Goal: Information Seeking & Learning: Learn about a topic

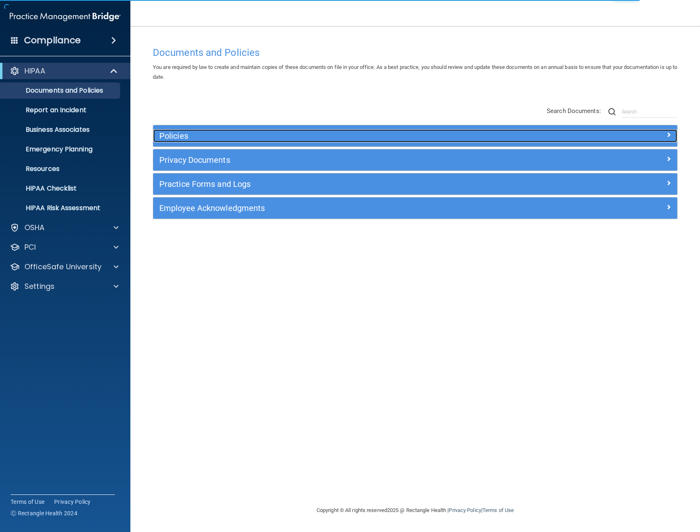
click at [177, 135] on h5 "Policies" at bounding box center [349, 135] width 381 height 9
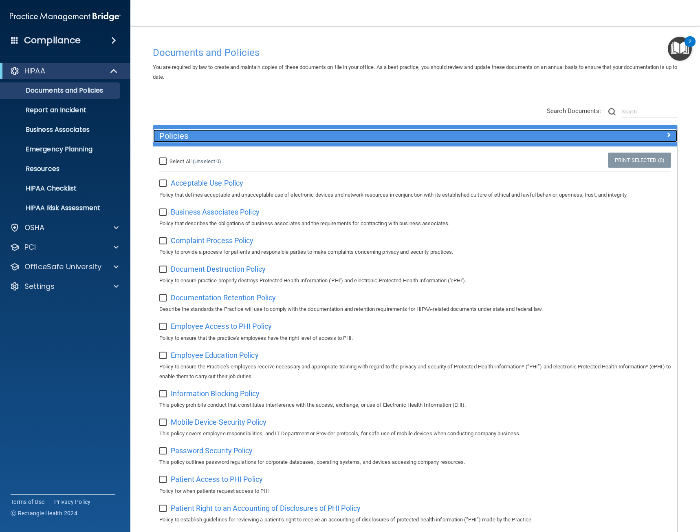
click at [177, 135] on h5 "Policies" at bounding box center [349, 135] width 381 height 9
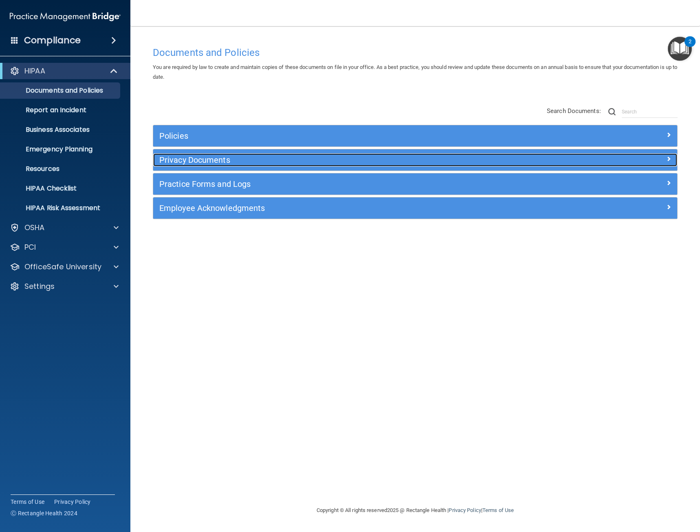
click at [188, 159] on h5 "Privacy Documents" at bounding box center [349, 159] width 381 height 9
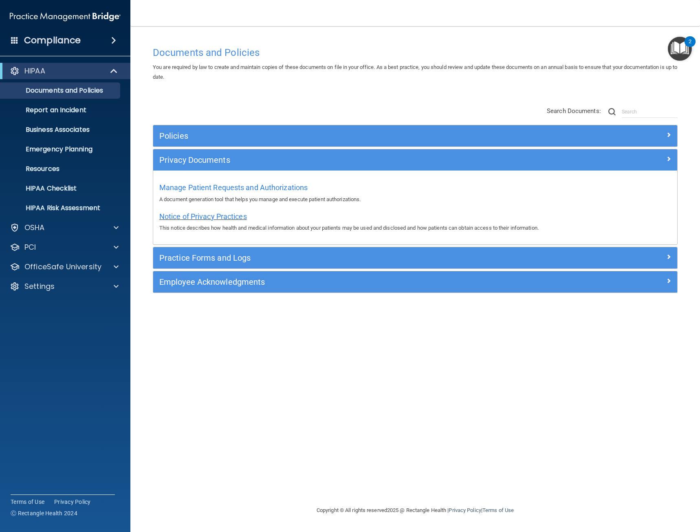
click at [212, 213] on span "Notice of Privacy Practices" at bounding box center [203, 216] width 88 height 9
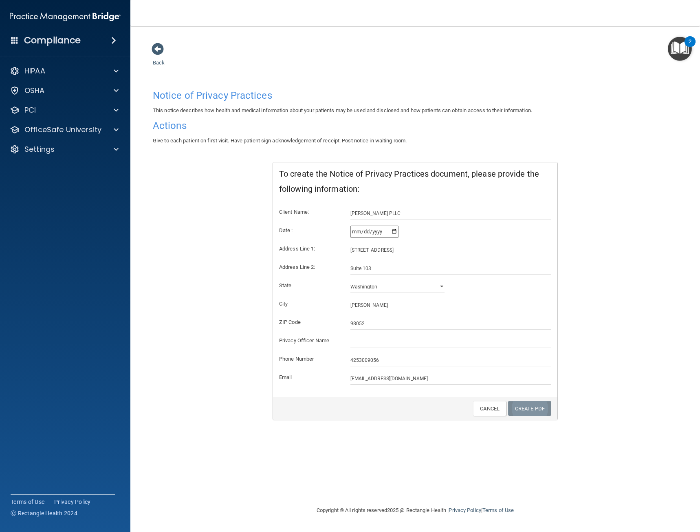
click at [523, 412] on link "Create PDF" at bounding box center [529, 408] width 43 height 15
click at [367, 341] on input "text" at bounding box center [451, 341] width 201 height 12
type input "[PERSON_NAME]"
click at [536, 409] on link "Create PDF" at bounding box center [529, 408] width 43 height 15
click at [162, 51] on span at bounding box center [158, 49] width 12 height 12
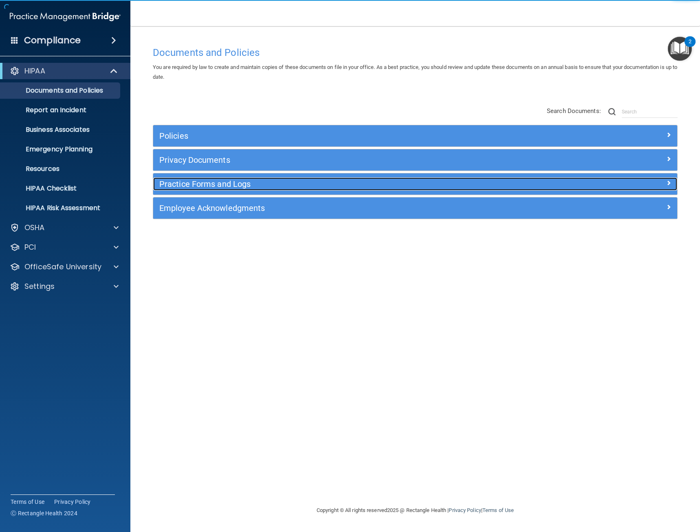
click at [211, 183] on h5 "Practice Forms and Logs" at bounding box center [349, 183] width 381 height 9
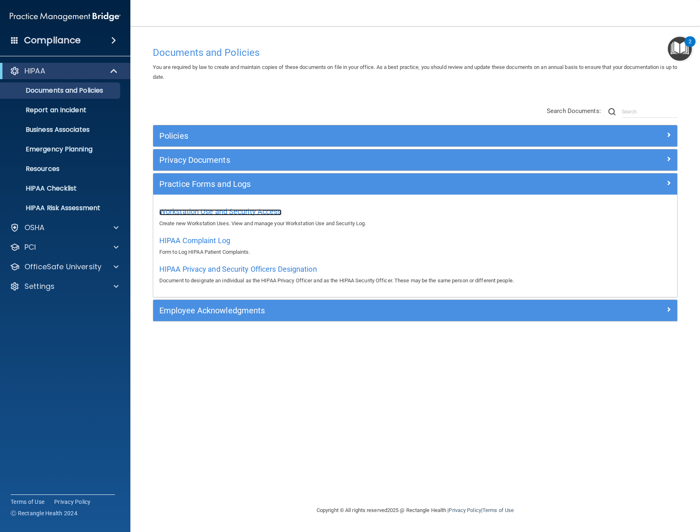
click at [236, 214] on span "Workstation Use and Security Access" at bounding box center [220, 211] width 122 height 9
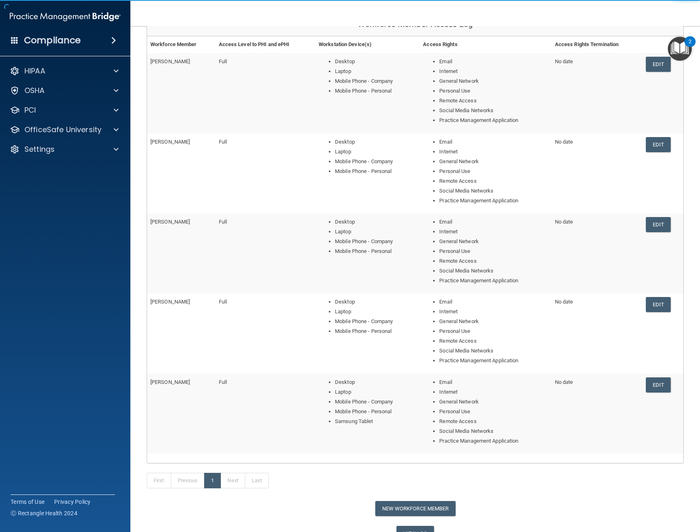
scroll to position [138, 0]
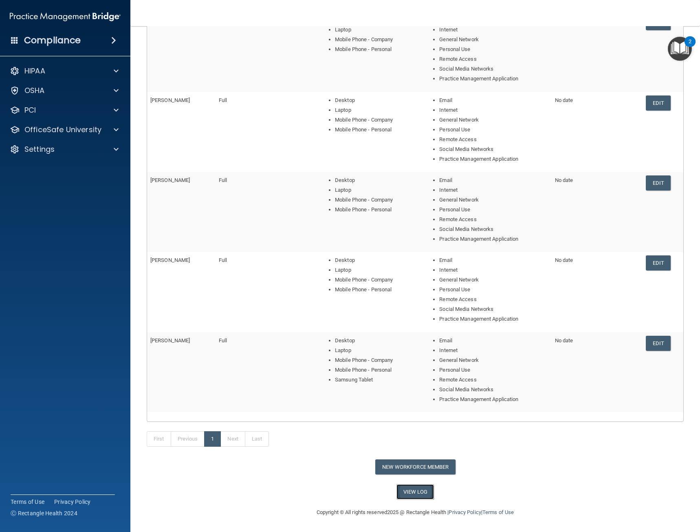
click at [408, 495] on link "View Log" at bounding box center [416, 491] width 38 height 15
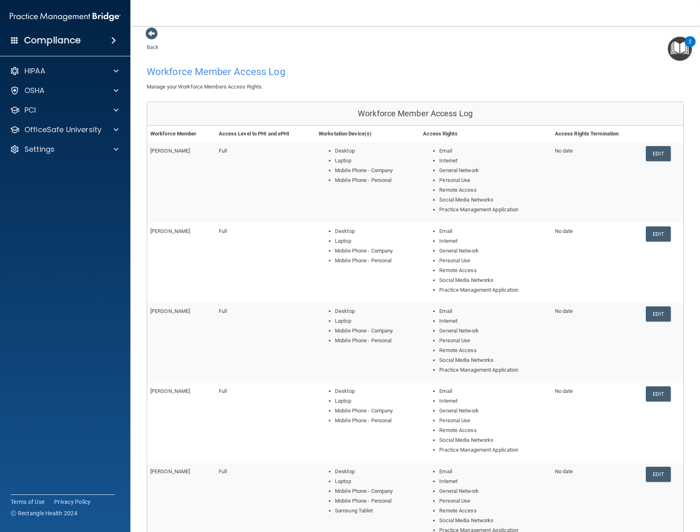
scroll to position [0, 0]
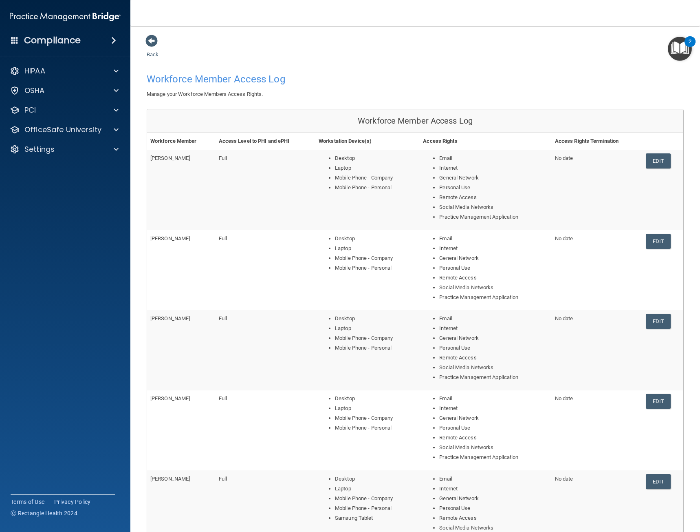
click at [151, 32] on main "Back Workforce Member Access Log Manage your Workforce Members Access Rights. W…" at bounding box center [415, 278] width 570 height 505
click at [151, 36] on span at bounding box center [152, 41] width 12 height 12
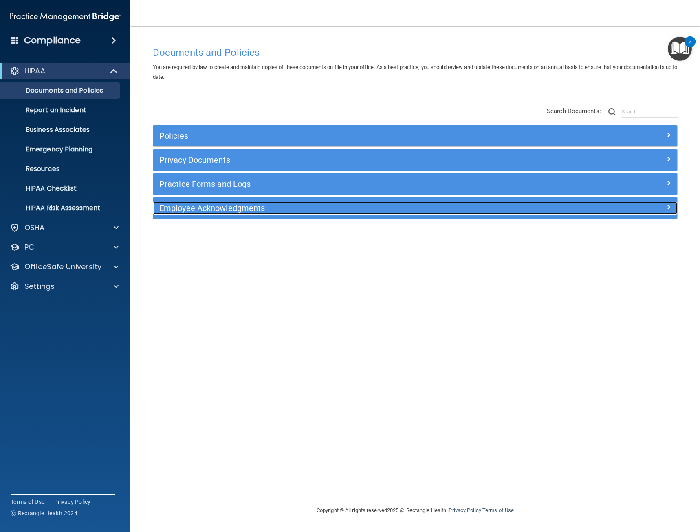
click at [226, 210] on h5 "Employee Acknowledgments" at bounding box center [349, 207] width 381 height 9
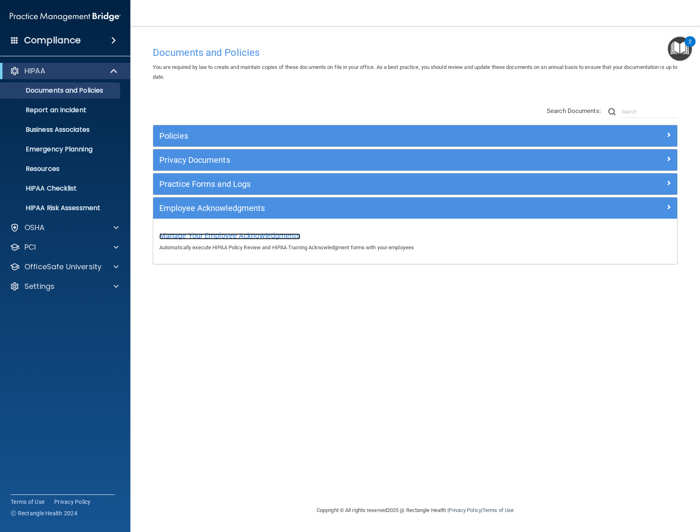
click at [236, 238] on span "Manage Your Employee Acknowledgments" at bounding box center [229, 235] width 141 height 9
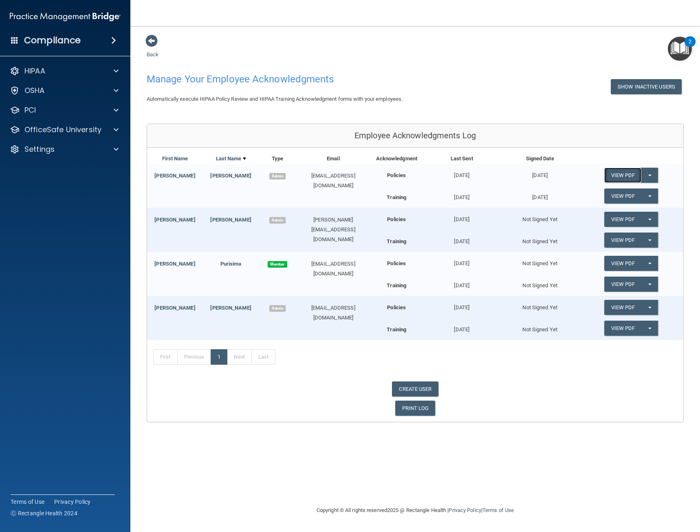
click at [633, 175] on link "View PDF" at bounding box center [622, 175] width 37 height 15
click at [617, 196] on link "View PDF" at bounding box center [622, 195] width 37 height 15
click at [150, 45] on span at bounding box center [152, 41] width 12 height 12
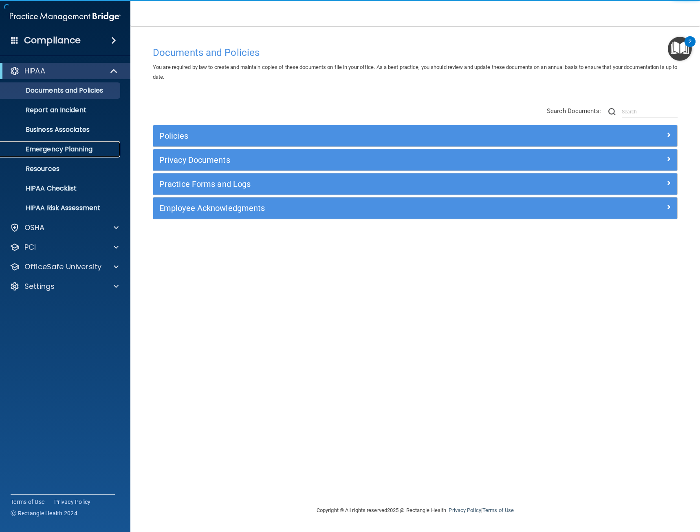
click at [59, 152] on p "Emergency Planning" at bounding box center [60, 149] width 111 height 8
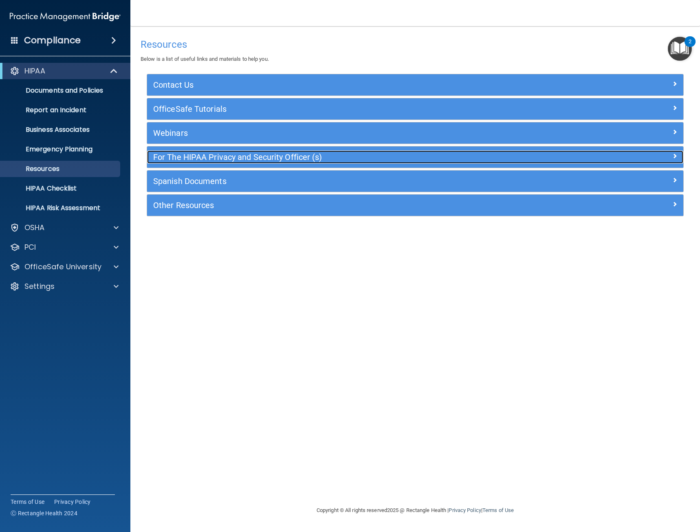
click at [206, 158] on h5 "For The HIPAA Privacy and Security Officer (s)" at bounding box center [348, 156] width 390 height 9
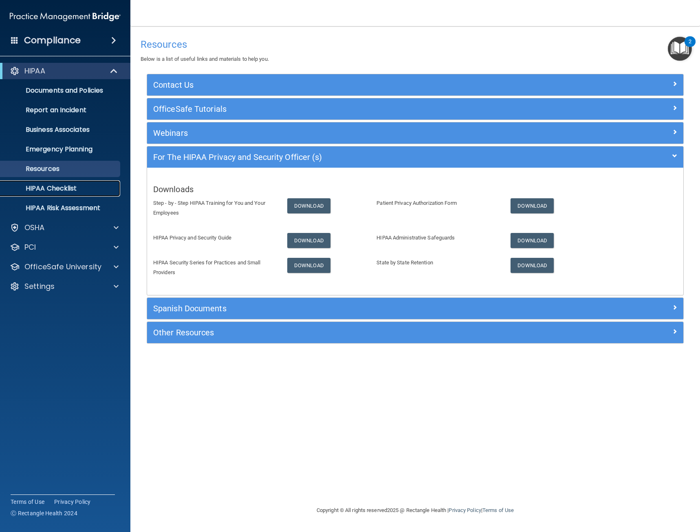
click at [59, 188] on p "HIPAA Checklist" at bounding box center [60, 188] width 111 height 8
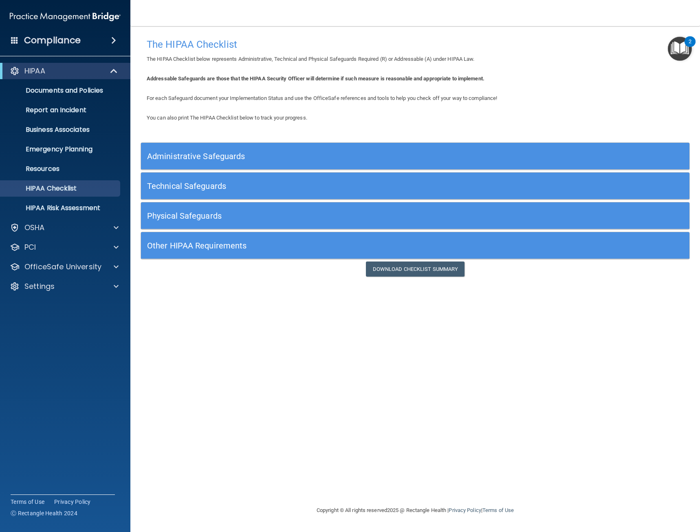
click at [221, 157] on h5 "Administrative Safeguards" at bounding box center [346, 156] width 399 height 9
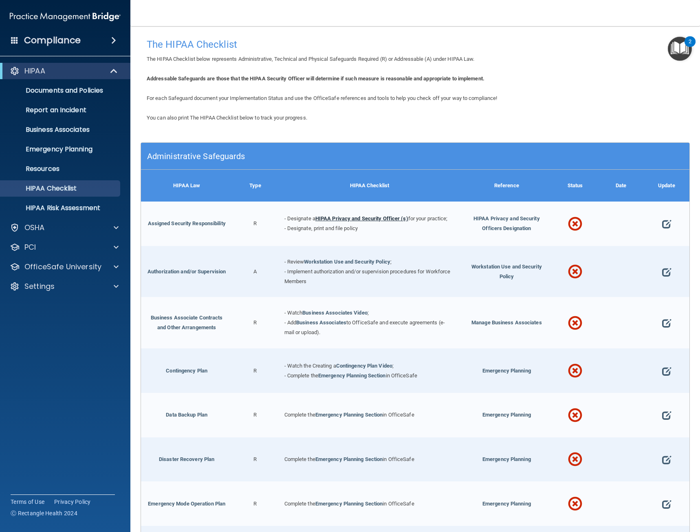
click at [368, 215] on link "HIPAA Privacy and Security Officer (s)" at bounding box center [361, 218] width 93 height 6
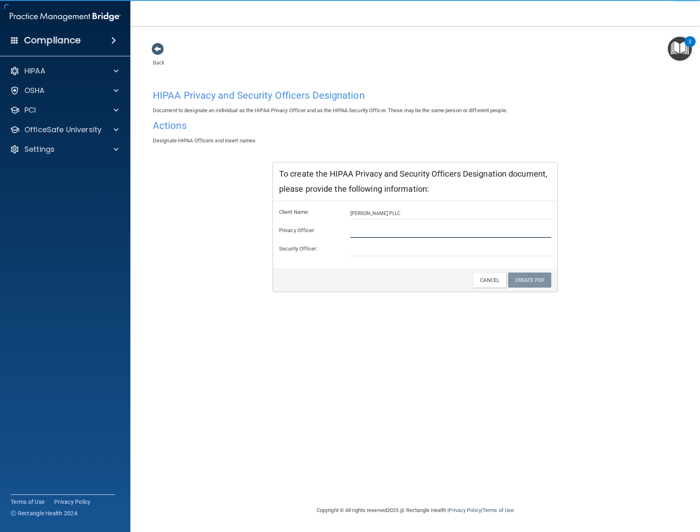
click at [362, 234] on input "text" at bounding box center [451, 231] width 201 height 12
type input "[PERSON_NAME]"
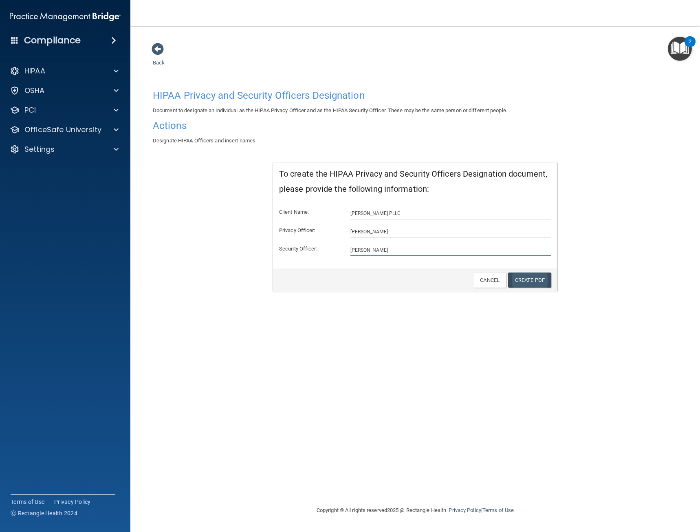
type input "[PERSON_NAME]"
click at [536, 281] on link "Create PDF" at bounding box center [529, 279] width 43 height 15
click at [481, 234] on input "[PERSON_NAME]" at bounding box center [451, 231] width 201 height 12
click at [393, 247] on input "[PERSON_NAME]" at bounding box center [451, 250] width 201 height 12
click at [365, 286] on div at bounding box center [415, 279] width 272 height 15
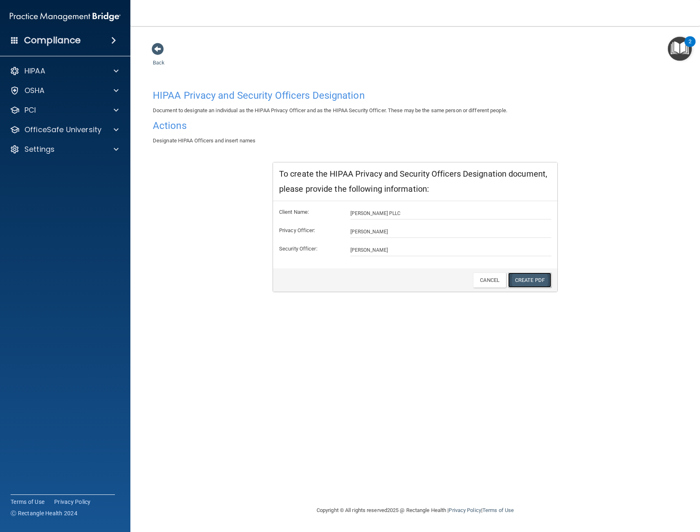
click at [521, 277] on link "Create PDF" at bounding box center [529, 279] width 43 height 15
click at [171, 127] on h4 "Actions" at bounding box center [415, 125] width 525 height 11
click at [474, 263] on div "Client Name: Olson Wong PLLC Privacy Officer: Isela Farfan Security Officer: Is…" at bounding box center [415, 234] width 285 height 67
click at [489, 276] on link "Cancel" at bounding box center [489, 279] width 33 height 15
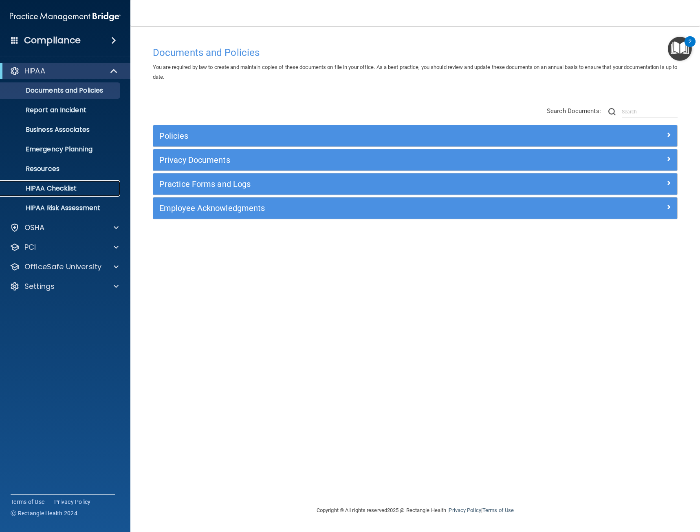
click at [49, 189] on p "HIPAA Checklist" at bounding box center [60, 188] width 111 height 8
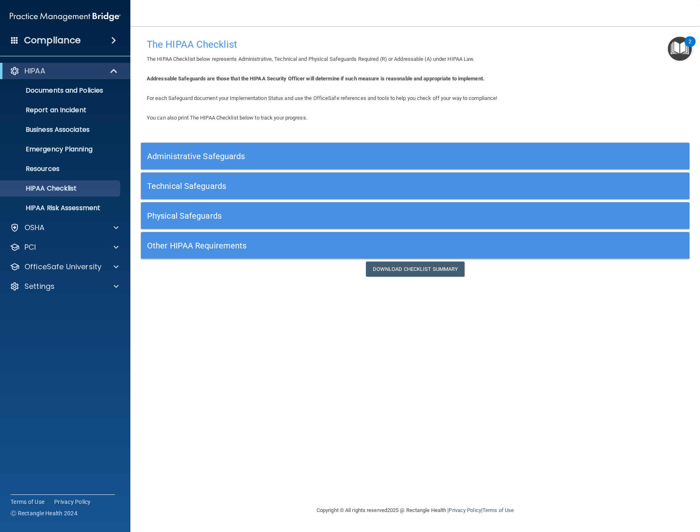
click at [206, 245] on h5 "Other HIPAA Requirements" at bounding box center [346, 245] width 399 height 9
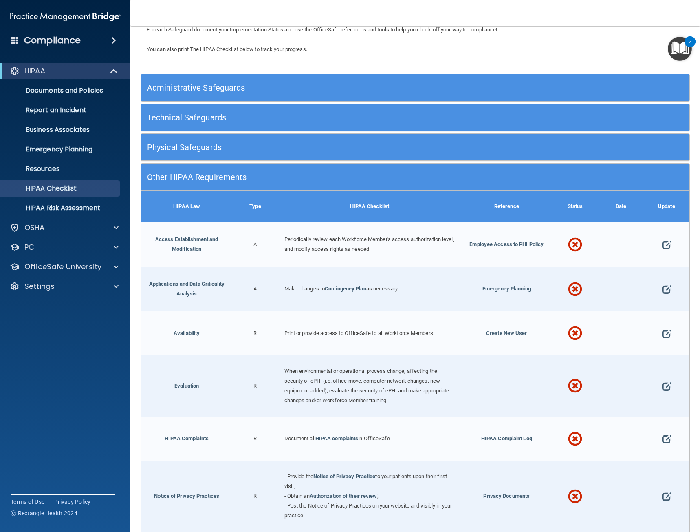
scroll to position [122, 0]
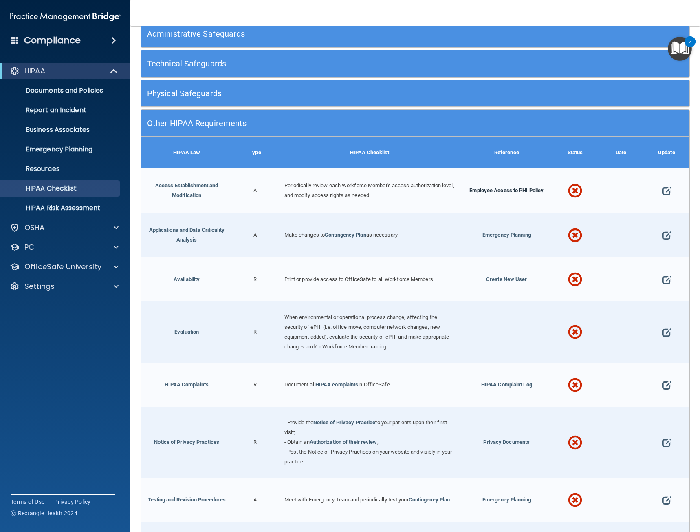
click at [501, 190] on span "Employee Access to PHI Policy" at bounding box center [507, 190] width 74 height 6
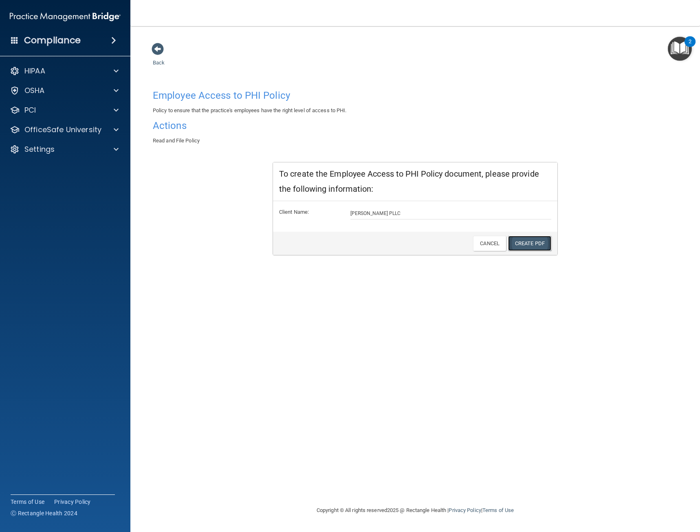
click at [521, 243] on link "Create PDF" at bounding box center [529, 243] width 43 height 15
click at [175, 97] on h4 "Employee Access to PHI Policy" at bounding box center [415, 95] width 525 height 11
click at [154, 47] on span at bounding box center [158, 49] width 12 height 12
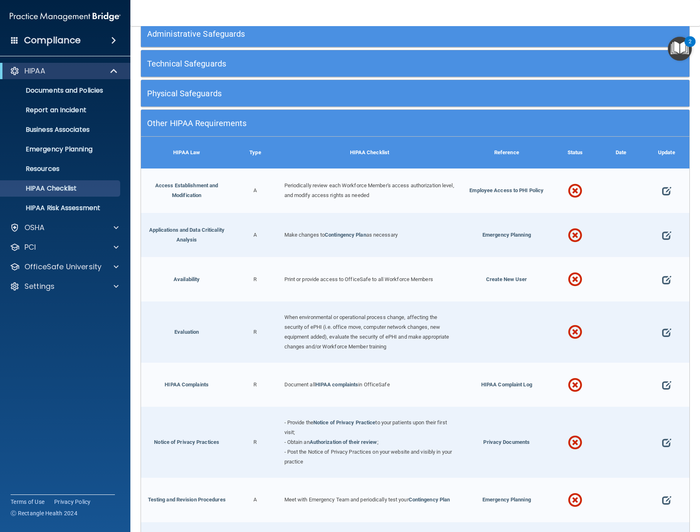
scroll to position [163, 0]
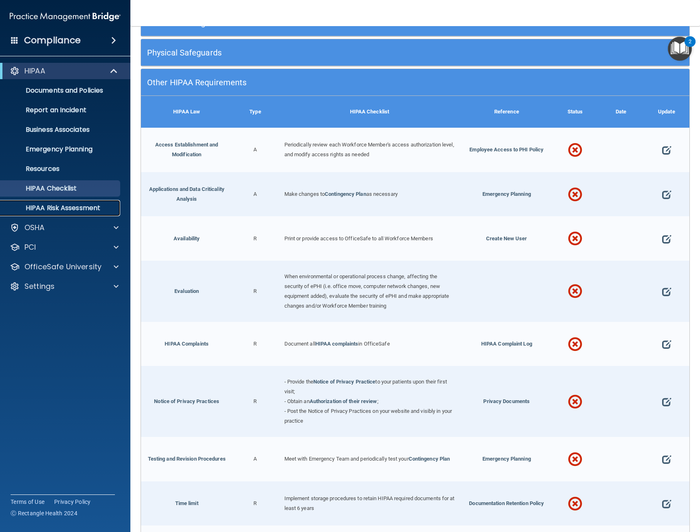
click at [60, 211] on p "HIPAA Risk Assessment" at bounding box center [60, 208] width 111 height 8
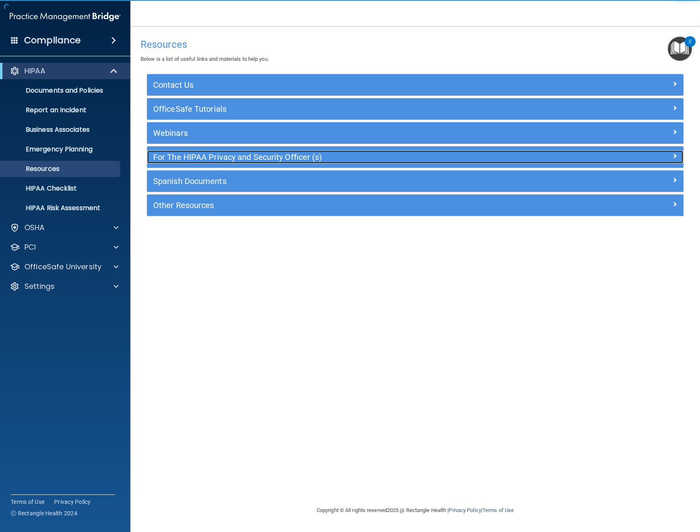
click at [185, 159] on h5 "For The HIPAA Privacy and Security Officer (s)" at bounding box center [348, 156] width 390 height 9
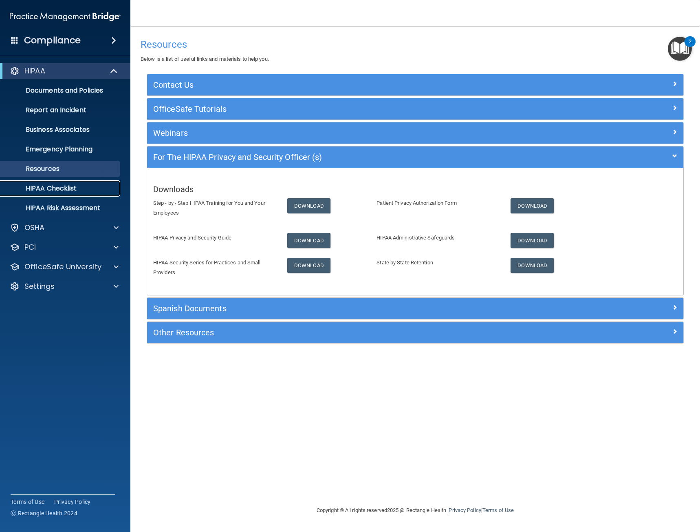
click at [72, 185] on p "HIPAA Checklist" at bounding box center [60, 188] width 111 height 8
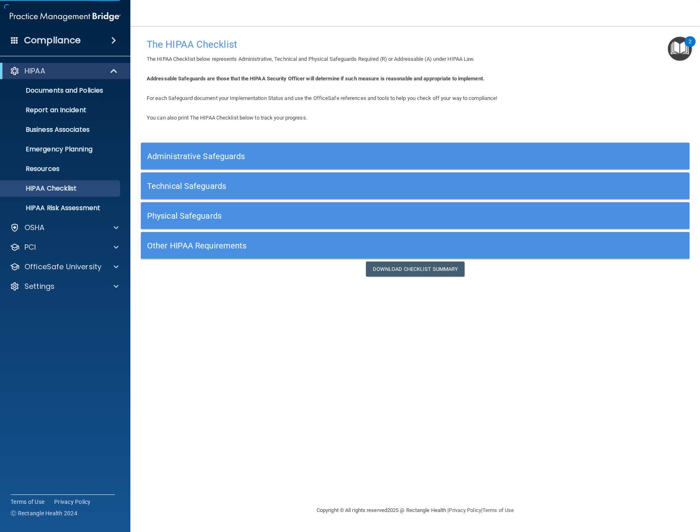
click at [218, 157] on h5 "Administrative Safeguards" at bounding box center [346, 156] width 399 height 9
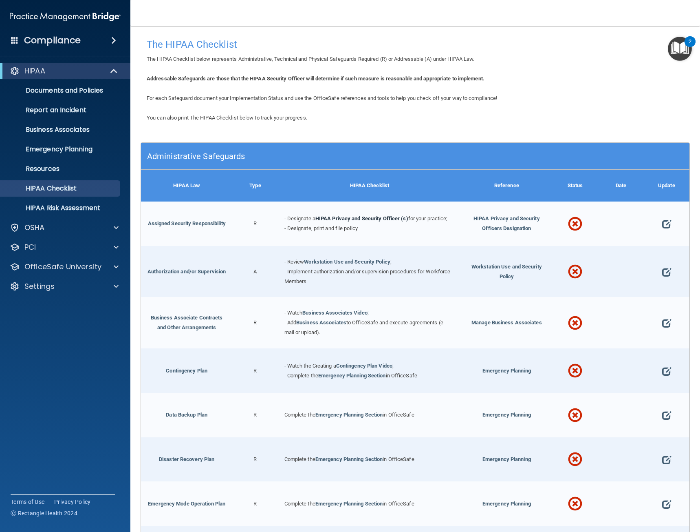
click at [380, 218] on link "HIPAA Privacy and Security Officer (s)" at bounding box center [361, 218] width 93 height 6
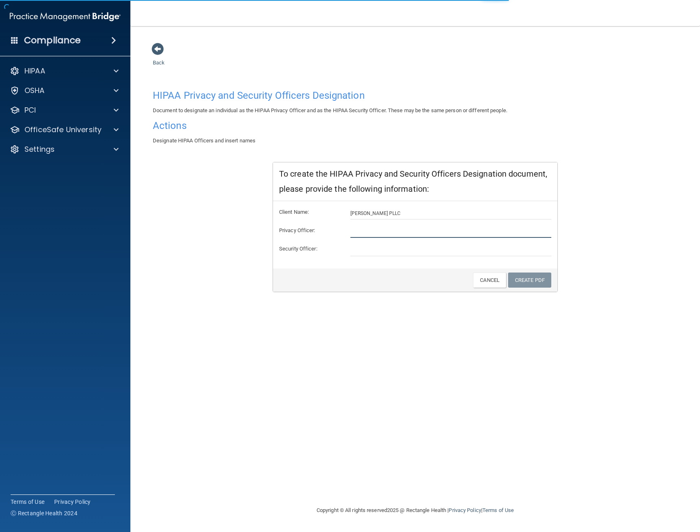
click at [386, 230] on input "text" at bounding box center [451, 231] width 201 height 12
type input "[PERSON_NAME]"
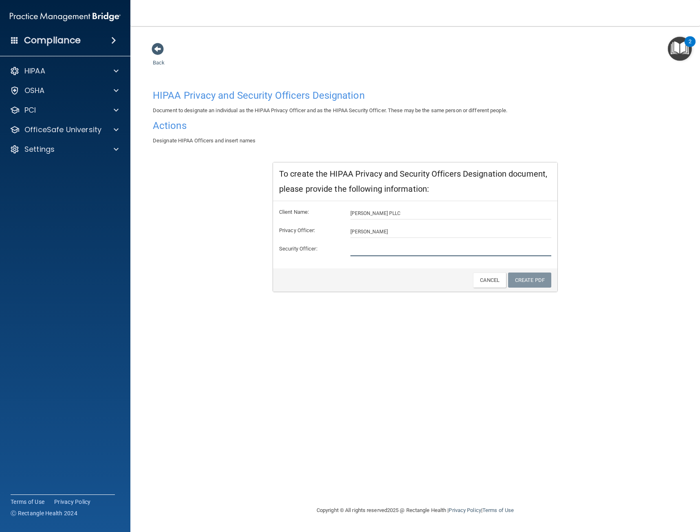
click at [387, 249] on input "text" at bounding box center [451, 250] width 201 height 12
type input "[PERSON_NAME]"
click at [528, 277] on link "Create PDF" at bounding box center [529, 279] width 43 height 15
click at [180, 92] on h4 "HIPAA Privacy and Security Officers Designation" at bounding box center [415, 95] width 525 height 11
click at [169, 121] on h4 "Actions" at bounding box center [415, 125] width 525 height 11
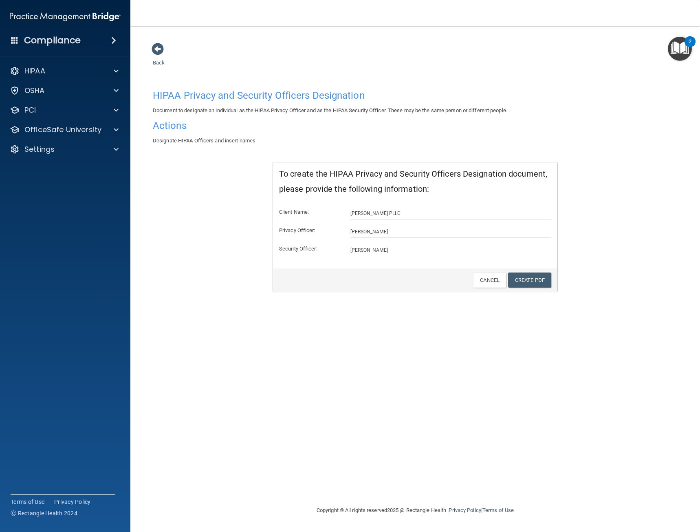
click at [168, 128] on h4 "Actions" at bounding box center [415, 125] width 525 height 11
drag, startPoint x: 399, startPoint y: 247, endPoint x: 266, endPoint y: 232, distance: 133.7
click at [266, 232] on div "HIPAA Privacy and Security Officers Designation Document to designate an indivi…" at bounding box center [415, 189] width 525 height 206
drag, startPoint x: 388, startPoint y: 233, endPoint x: 278, endPoint y: 229, distance: 110.1
click at [278, 229] on div "Privacy Officer: Isela Farfan" at bounding box center [415, 231] width 285 height 12
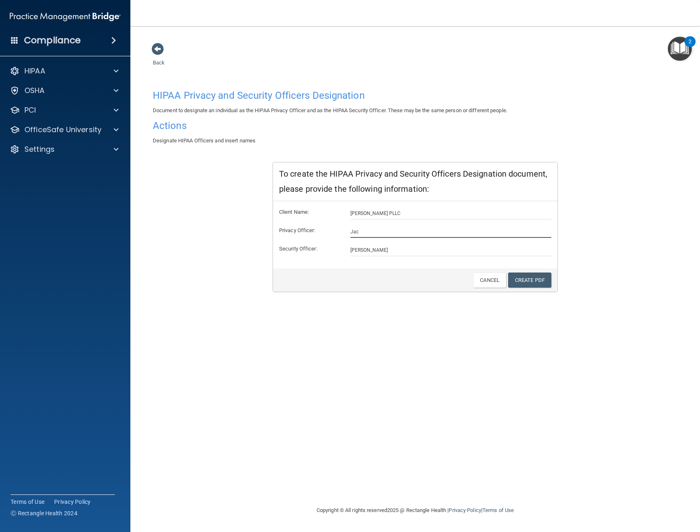
click at [373, 226] on input "Jac" at bounding box center [451, 231] width 201 height 12
type input "Jacqueline Wong"
click at [521, 278] on link "Create PDF" at bounding box center [529, 279] width 43 height 15
click at [152, 45] on span at bounding box center [158, 49] width 12 height 12
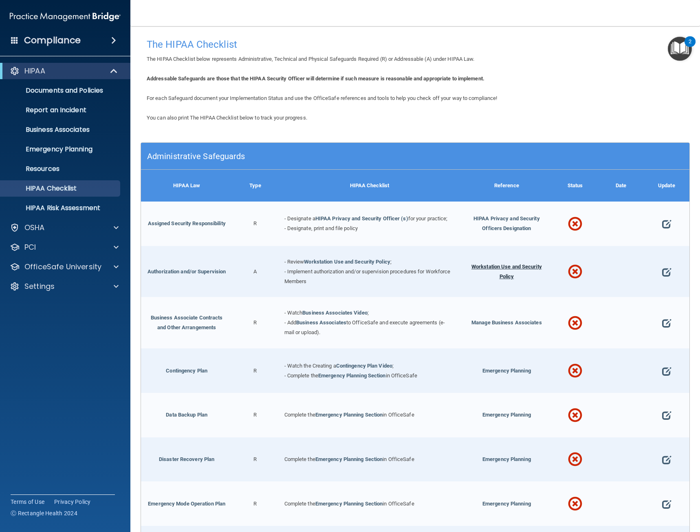
click at [500, 265] on span "Workstation Use and Security Policy" at bounding box center [507, 271] width 71 height 16
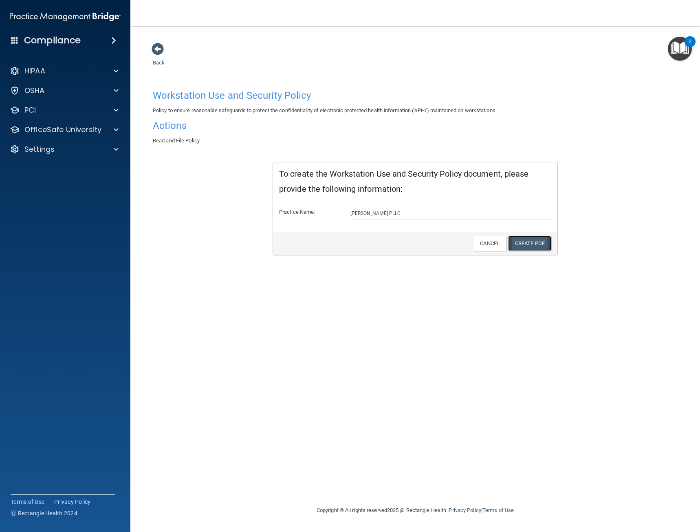
click at [543, 240] on link "Create PDF" at bounding box center [529, 243] width 43 height 15
click at [158, 51] on span at bounding box center [158, 49] width 12 height 12
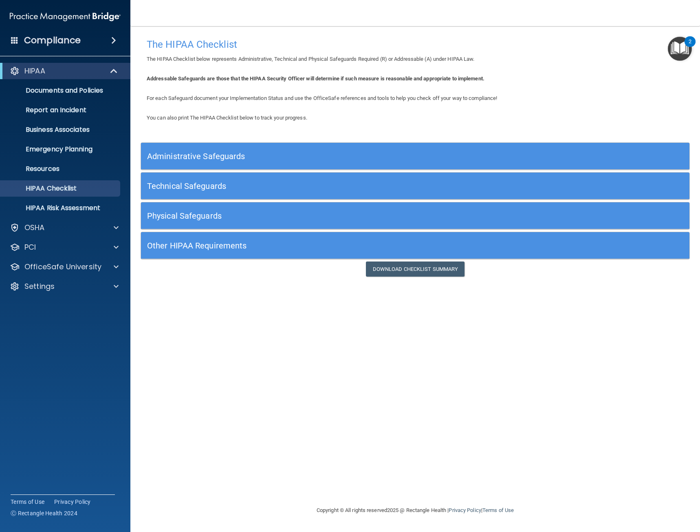
click at [191, 247] on h5 "Other HIPAA Requirements" at bounding box center [346, 245] width 399 height 9
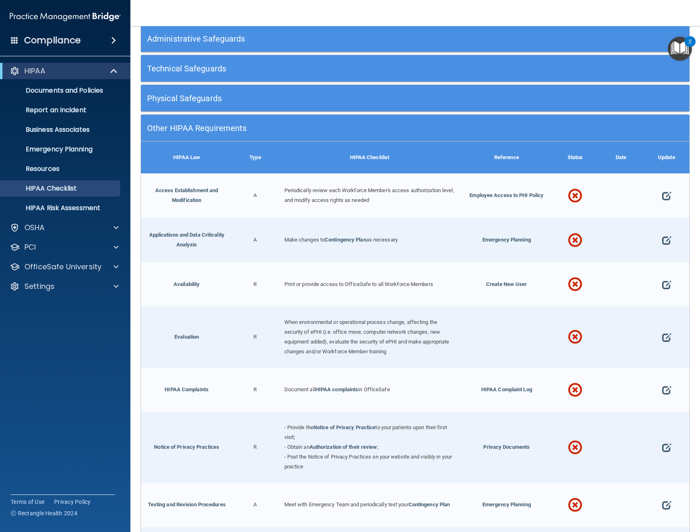
scroll to position [122, 0]
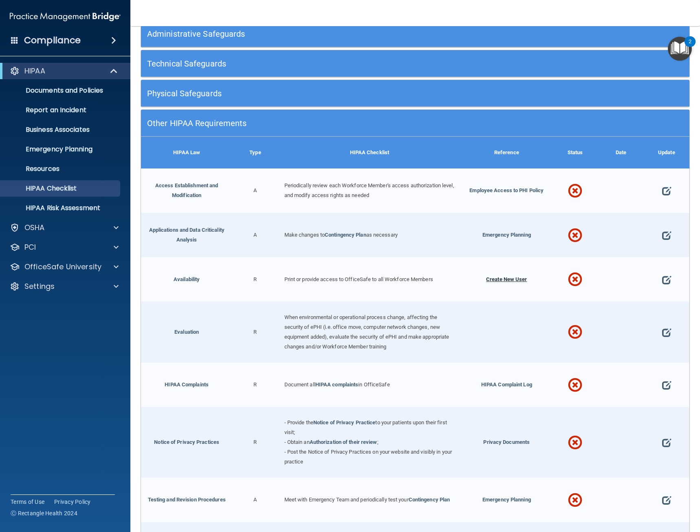
click at [512, 279] on span "Create New User" at bounding box center [506, 279] width 41 height 6
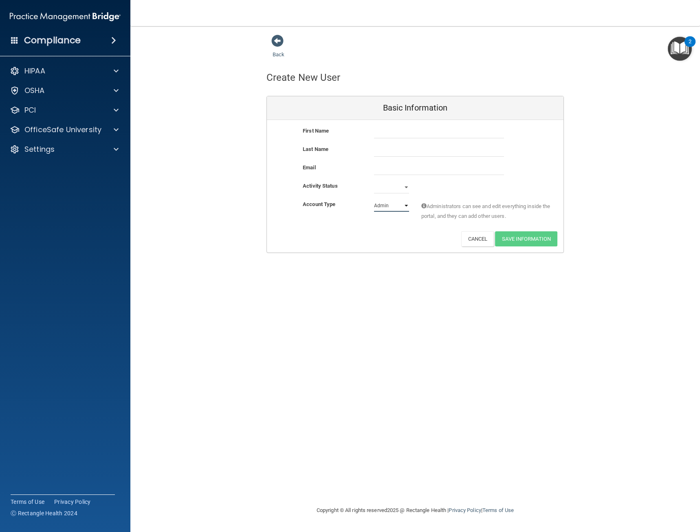
click at [406, 203] on select "Admin Member" at bounding box center [391, 205] width 35 height 12
click at [398, 132] on input "text" at bounding box center [439, 132] width 130 height 12
type input "I"
click at [398, 132] on input "Maria Isel" at bounding box center [439, 132] width 130 height 12
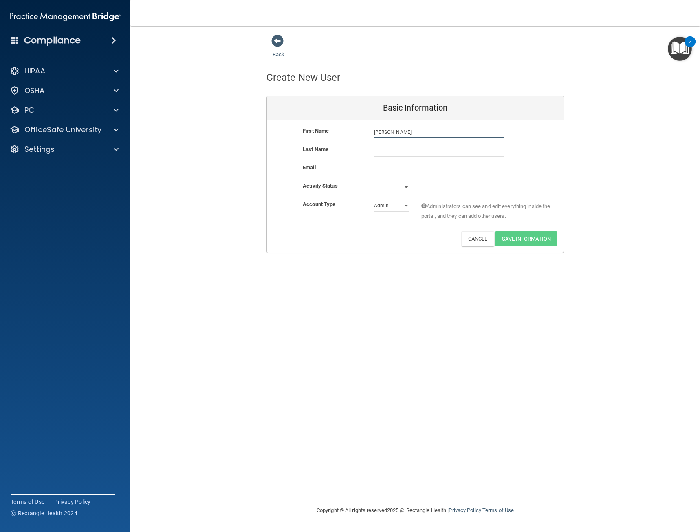
type input "Maria Isela"
type input "Farfan-Bustos"
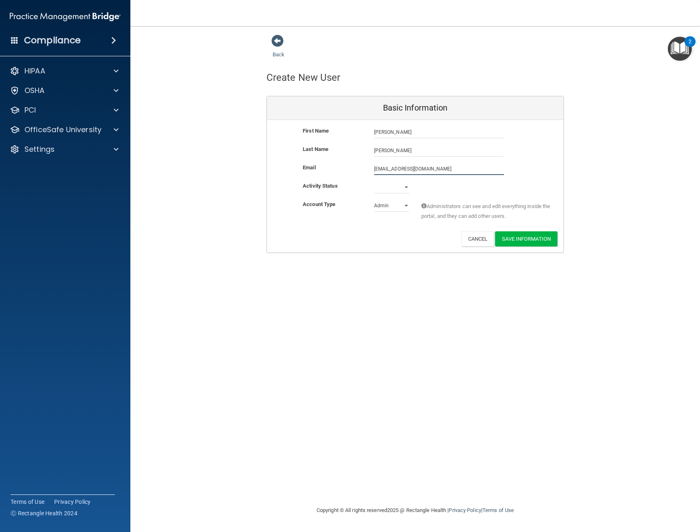
type input "[EMAIL_ADDRESS][DOMAIN_NAME]"
click at [400, 185] on select "Active Inactive" at bounding box center [391, 189] width 35 height 12
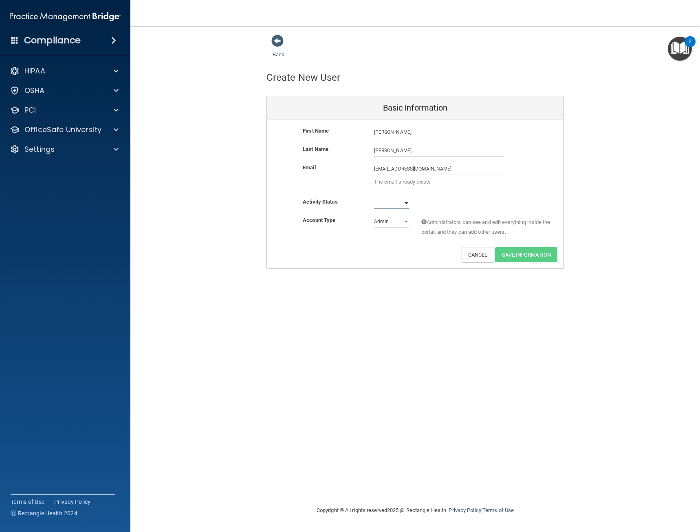
select select "active"
click at [374, 197] on select "Active Inactive" at bounding box center [391, 203] width 35 height 12
click at [399, 222] on select "Admin Member" at bounding box center [391, 221] width 35 height 12
click at [280, 41] on span at bounding box center [277, 41] width 12 height 12
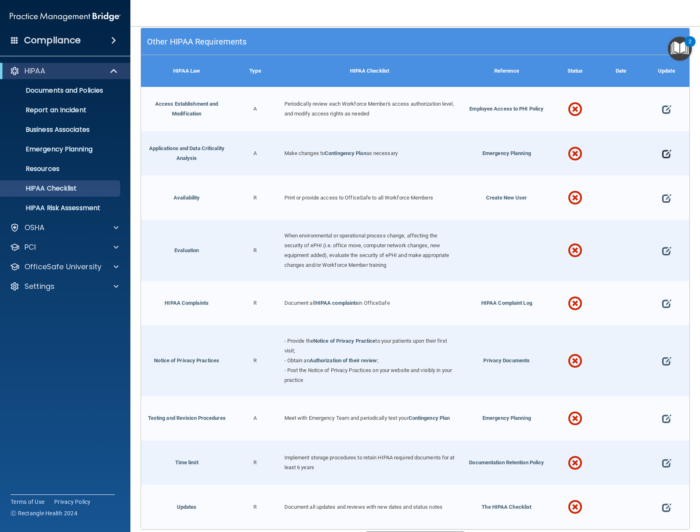
scroll to position [82, 0]
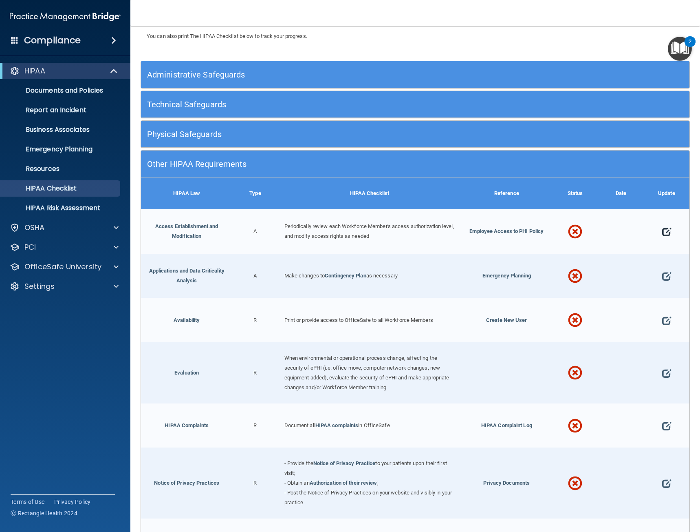
click at [662, 232] on span at bounding box center [666, 232] width 9 height 22
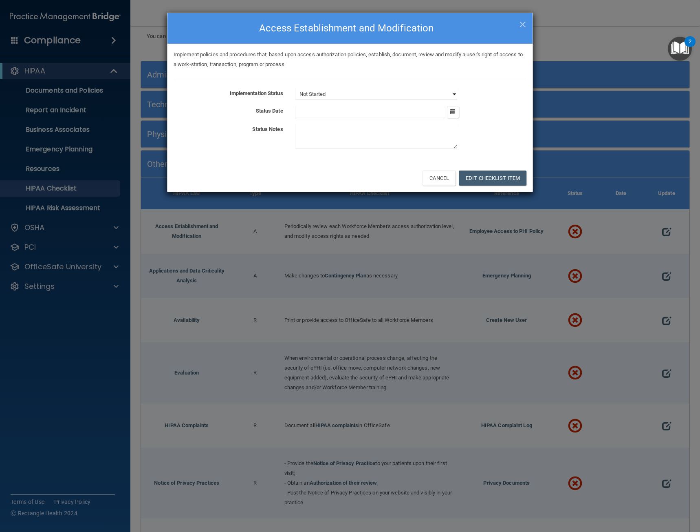
click at [327, 96] on select "Not Started In Progress Completed" at bounding box center [377, 93] width 162 height 11
drag, startPoint x: 212, startPoint y: 86, endPoint x: 210, endPoint y: 73, distance: 12.8
click at [212, 86] on div "Implement policies and procedures that, based upon access authorization policie…" at bounding box center [350, 104] width 365 height 120
click at [502, 177] on button "Edit Checklist Item" at bounding box center [493, 177] width 68 height 15
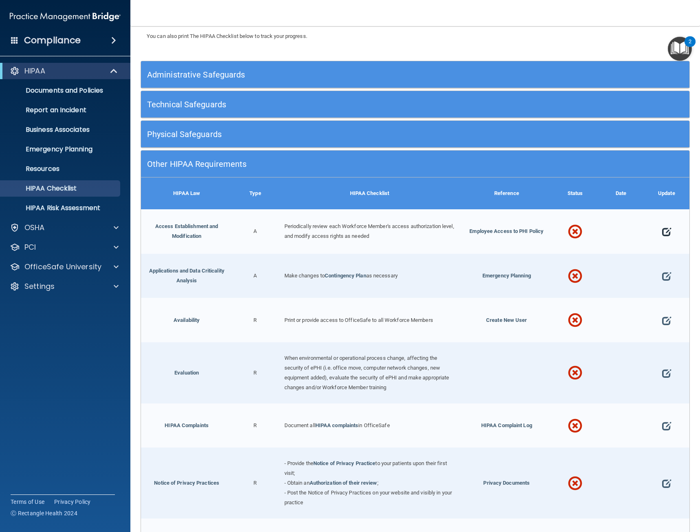
click at [662, 231] on span at bounding box center [666, 232] width 9 height 22
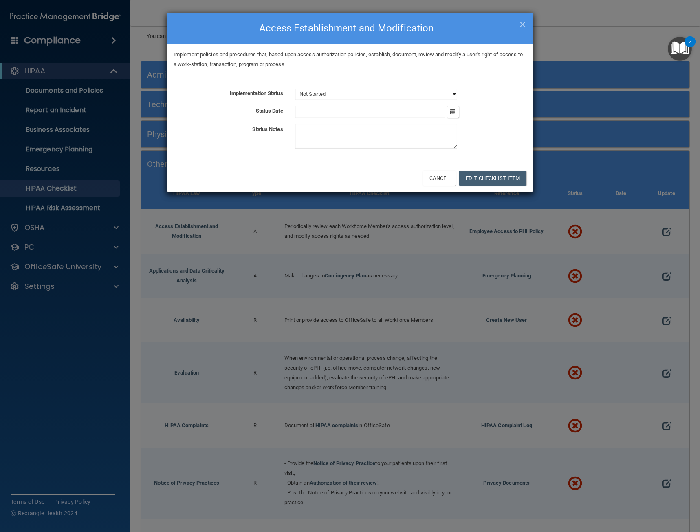
click at [446, 91] on select "Not Started In Progress Completed" at bounding box center [377, 93] width 162 height 11
select select "completed"
click at [296, 88] on select "Not Started In Progress Completed" at bounding box center [377, 93] width 162 height 11
click at [453, 111] on icon "button" at bounding box center [452, 111] width 5 height 5
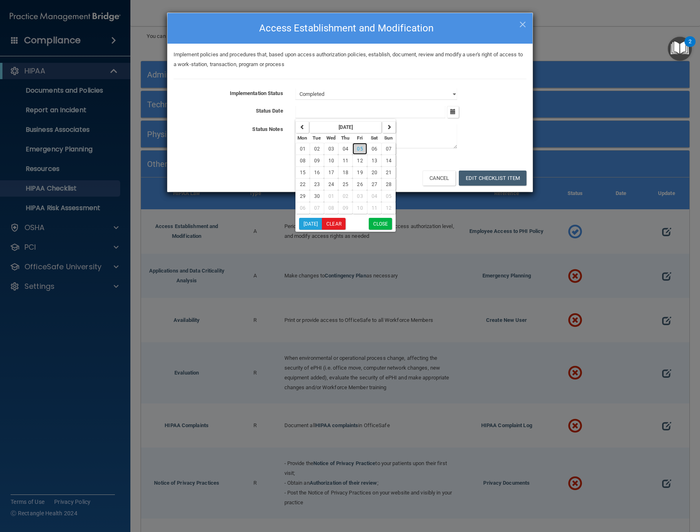
click at [358, 152] on button "05" at bounding box center [360, 149] width 14 height 12
type input "9/5/25"
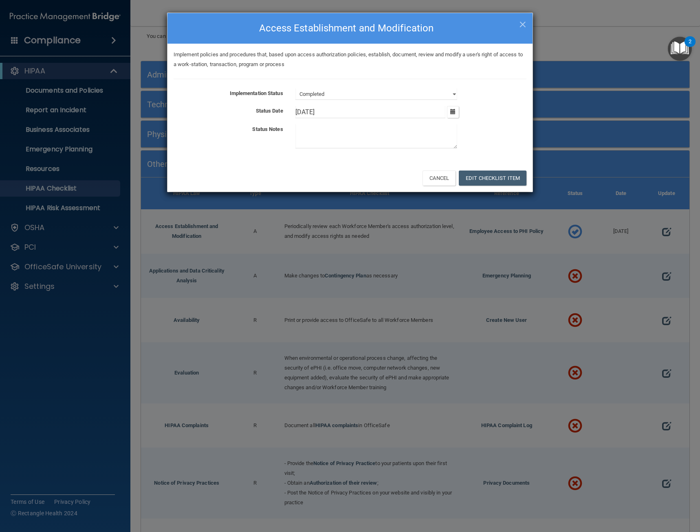
click at [360, 135] on textarea at bounding box center [377, 136] width 162 height 24
click at [367, 139] on textarea at bounding box center [377, 136] width 162 height 24
type textarea "All staff members are up to date and are still a member in OLSON WONG PLLC"
click at [509, 174] on button "Edit Checklist Item" at bounding box center [493, 177] width 68 height 15
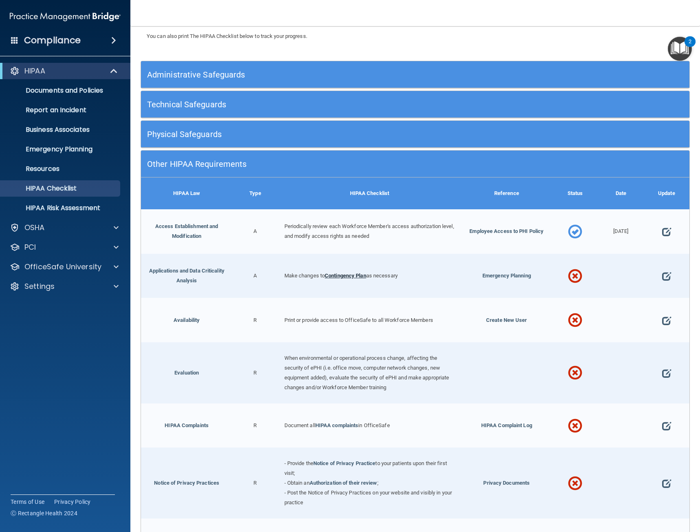
click at [356, 273] on link "Contingency Plan" at bounding box center [346, 275] width 42 height 6
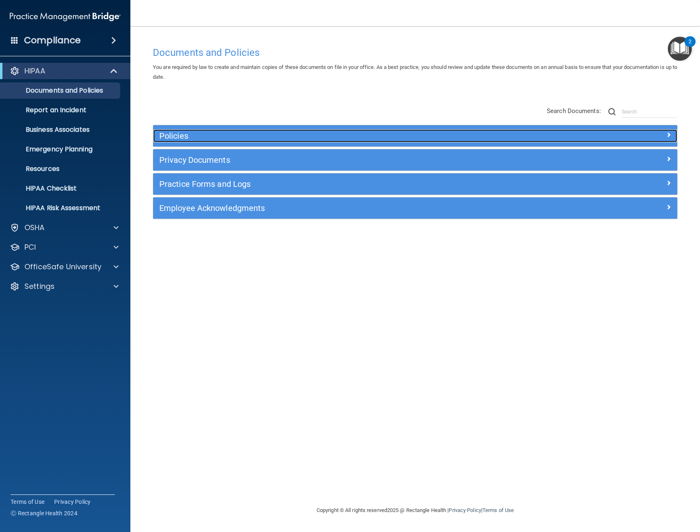
click at [195, 135] on h5 "Policies" at bounding box center [349, 135] width 381 height 9
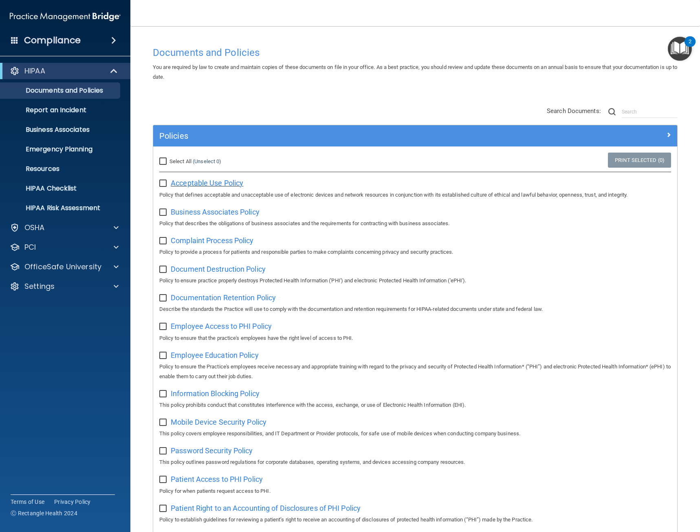
click at [204, 185] on span "Acceptable Use Policy" at bounding box center [207, 183] width 73 height 9
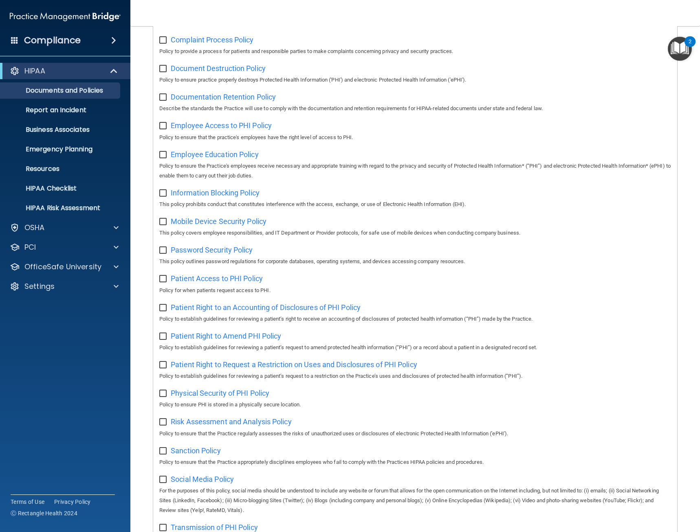
scroll to position [37, 0]
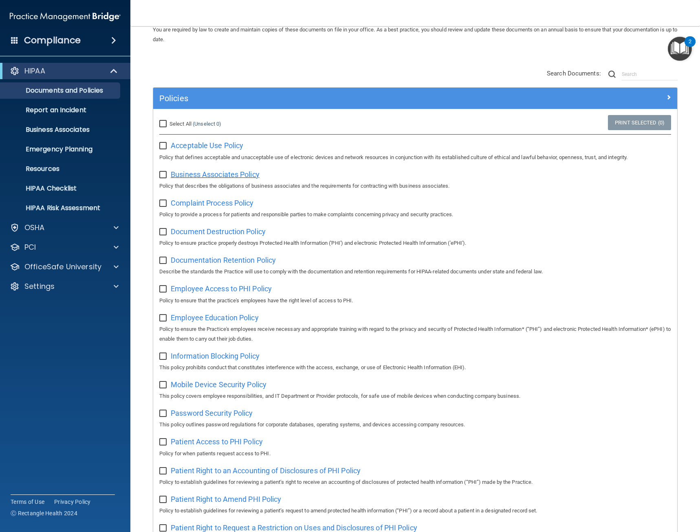
click at [214, 176] on span "Business Associates Policy" at bounding box center [215, 174] width 89 height 9
click at [168, 124] on input "Select All (Unselect 0) Unselect All" at bounding box center [163, 124] width 9 height 7
checkbox input "true"
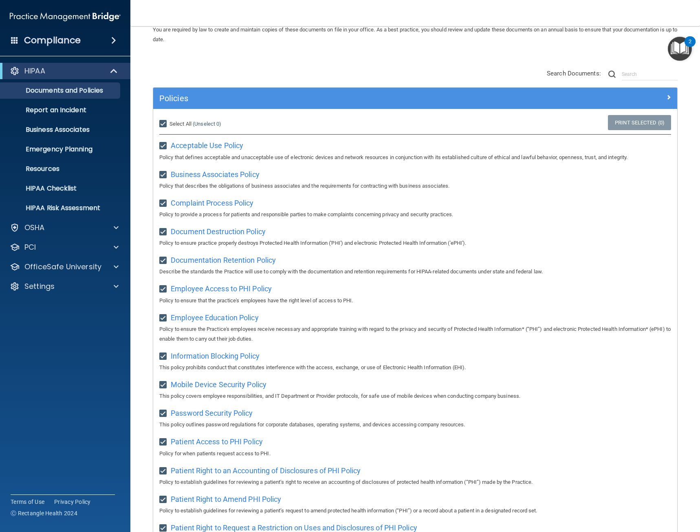
checkbox input "true"
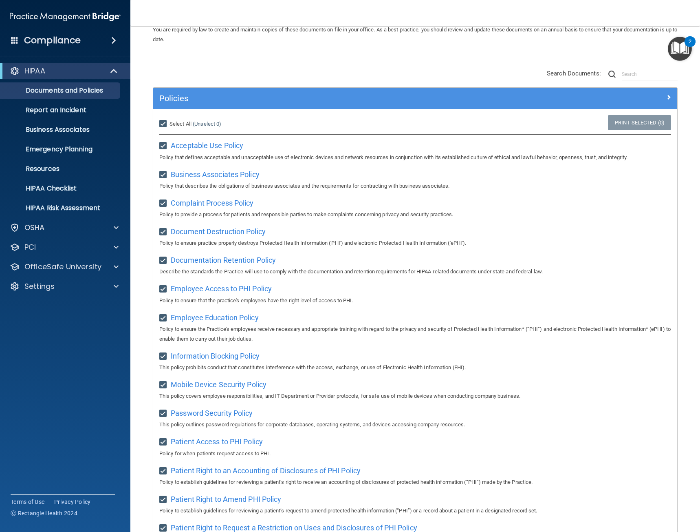
checkbox input "true"
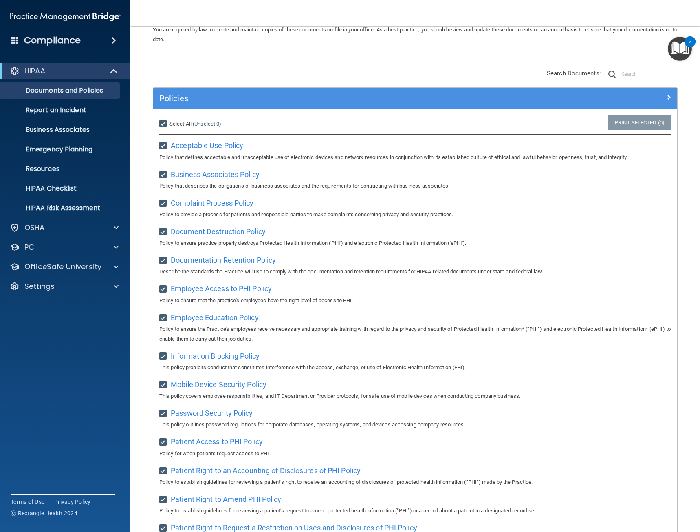
checkbox input "true"
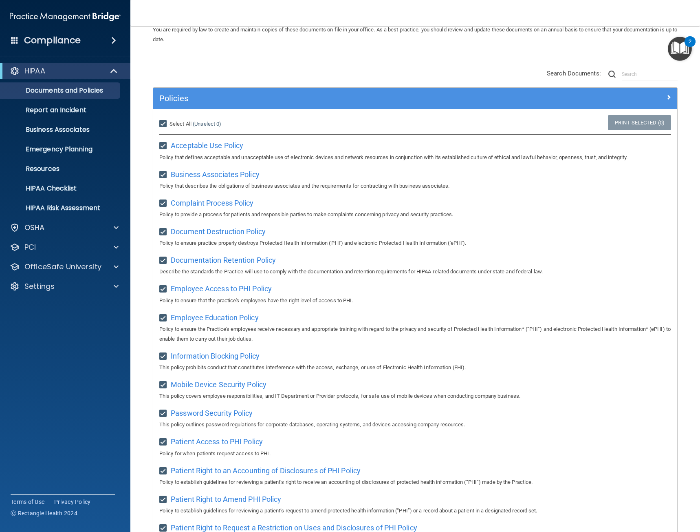
checkbox input "true"
click at [647, 124] on link "Print Selected (21)" at bounding box center [638, 122] width 66 height 15
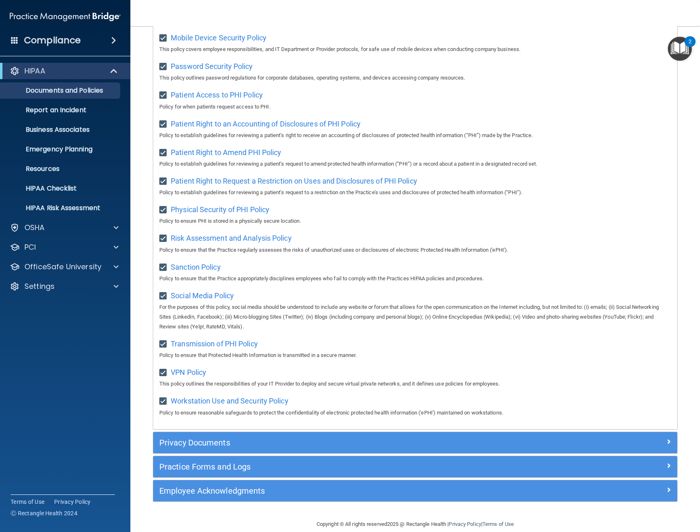
scroll to position [404, 0]
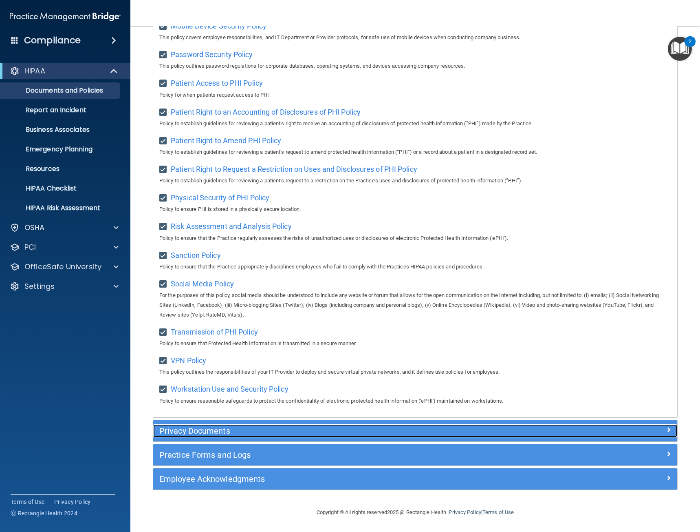
click at [207, 430] on h5 "Privacy Documents" at bounding box center [349, 430] width 381 height 9
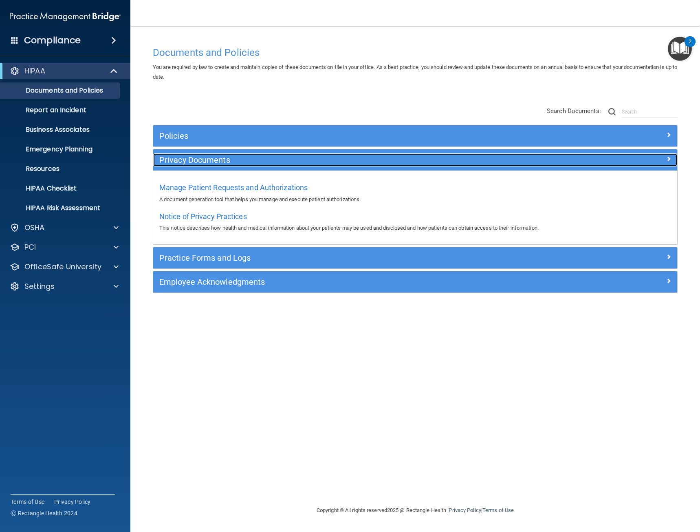
scroll to position [0, 0]
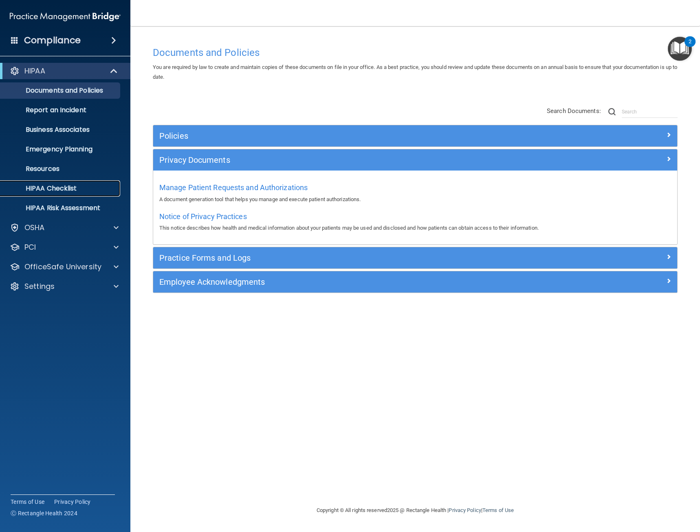
click at [43, 186] on p "HIPAA Checklist" at bounding box center [60, 188] width 111 height 8
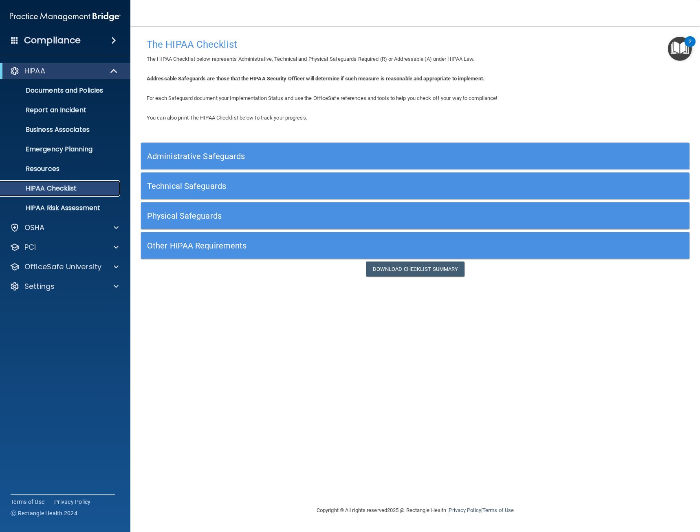
click at [76, 188] on p "HIPAA Checklist" at bounding box center [60, 188] width 111 height 8
click at [183, 245] on h5 "Other HIPAA Requirements" at bounding box center [346, 245] width 399 height 9
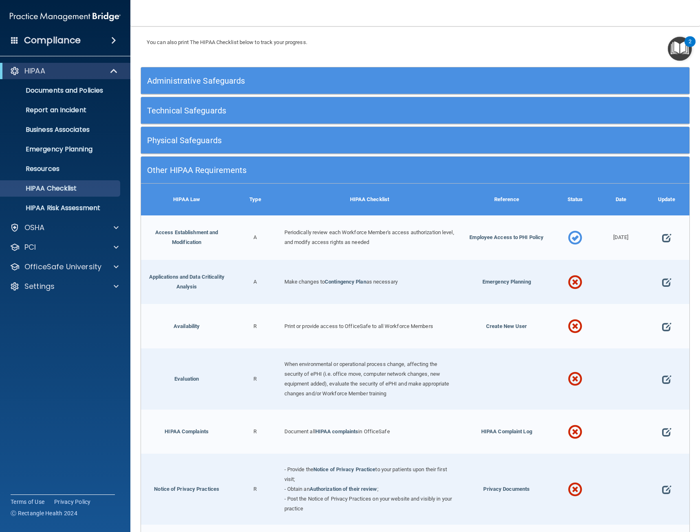
scroll to position [122, 0]
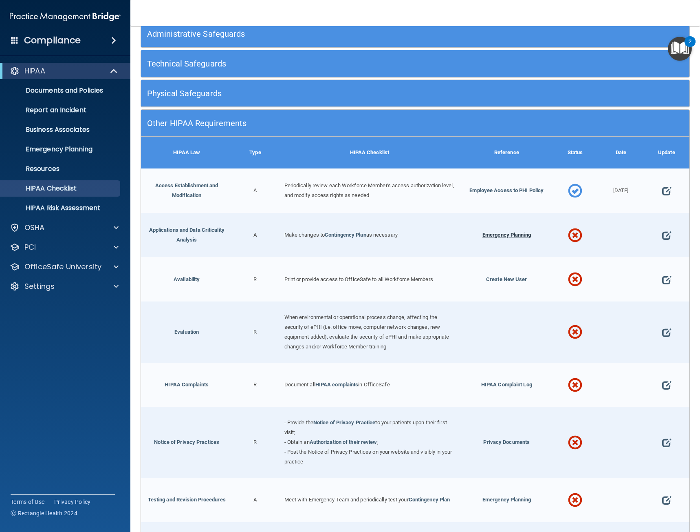
click at [520, 236] on span "Emergency Planning" at bounding box center [507, 235] width 49 height 6
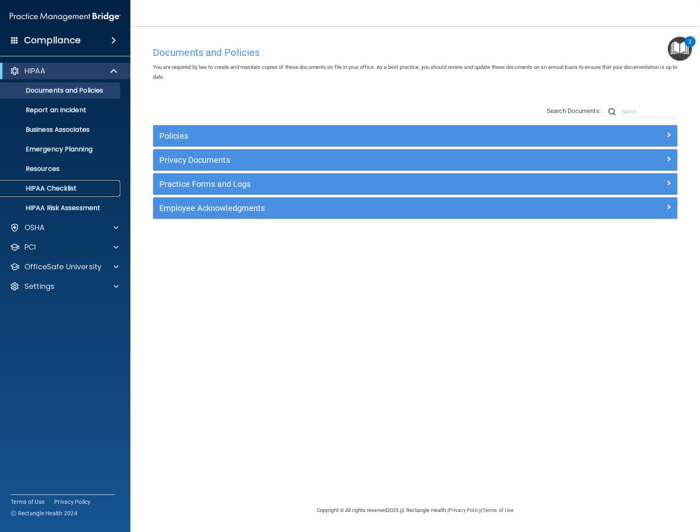
click at [55, 187] on p "HIPAA Checklist" at bounding box center [60, 188] width 111 height 8
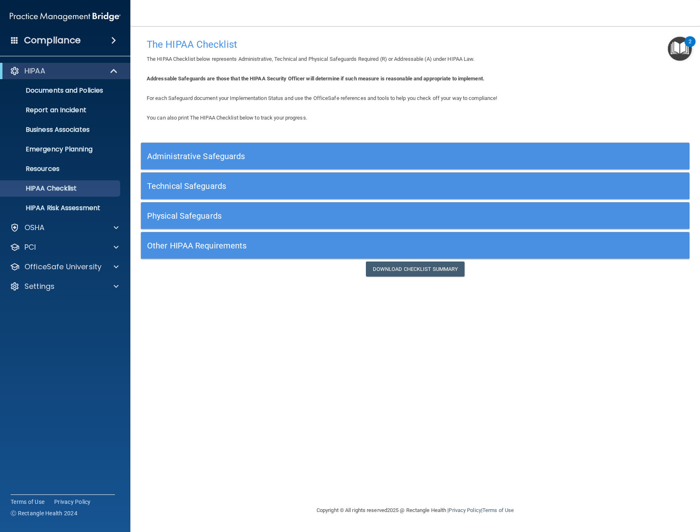
click at [200, 211] on h5 "Physical Safeguards" at bounding box center [346, 215] width 399 height 9
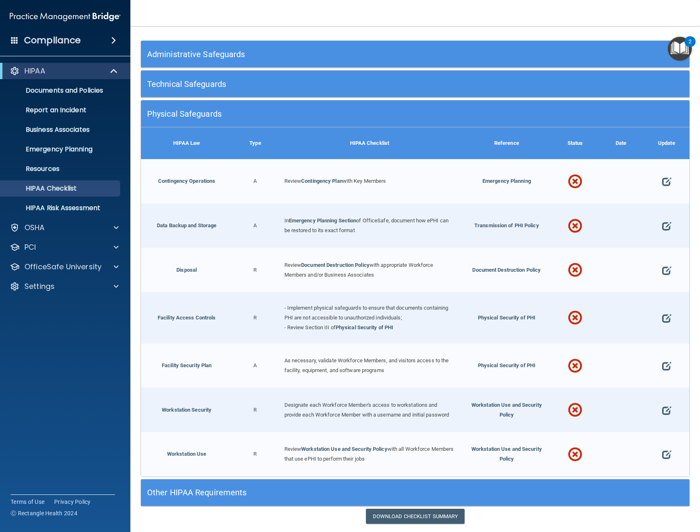
scroll to position [122, 0]
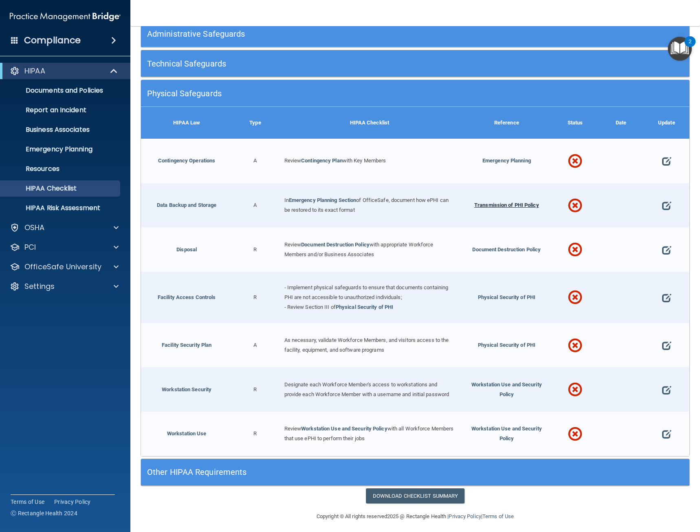
click at [519, 206] on span "Transmission of PHI Policy" at bounding box center [506, 205] width 65 height 6
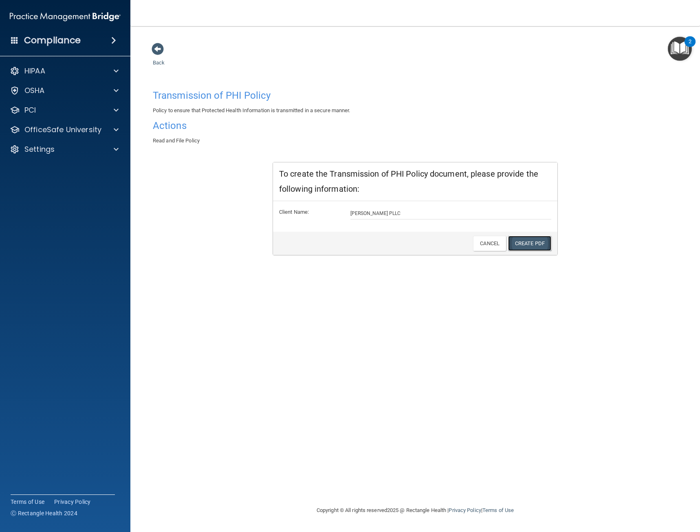
click at [536, 243] on link "Create PDF" at bounding box center [529, 243] width 43 height 15
click at [157, 53] on span at bounding box center [158, 49] width 12 height 12
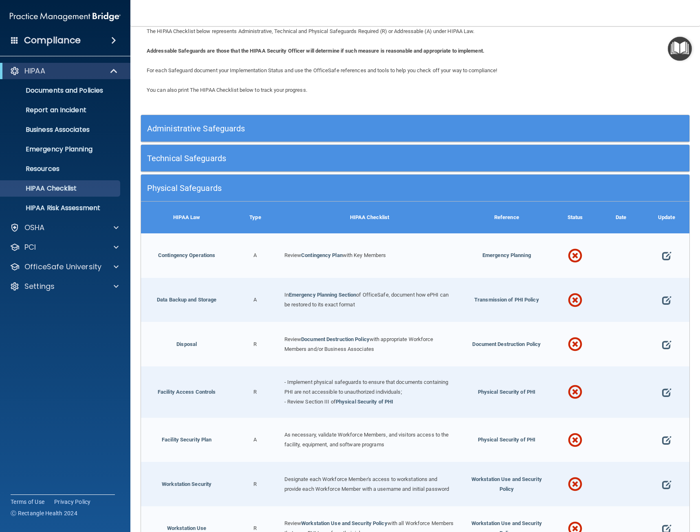
scroll to position [82, 0]
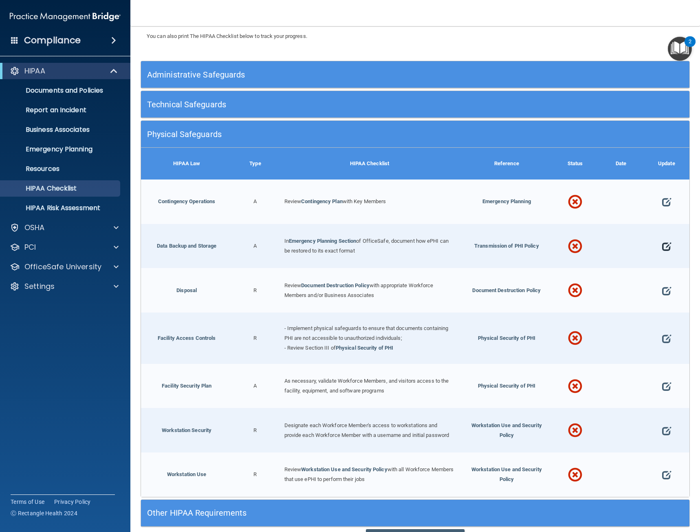
click at [662, 244] on span at bounding box center [666, 246] width 9 height 22
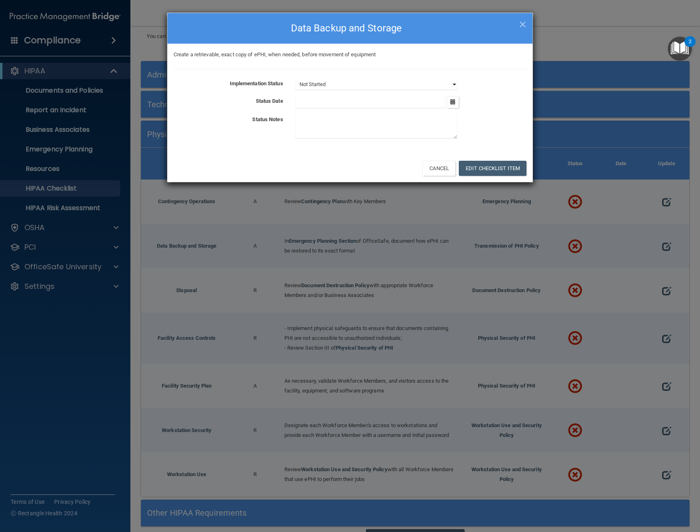
click at [346, 83] on select "Not Started In Progress Completed" at bounding box center [377, 84] width 162 height 11
select select "completed"
click at [296, 79] on select "Not Started In Progress Completed" at bounding box center [377, 84] width 162 height 11
drag, startPoint x: 447, startPoint y: 101, endPoint x: 448, endPoint y: 121, distance: 20.4
click at [447, 106] on button "button" at bounding box center [453, 102] width 12 height 12
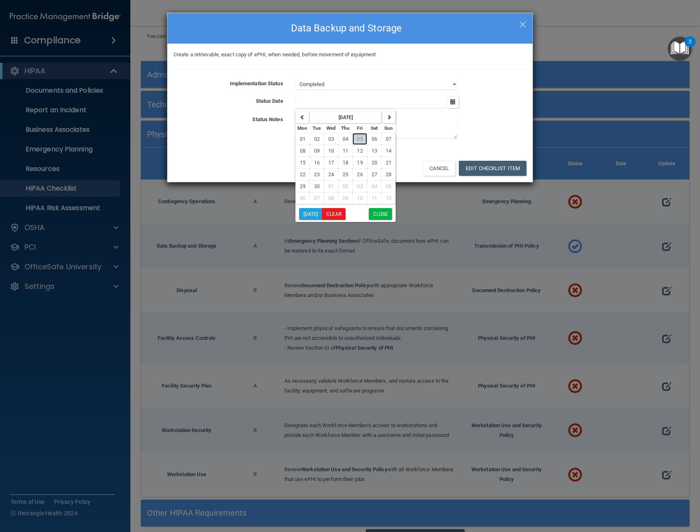
click at [357, 137] on span "05" at bounding box center [360, 139] width 6 height 6
type input "[DATE]"
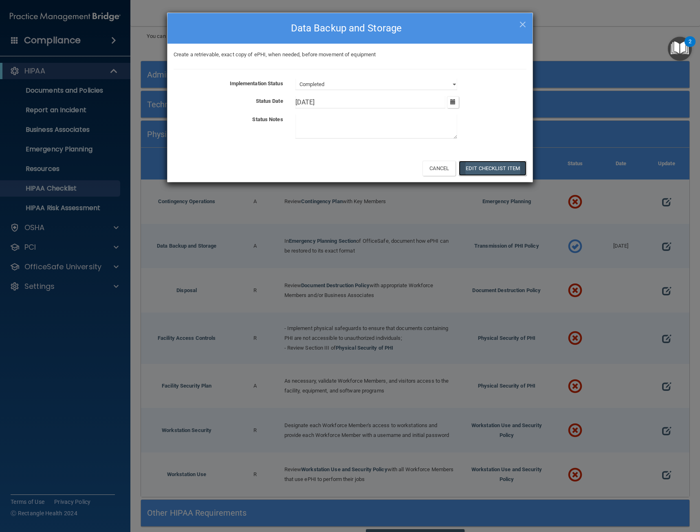
click at [478, 169] on button "Edit Checklist Item" at bounding box center [493, 168] width 68 height 15
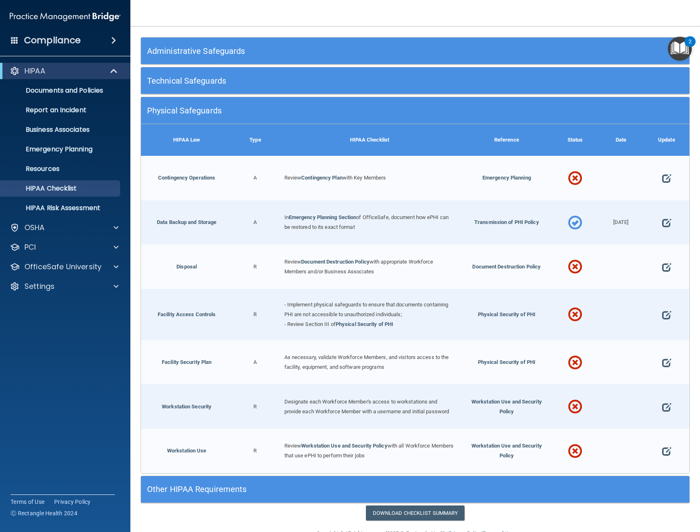
scroll to position [122, 0]
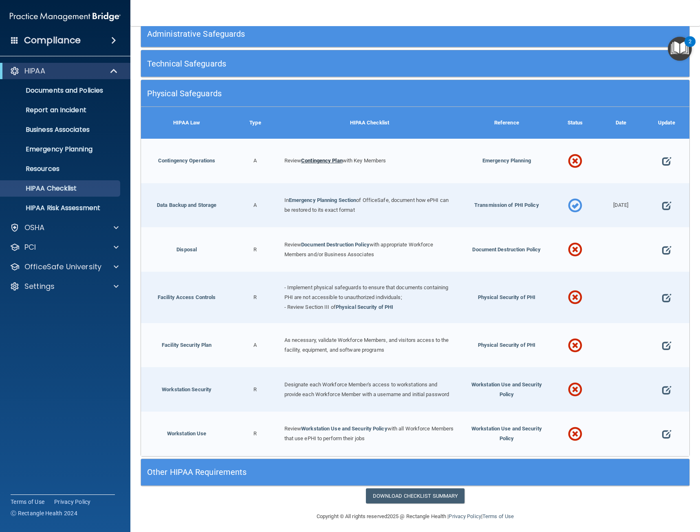
click at [324, 160] on link "Contingency Plan" at bounding box center [322, 160] width 42 height 6
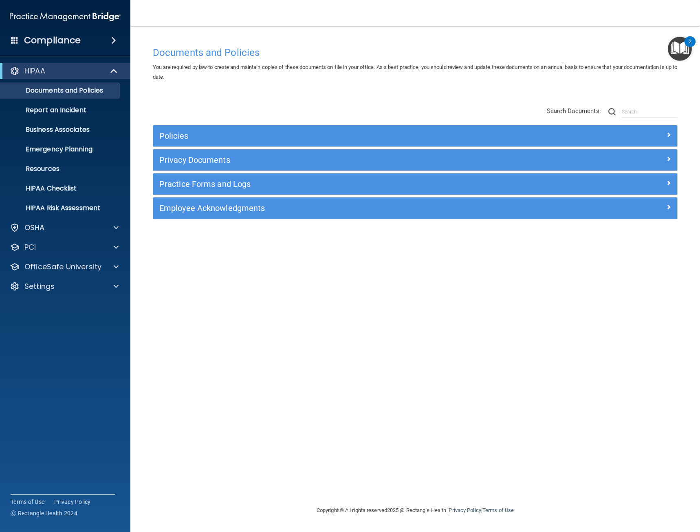
click at [660, 143] on div "Policies" at bounding box center [415, 135] width 524 height 21
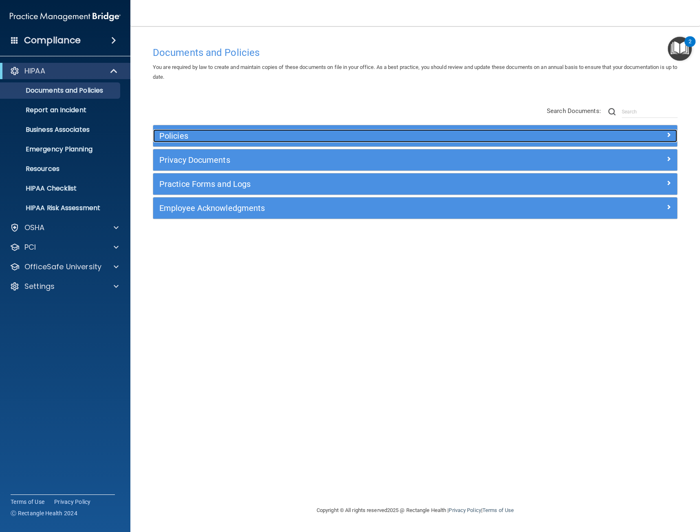
click at [667, 136] on span at bounding box center [668, 135] width 5 height 10
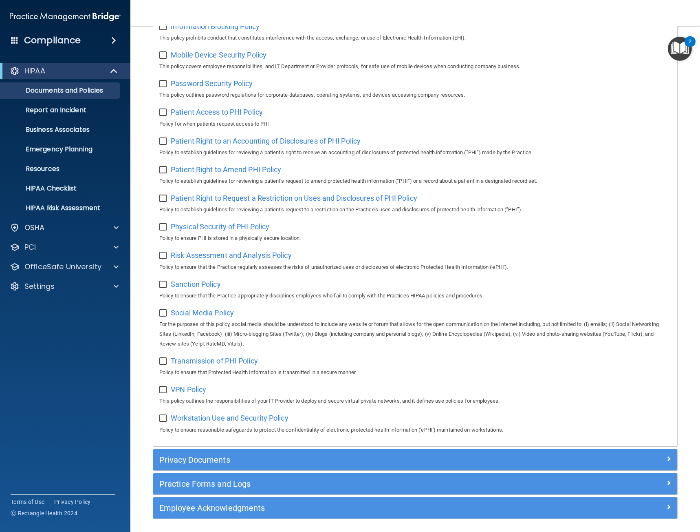
scroll to position [404, 0]
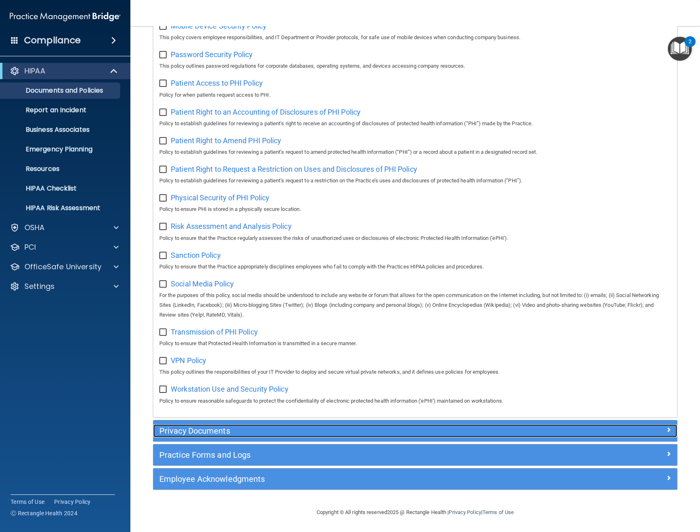
click at [374, 437] on div "Privacy Documents" at bounding box center [349, 430] width 393 height 13
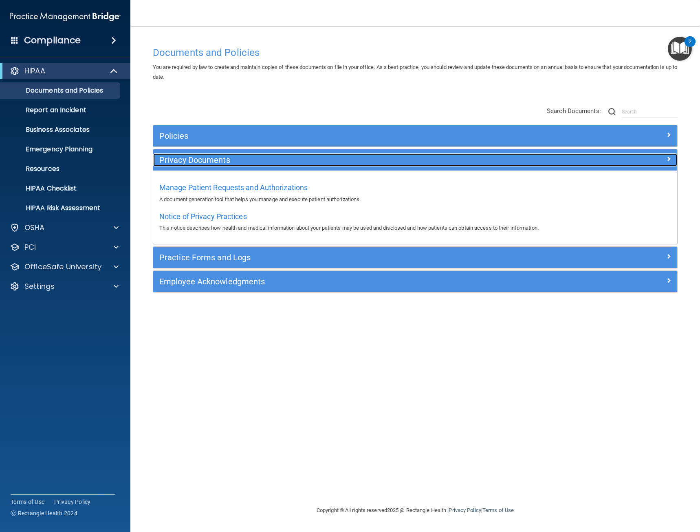
scroll to position [0, 0]
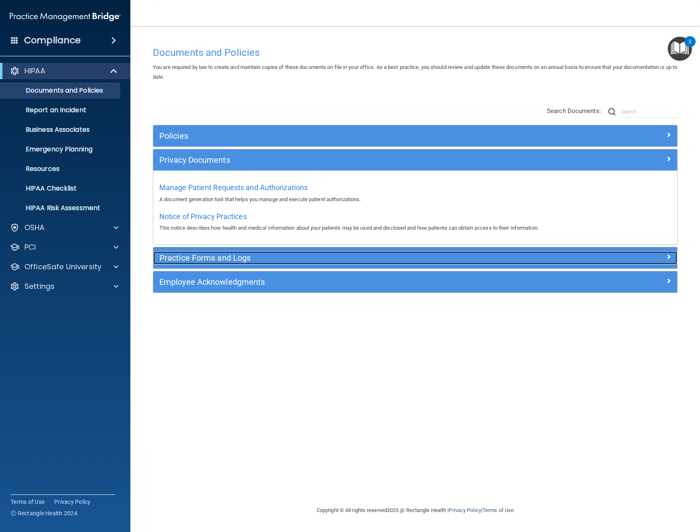
click at [423, 255] on h5 "Practice Forms and Logs" at bounding box center [349, 257] width 381 height 9
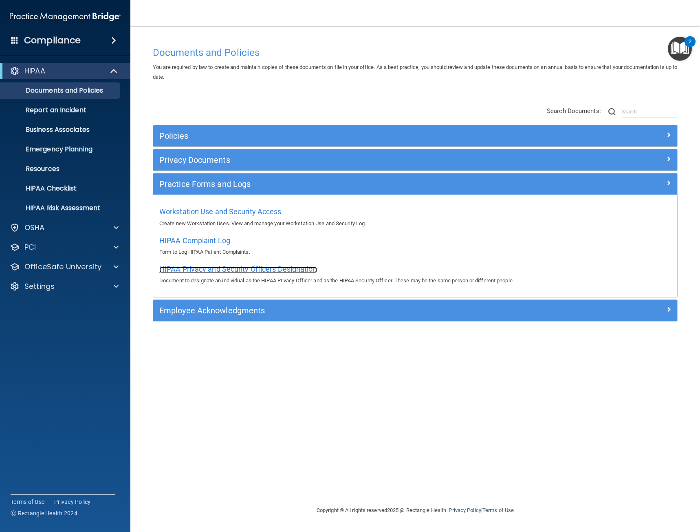
click at [286, 268] on span "HIPAA Privacy and Security Officers Designation" at bounding box center [238, 269] width 158 height 9
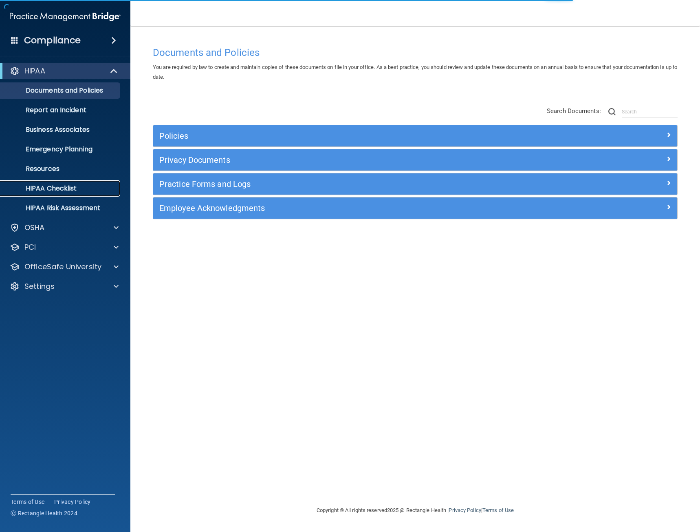
click at [65, 188] on p "HIPAA Checklist" at bounding box center [60, 188] width 111 height 8
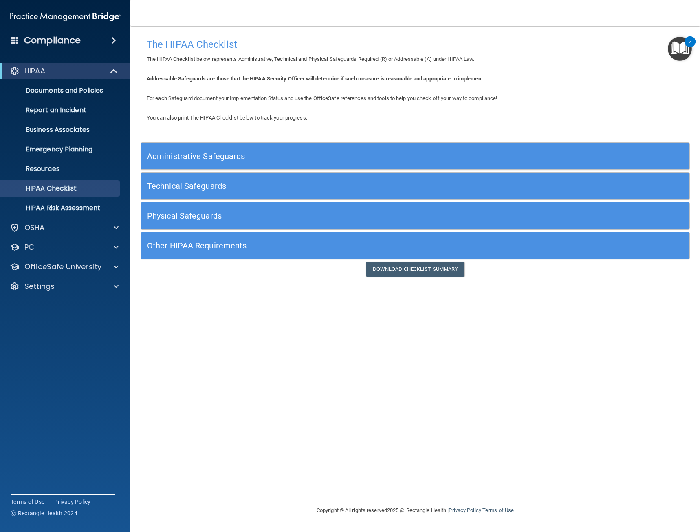
click at [194, 214] on h5 "Physical Safeguards" at bounding box center [346, 215] width 399 height 9
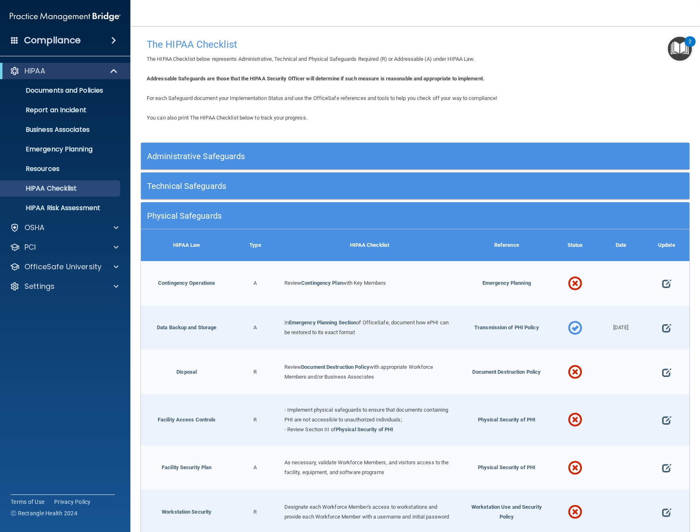
scroll to position [82, 0]
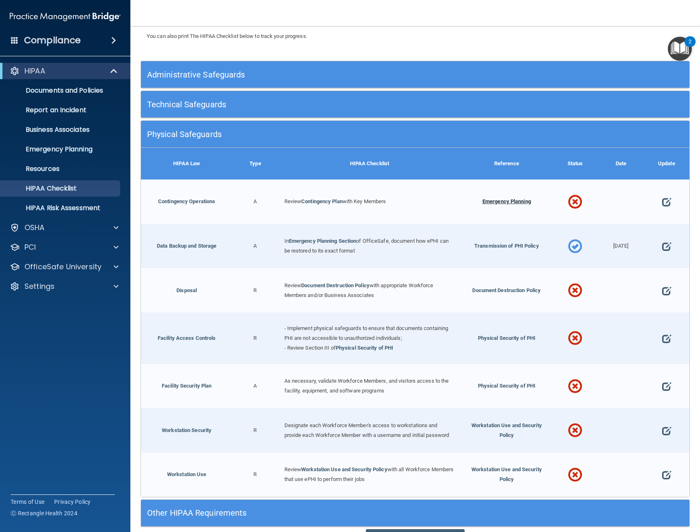
click at [506, 201] on span "Emergency Planning" at bounding box center [507, 201] width 49 height 6
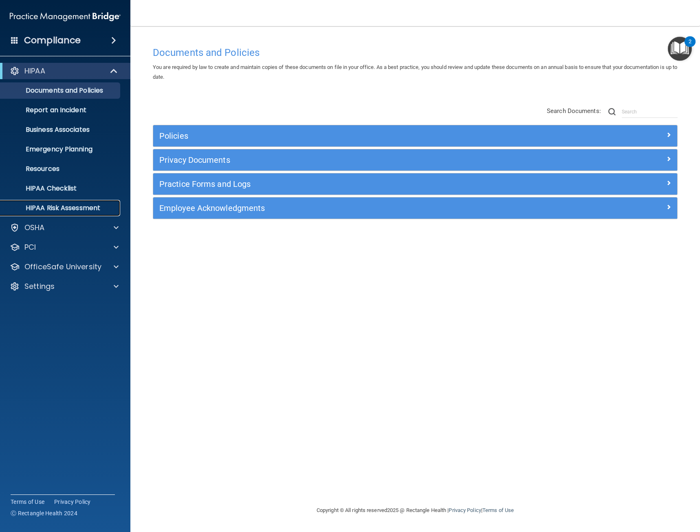
click at [53, 206] on p "HIPAA Risk Assessment" at bounding box center [60, 208] width 111 height 8
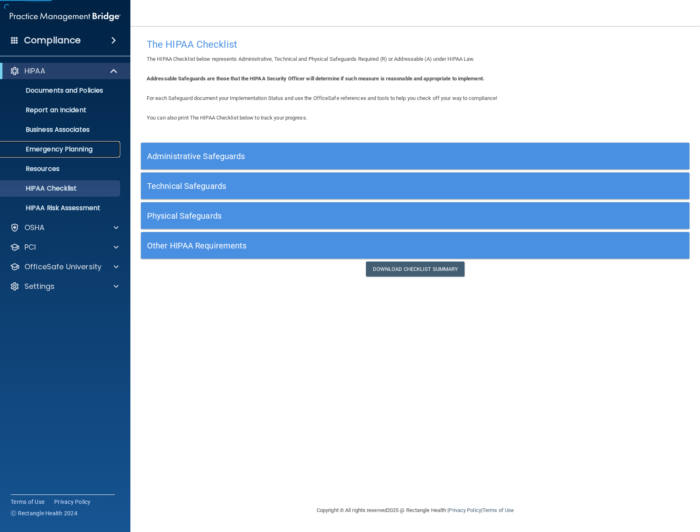
click at [65, 146] on p "Emergency Planning" at bounding box center [60, 149] width 111 height 8
click at [179, 215] on h5 "Physical Safeguards" at bounding box center [346, 215] width 399 height 9
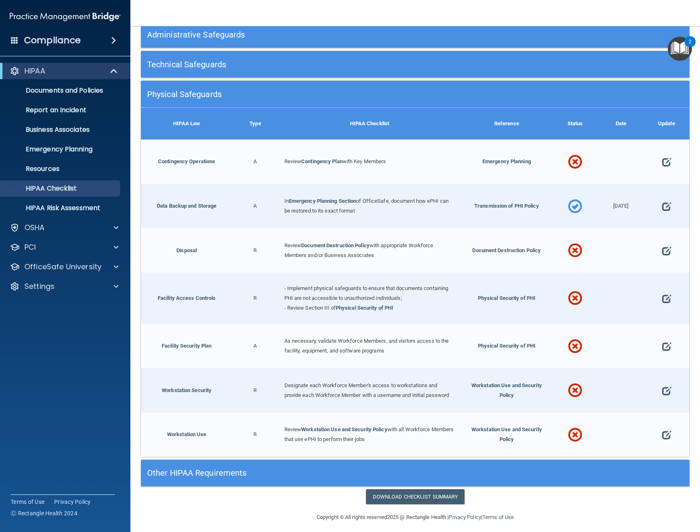
scroll to position [122, 0]
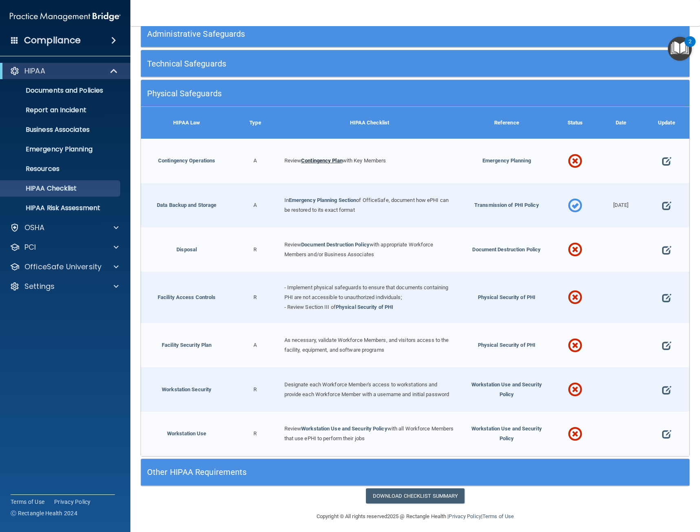
click at [328, 163] on link "Contingency Plan" at bounding box center [322, 160] width 42 height 6
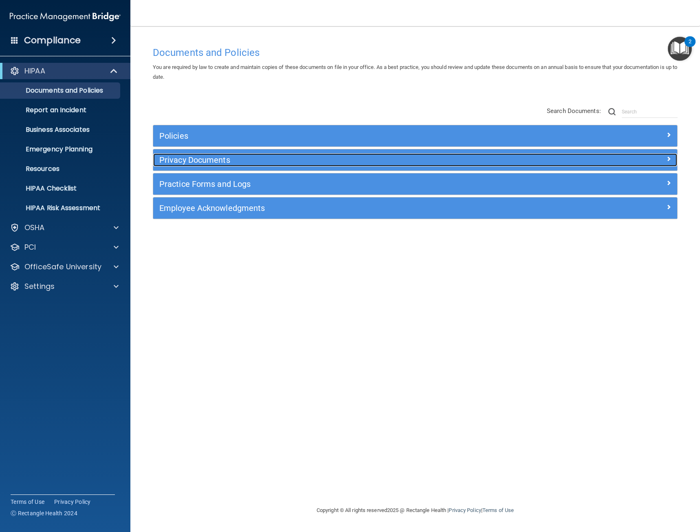
click at [192, 162] on h5 "Privacy Documents" at bounding box center [349, 159] width 381 height 9
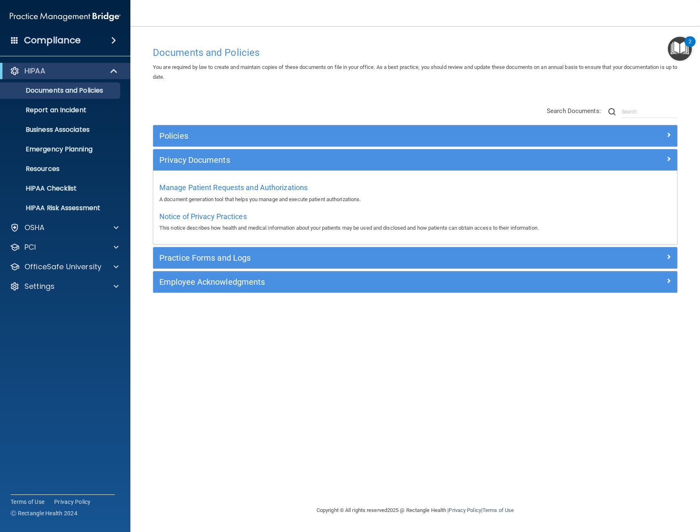
click at [188, 148] on div "Policies Select All (Unselect 0) Unselect All Print Selected (0) Acceptable Use…" at bounding box center [415, 209] width 525 height 168
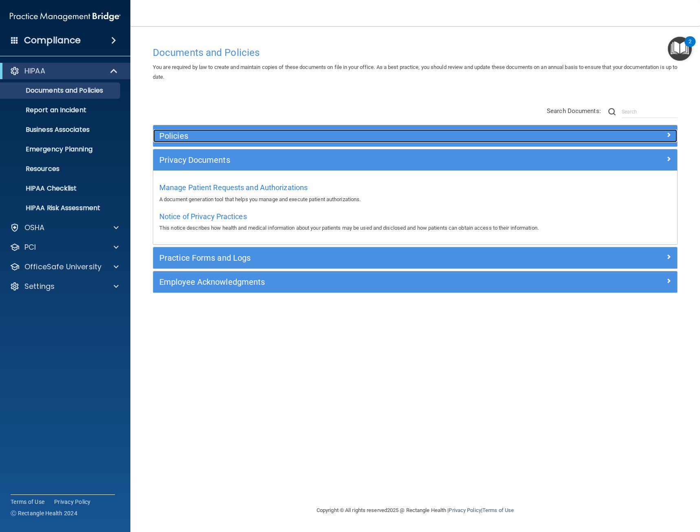
click at [185, 136] on h5 "Policies" at bounding box center [349, 135] width 381 height 9
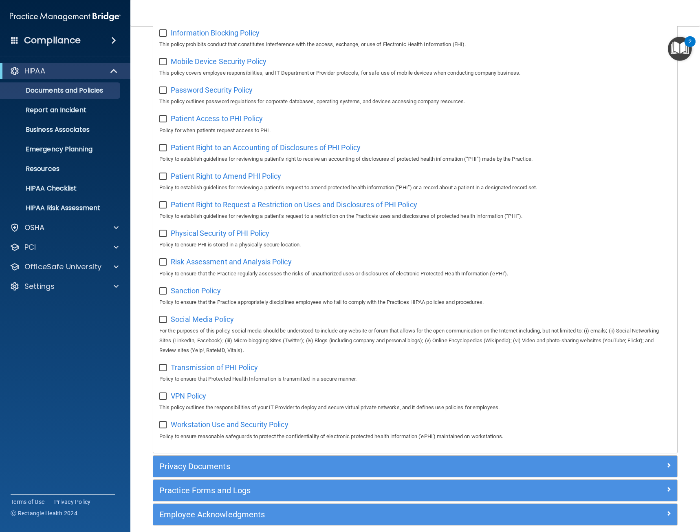
scroll to position [404, 0]
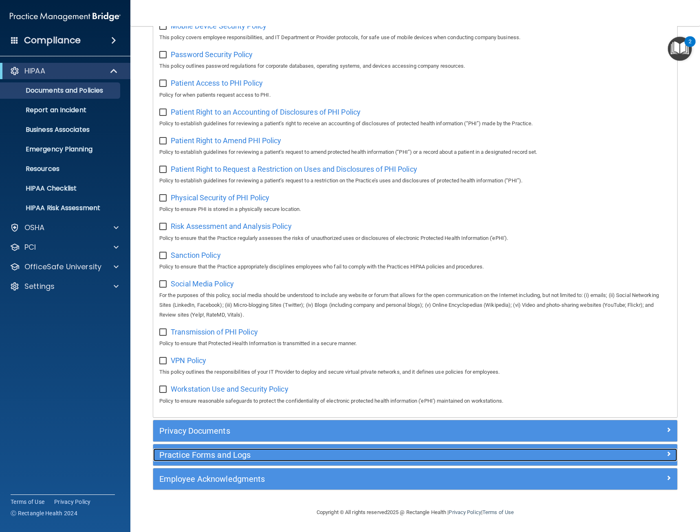
click at [239, 459] on div "Practice Forms and Logs" at bounding box center [349, 454] width 393 height 13
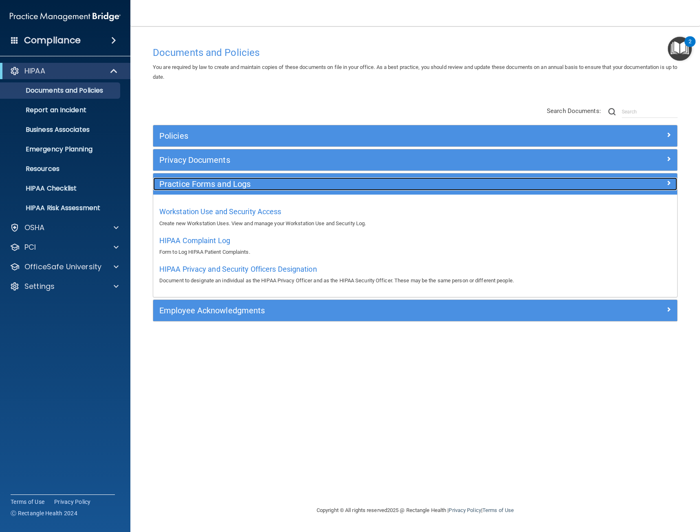
scroll to position [0, 0]
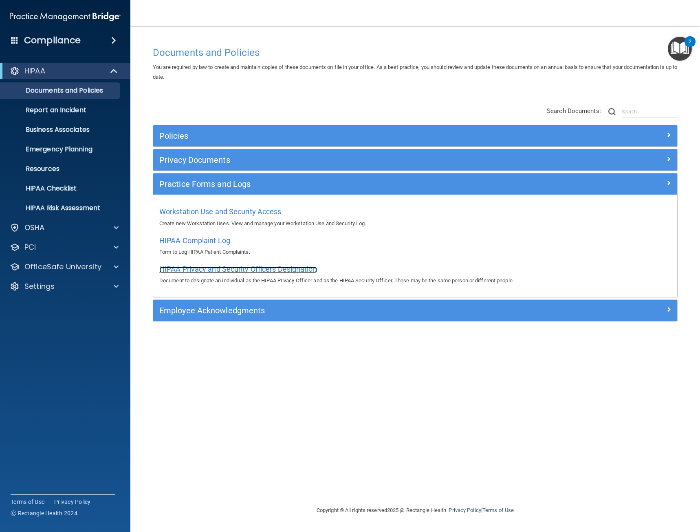
click at [223, 272] on span "HIPAA Privacy and Security Officers Designation" at bounding box center [238, 269] width 158 height 9
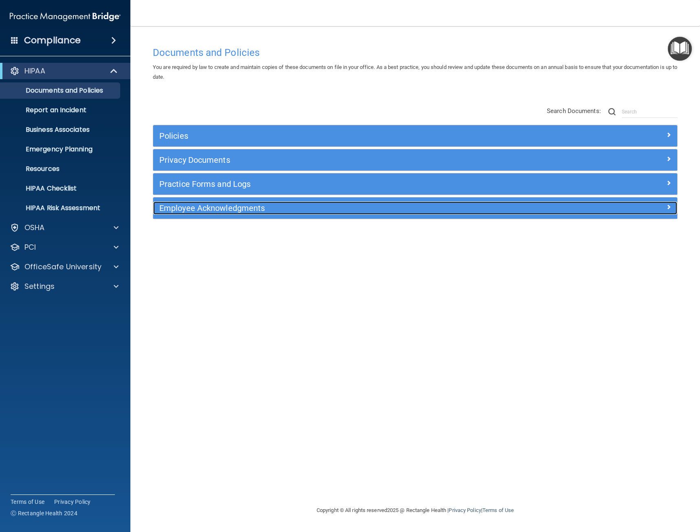
click at [257, 210] on h5 "Employee Acknowledgments" at bounding box center [349, 207] width 381 height 9
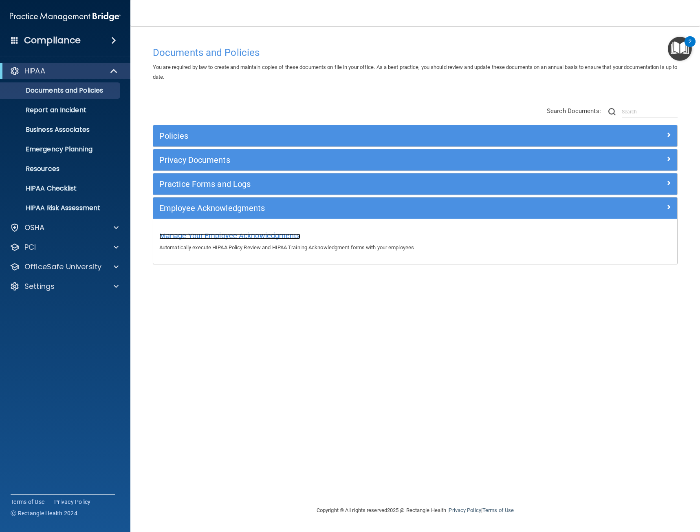
click at [263, 236] on span "Manage Your Employee Acknowledgments" at bounding box center [229, 235] width 141 height 9
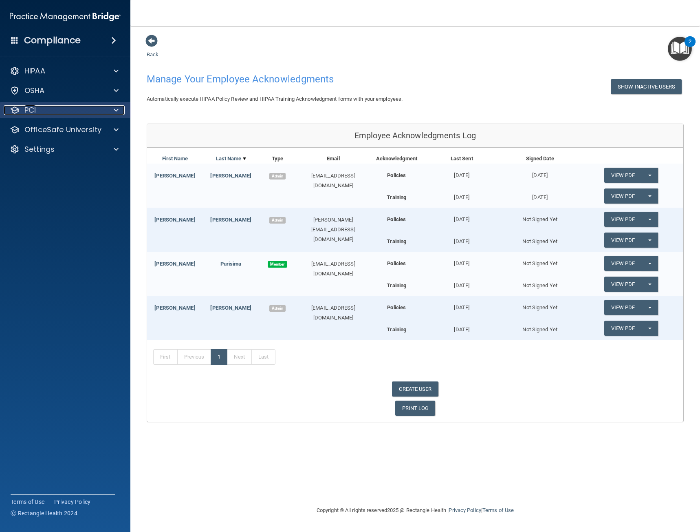
click at [101, 110] on div "PCI" at bounding box center [54, 110] width 101 height 10
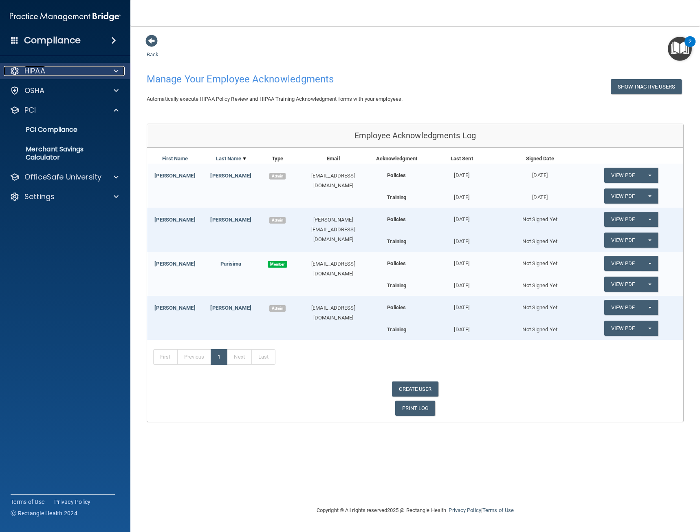
click at [94, 74] on div "HIPAA" at bounding box center [54, 71] width 101 height 10
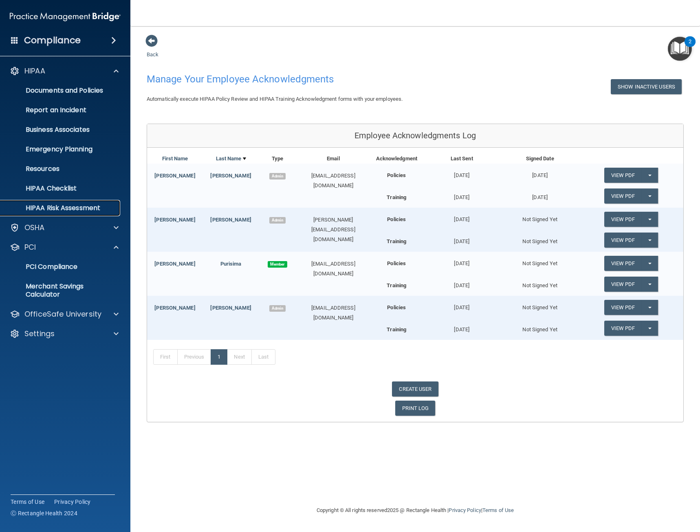
click at [70, 204] on p "HIPAA Risk Assessment" at bounding box center [60, 208] width 111 height 8
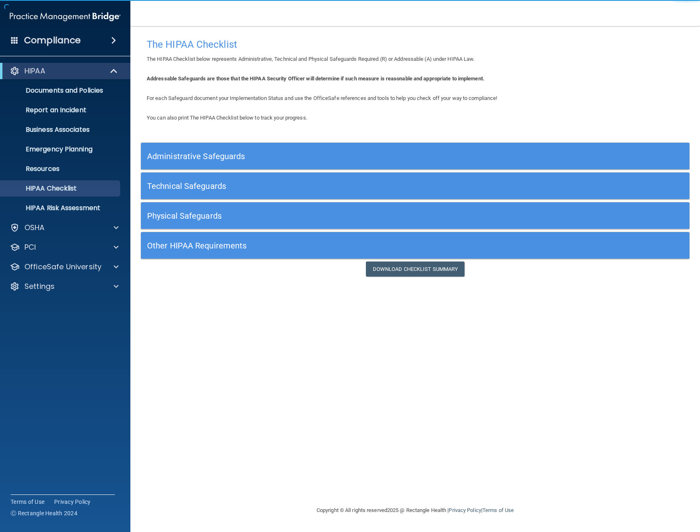
click at [214, 160] on h5 "Administrative Safeguards" at bounding box center [346, 156] width 399 height 9
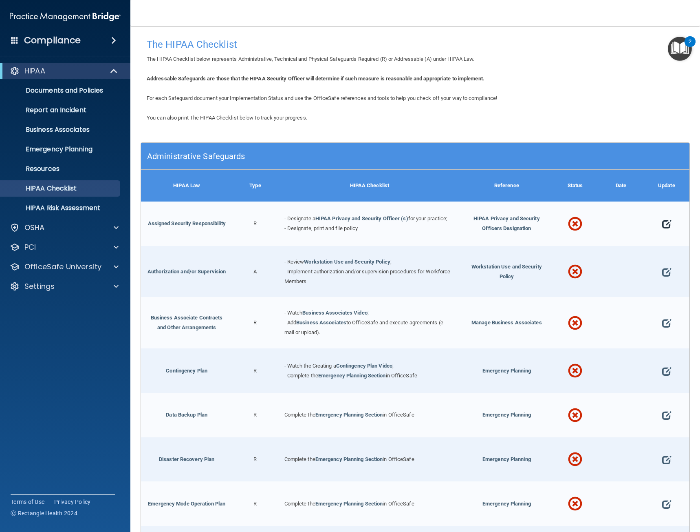
click at [662, 225] on span at bounding box center [666, 224] width 9 height 22
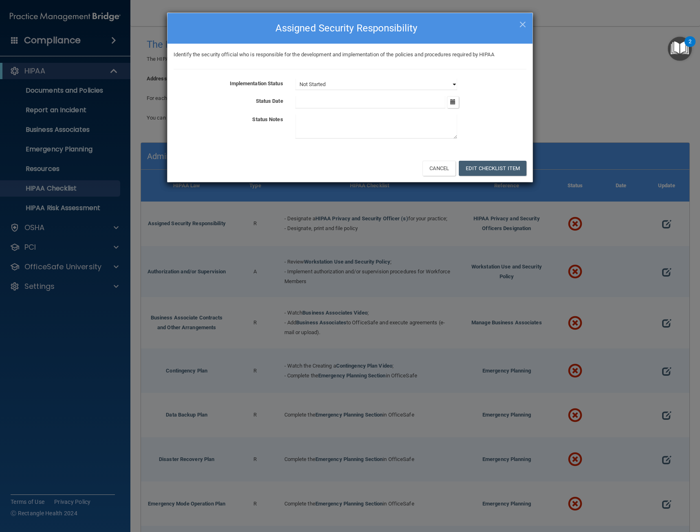
click at [342, 87] on select "Not Started In Progress Completed" at bounding box center [377, 84] width 162 height 11
select select "completed"
click at [296, 79] on select "Not Started In Progress Completed" at bounding box center [377, 84] width 162 height 11
click at [452, 102] on icon "button" at bounding box center [452, 101] width 5 height 5
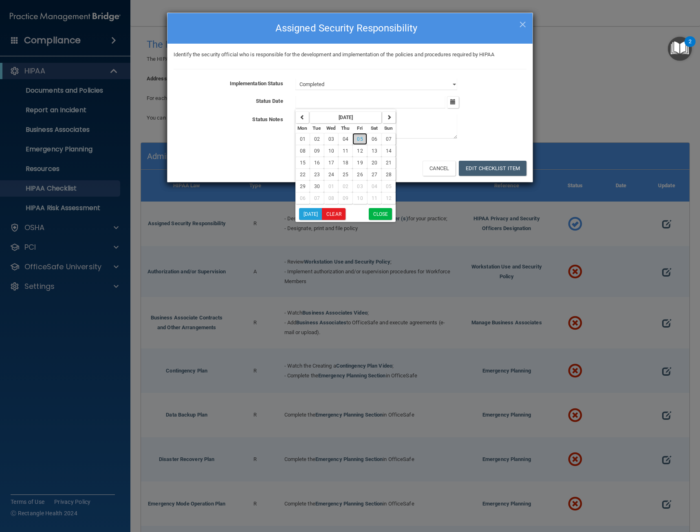
click at [358, 138] on span "05" at bounding box center [360, 139] width 6 height 6
type input "[DATE]"
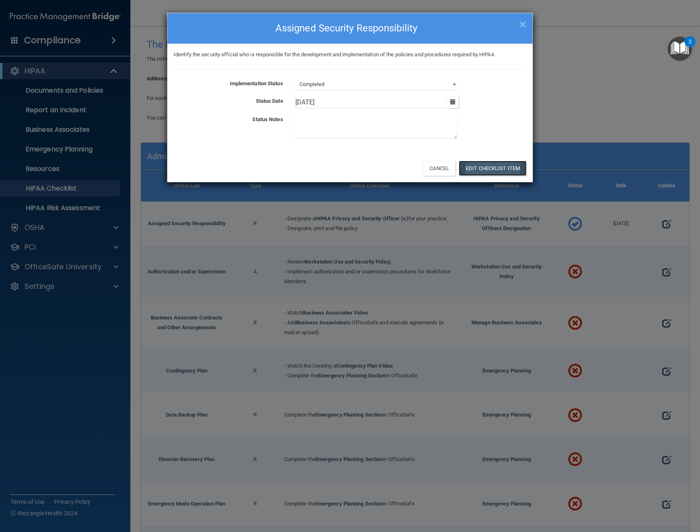
click at [475, 166] on button "Edit Checklist Item" at bounding box center [493, 168] width 68 height 15
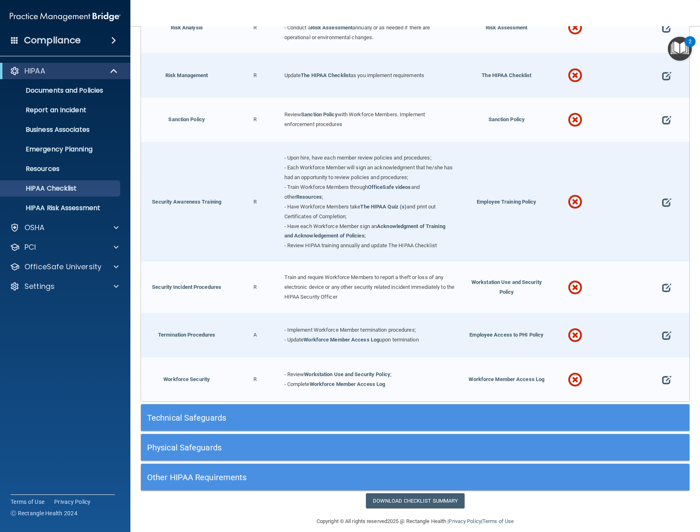
scroll to position [578, 0]
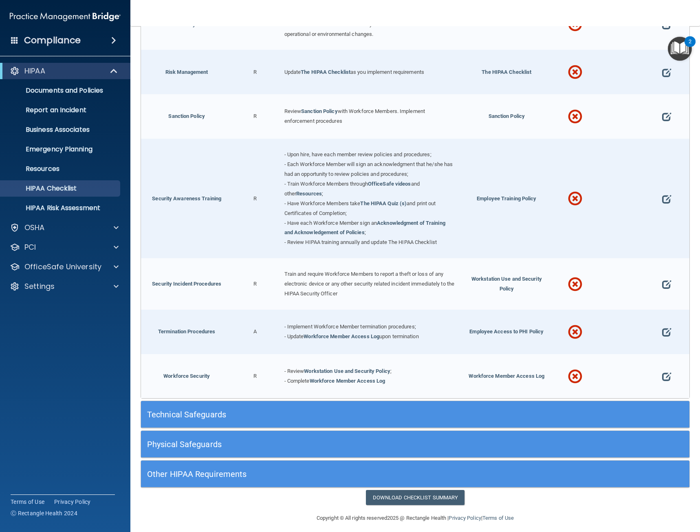
click at [201, 439] on h5 "Physical Safeguards" at bounding box center [346, 443] width 399 height 9
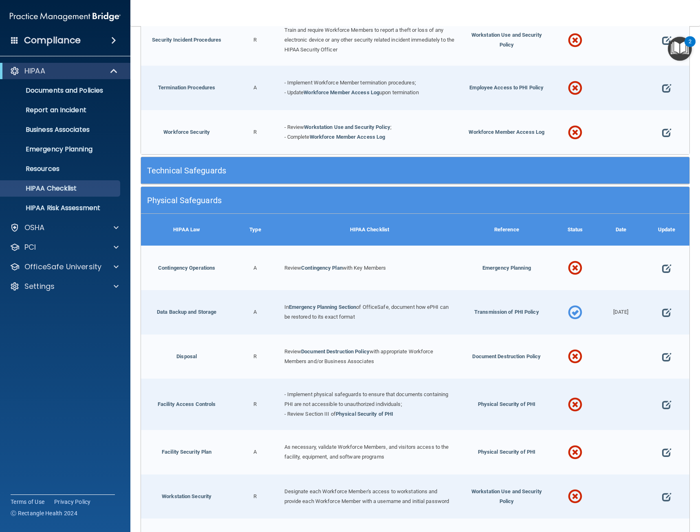
scroll to position [823, 0]
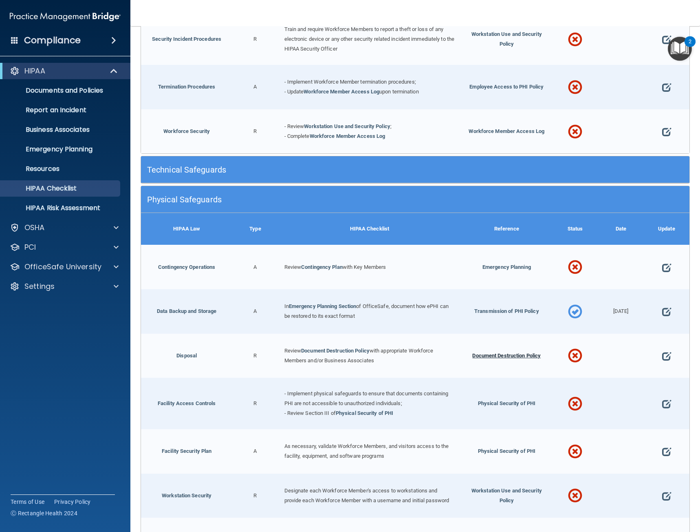
click at [510, 352] on span "Document Destruction Policy" at bounding box center [506, 355] width 68 height 6
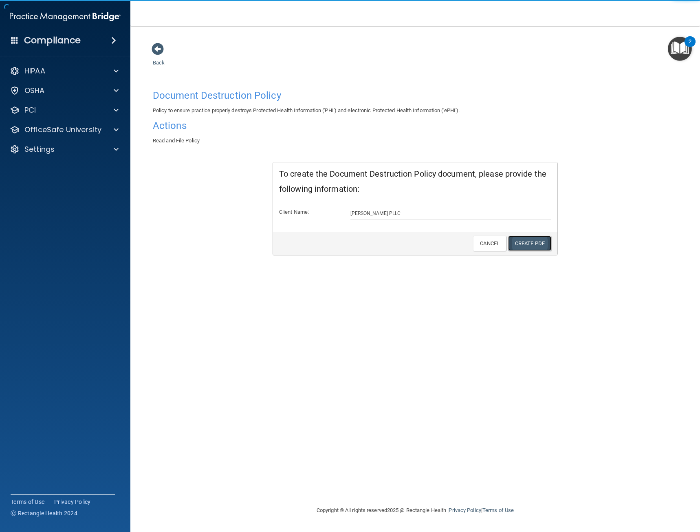
click at [530, 245] on link "Create PDF" at bounding box center [529, 243] width 43 height 15
click at [162, 52] on span at bounding box center [158, 49] width 12 height 12
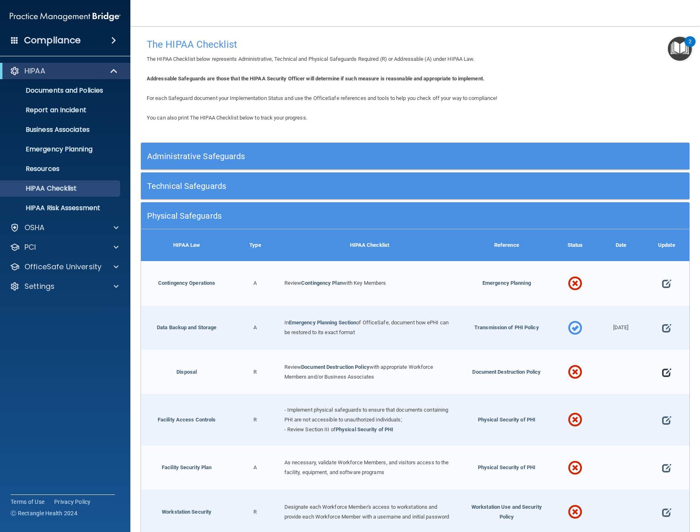
click at [662, 373] on span at bounding box center [666, 372] width 9 height 22
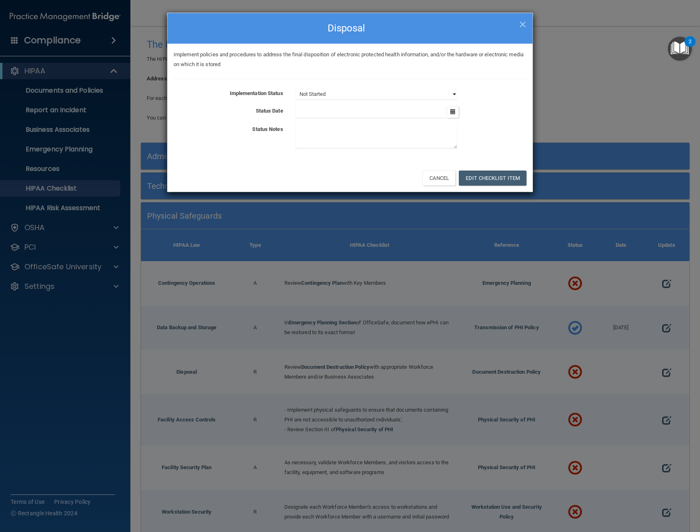
click at [375, 96] on select "Not Started In Progress Completed" at bounding box center [377, 93] width 162 height 11
select select "completed"
click at [296, 88] on select "Not Started In Progress Completed" at bounding box center [377, 93] width 162 height 11
click at [377, 114] on input "text" at bounding box center [371, 112] width 150 height 12
click at [453, 110] on icon "button" at bounding box center [452, 111] width 5 height 5
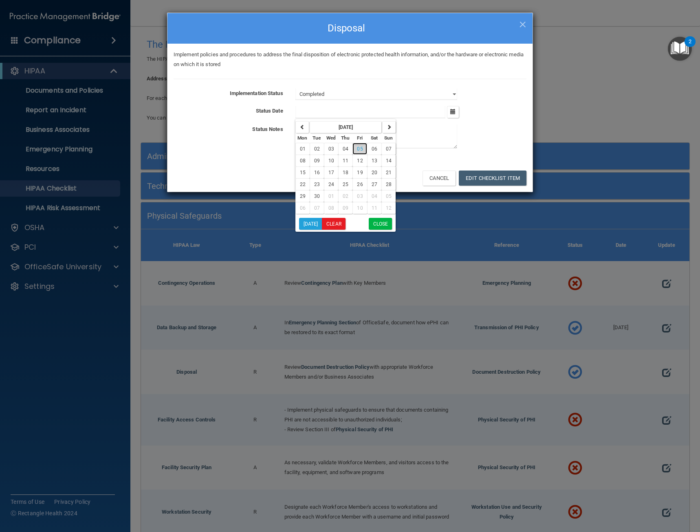
click at [361, 149] on span "05" at bounding box center [360, 149] width 6 height 6
type input "[DATE]"
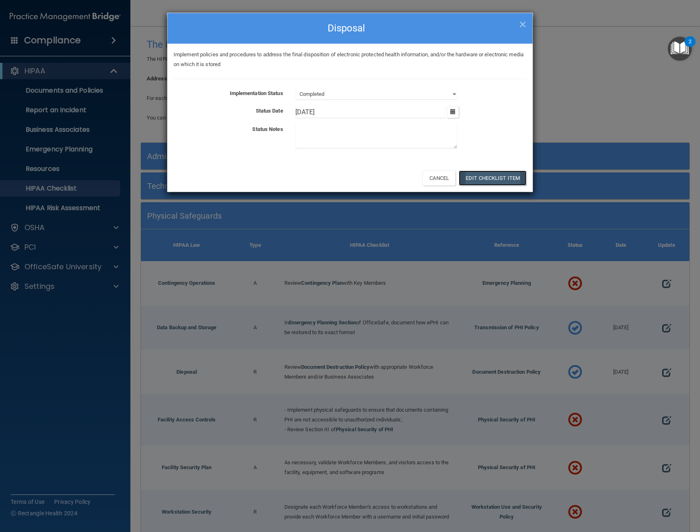
click at [476, 180] on button "Edit Checklist Item" at bounding box center [493, 177] width 68 height 15
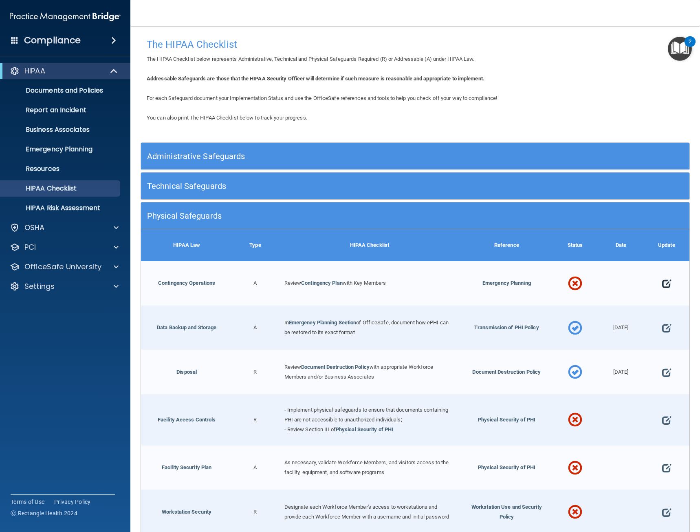
click at [662, 287] on span at bounding box center [666, 283] width 9 height 22
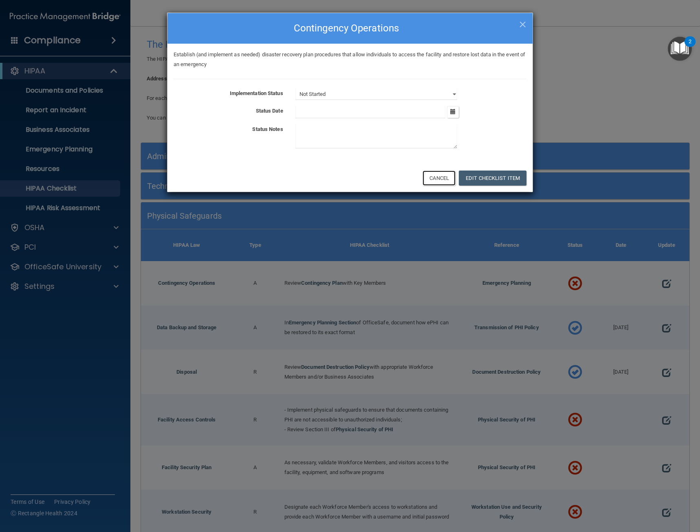
click at [429, 180] on button "Cancel" at bounding box center [439, 177] width 33 height 15
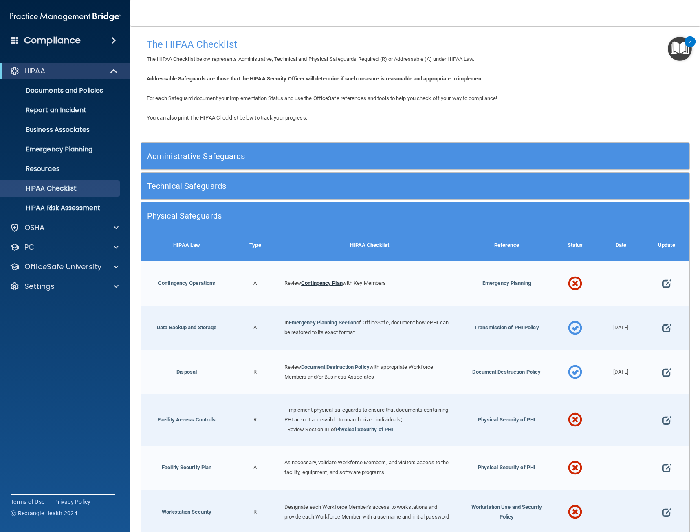
click at [315, 282] on link "Contingency Plan" at bounding box center [322, 283] width 42 height 6
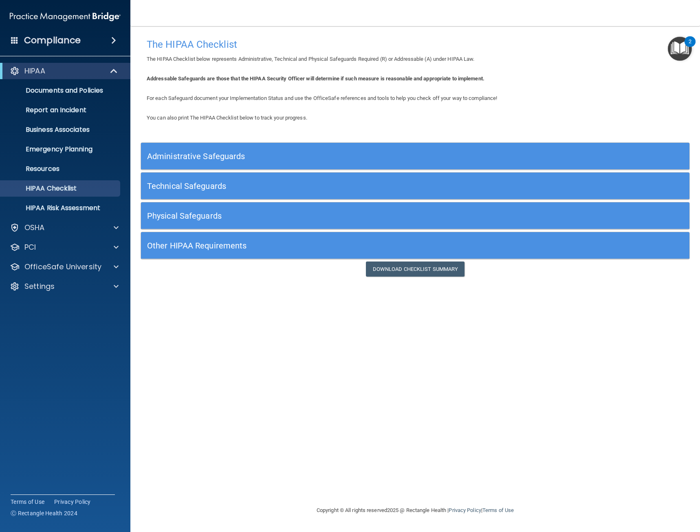
click at [196, 223] on div "Physical Safeguards" at bounding box center [347, 215] width 412 height 18
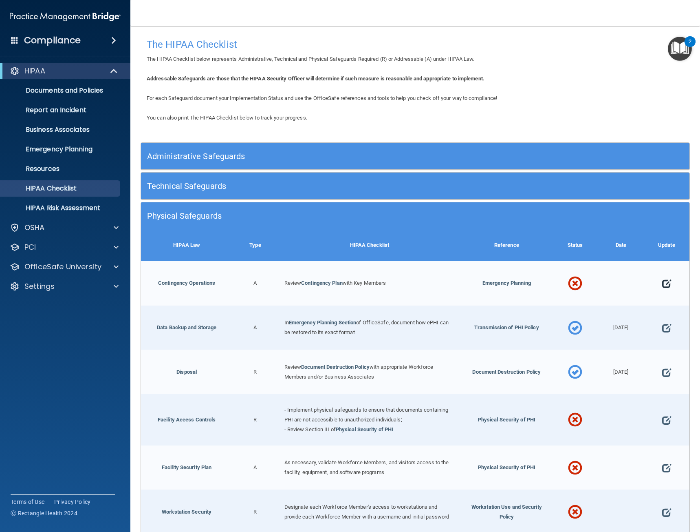
click at [662, 285] on span at bounding box center [666, 283] width 9 height 22
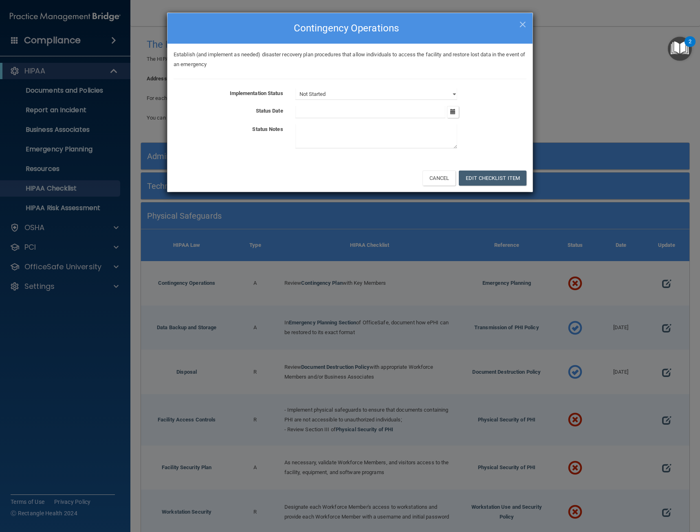
click at [375, 87] on div "Establish (and implement as needed) disaster recovery plan procedures that allo…" at bounding box center [350, 104] width 365 height 120
drag, startPoint x: 456, startPoint y: 92, endPoint x: 452, endPoint y: 96, distance: 5.2
click at [456, 92] on select "Not Started In Progress Completed" at bounding box center [377, 93] width 162 height 11
click at [296, 88] on select "Not Started In Progress Completed" at bounding box center [377, 93] width 162 height 11
drag, startPoint x: 457, startPoint y: 85, endPoint x: 454, endPoint y: 91, distance: 7.1
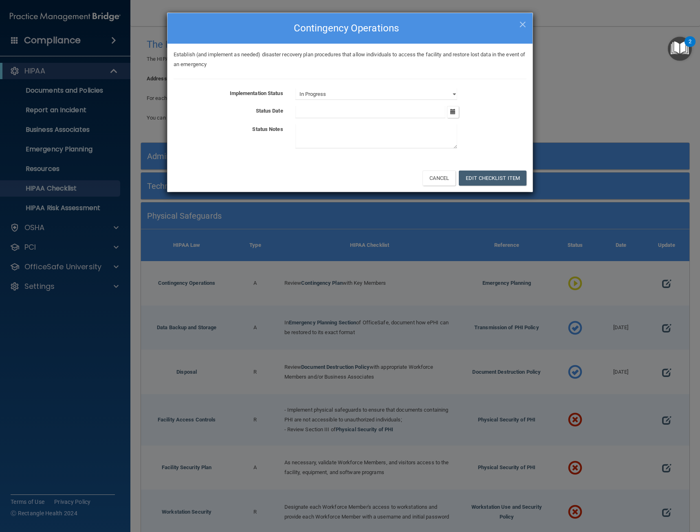
click at [454, 90] on div "Establish (and implement as needed) disaster recovery plan procedures that allo…" at bounding box center [350, 104] width 365 height 120
click at [448, 95] on select "Not Started In Progress Completed" at bounding box center [377, 93] width 162 height 11
click at [296, 88] on select "Not Started In Progress Completed" at bounding box center [377, 93] width 162 height 11
drag, startPoint x: 449, startPoint y: 95, endPoint x: 448, endPoint y: 100, distance: 5.0
click at [449, 95] on select "Not Started In Progress Completed" at bounding box center [377, 93] width 162 height 11
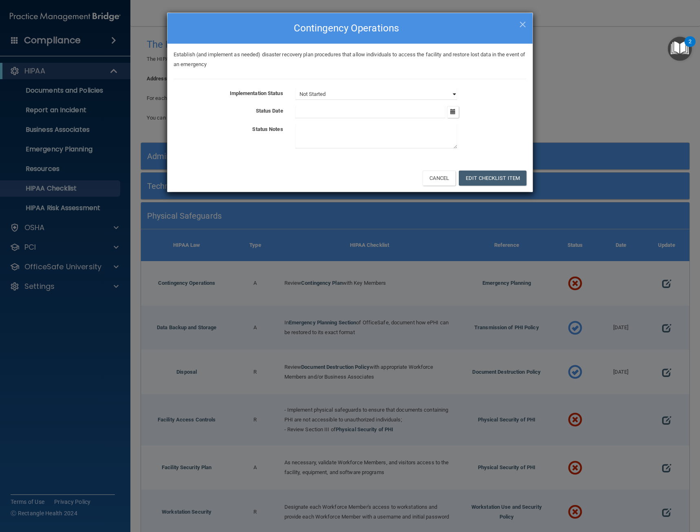
select select "completed"
click at [296, 88] on select "Not Started In Progress Completed" at bounding box center [377, 93] width 162 height 11
click at [503, 177] on button "Edit Checklist Item" at bounding box center [493, 177] width 68 height 15
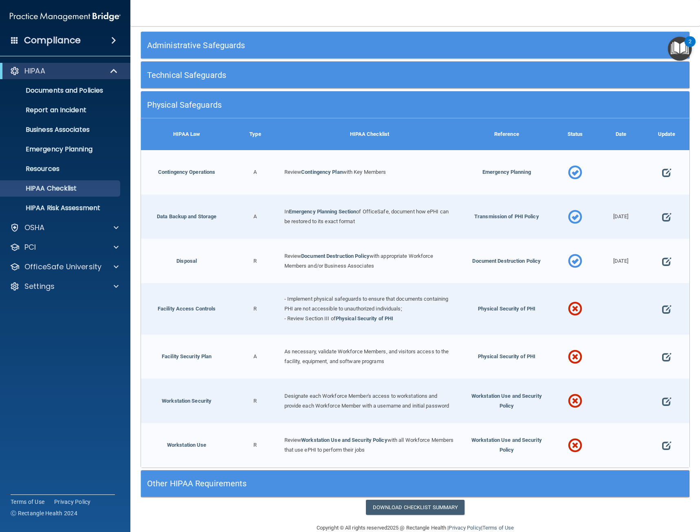
scroll to position [122, 0]
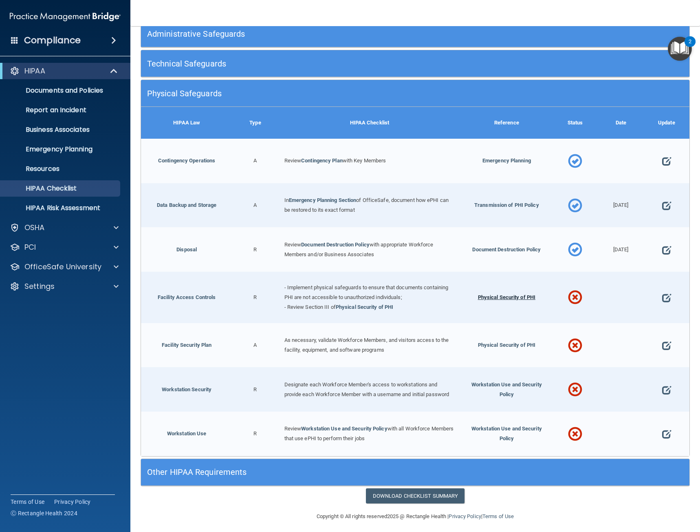
click at [503, 296] on span "Physical Security of PHI" at bounding box center [506, 297] width 57 height 6
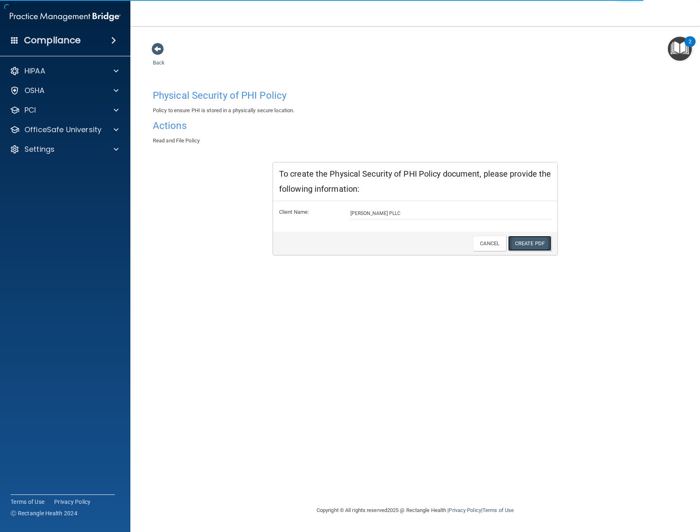
click at [521, 246] on link "Create PDF" at bounding box center [529, 243] width 43 height 15
click at [156, 64] on link "Back" at bounding box center [159, 58] width 12 height 16
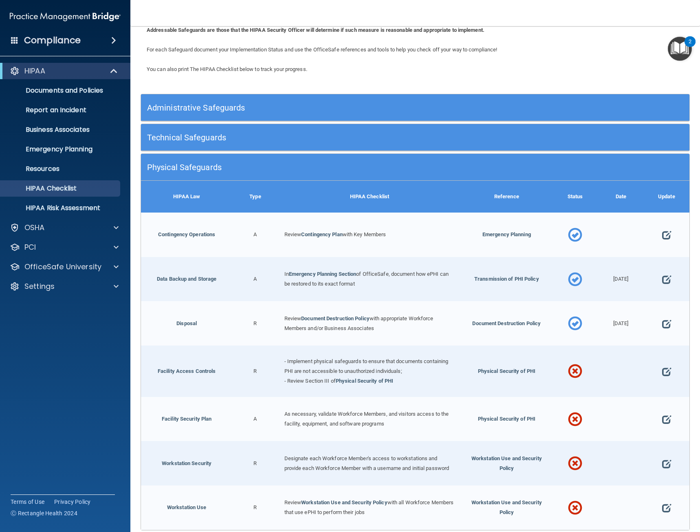
scroll to position [123, 0]
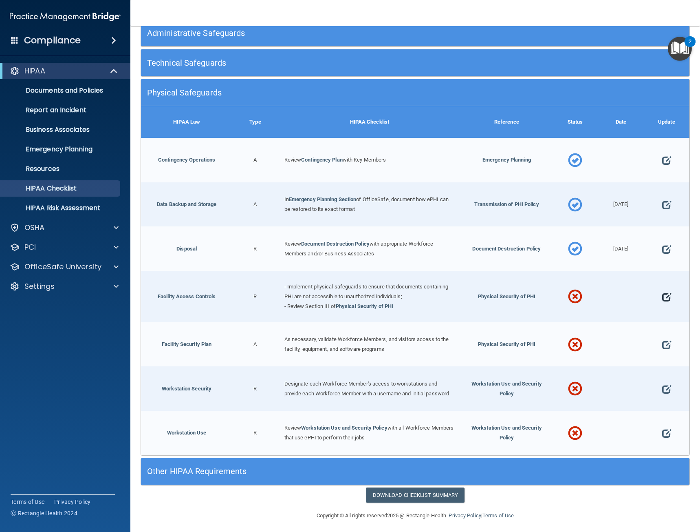
click at [663, 297] on span at bounding box center [666, 296] width 9 height 22
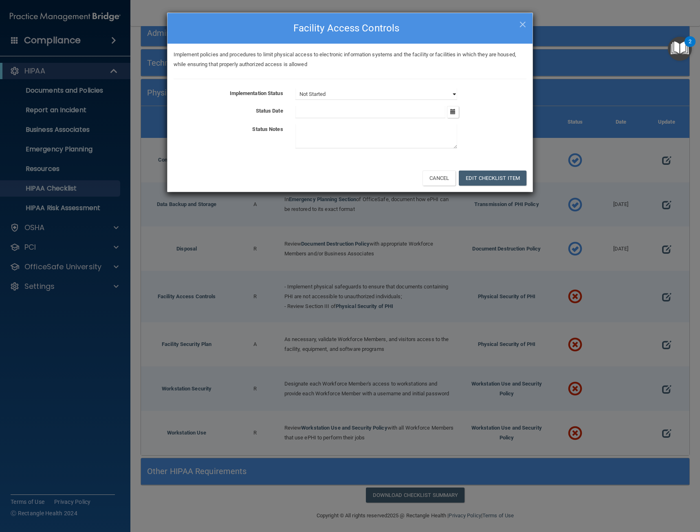
click at [372, 98] on select "Not Started In Progress Completed" at bounding box center [377, 93] width 162 height 11
select select "completed"
click at [296, 88] on select "Not Started In Progress Completed" at bounding box center [377, 93] width 162 height 11
click at [397, 110] on input "text" at bounding box center [371, 112] width 150 height 12
click at [456, 114] on button "button" at bounding box center [453, 112] width 12 height 12
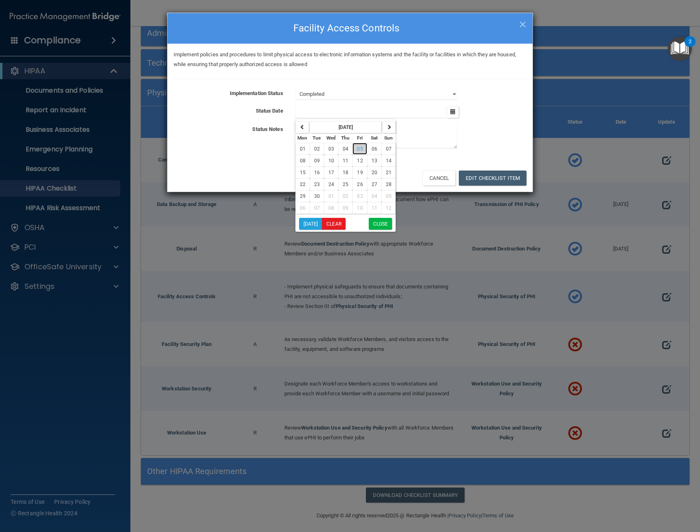
click at [360, 152] on span "05" at bounding box center [360, 149] width 6 height 6
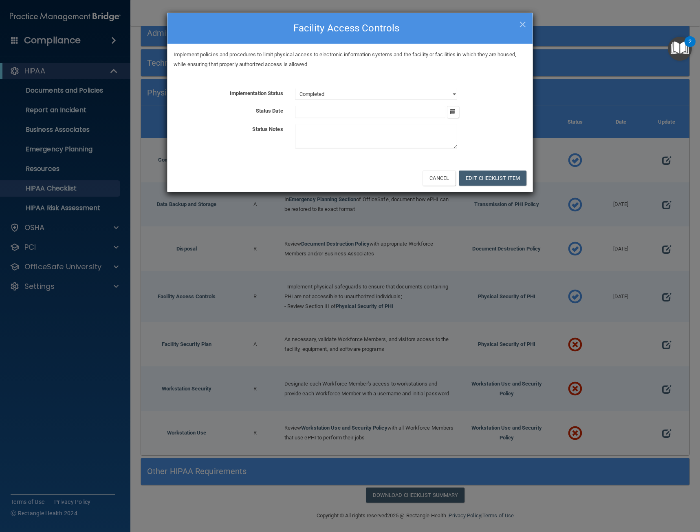
type input "9/5/25"
click at [495, 176] on button "Edit Checklist Item" at bounding box center [493, 177] width 68 height 15
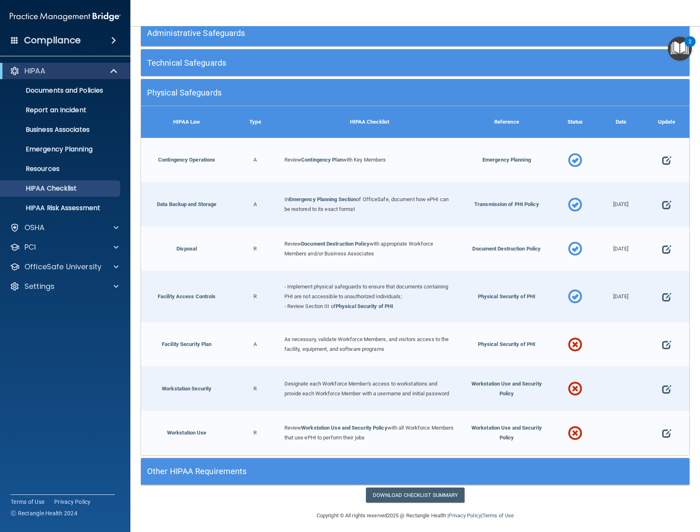
click at [503, 386] on div "Workstation Use and Security Policy" at bounding box center [506, 388] width 91 height 44
click at [503, 380] on span "Workstation Use and Security Policy" at bounding box center [507, 388] width 71 height 16
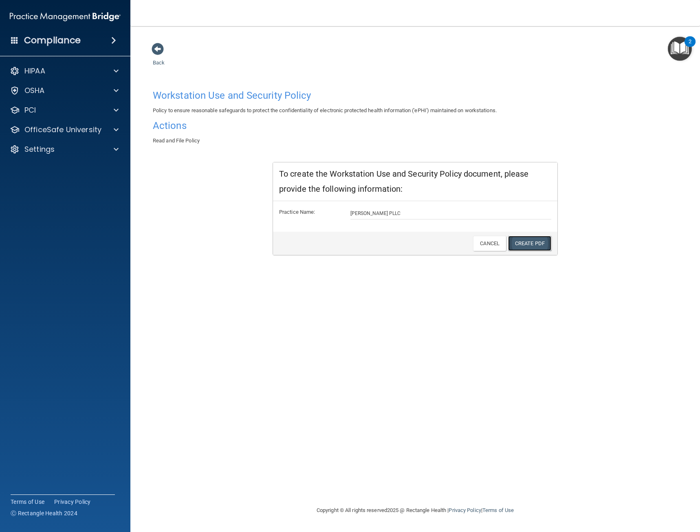
click at [538, 247] on link "Create PDF" at bounding box center [529, 243] width 43 height 15
click at [149, 49] on div "Back Workstation Use and Security Policy Policy to ensure reasonable safeguards…" at bounding box center [415, 273] width 537 height 463
click at [161, 64] on link "Back" at bounding box center [159, 58] width 12 height 16
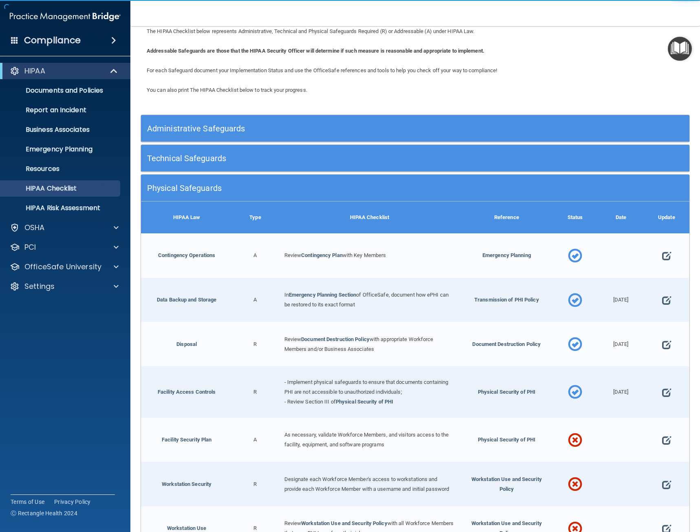
scroll to position [123, 0]
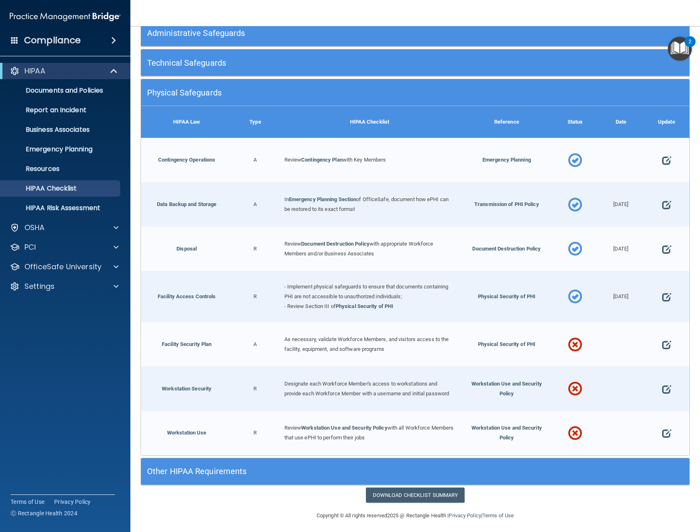
click at [655, 345] on div at bounding box center [667, 344] width 46 height 44
click at [655, 344] on div at bounding box center [667, 344] width 46 height 44
click at [664, 347] on span at bounding box center [666, 344] width 9 height 22
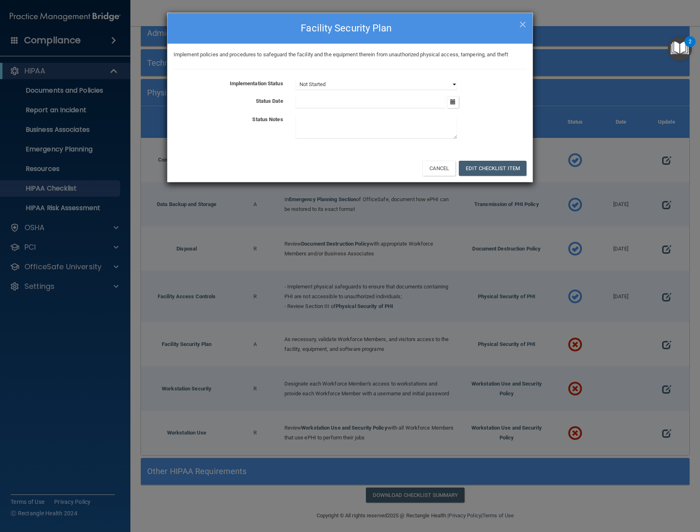
click at [448, 87] on select "Not Started In Progress Completed" at bounding box center [377, 84] width 162 height 11
select select "completed"
click at [296, 79] on select "Not Started In Progress Completed" at bounding box center [377, 84] width 162 height 11
click at [454, 100] on icon "button" at bounding box center [452, 101] width 5 height 5
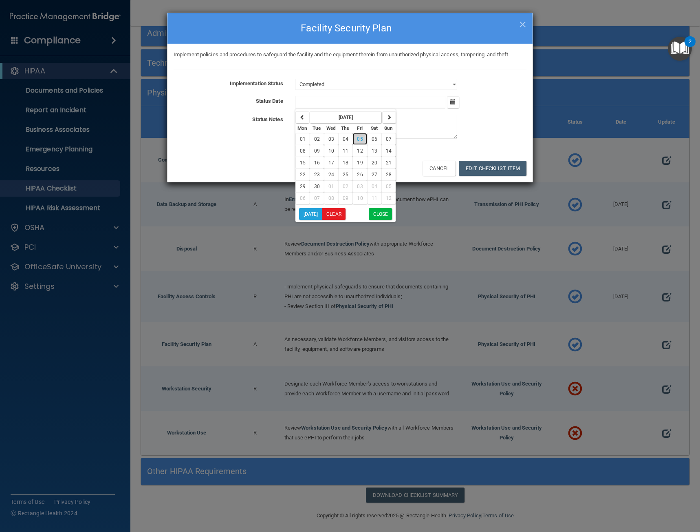
drag, startPoint x: 360, startPoint y: 138, endPoint x: 379, endPoint y: 147, distance: 21.4
click at [360, 139] on span "05" at bounding box center [360, 139] width 6 height 6
type input "[DATE]"
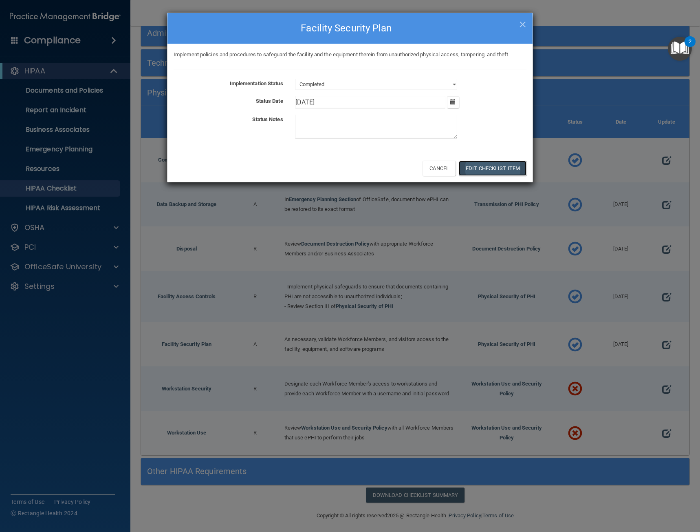
click at [492, 170] on button "Edit Checklist Item" at bounding box center [493, 168] width 68 height 15
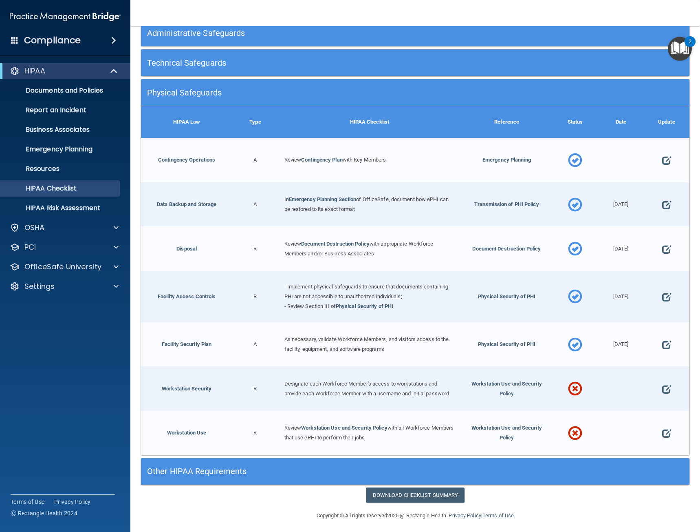
click at [656, 386] on div at bounding box center [667, 388] width 46 height 44
click at [668, 388] on div at bounding box center [667, 388] width 46 height 44
click at [662, 386] on span at bounding box center [666, 388] width 9 height 22
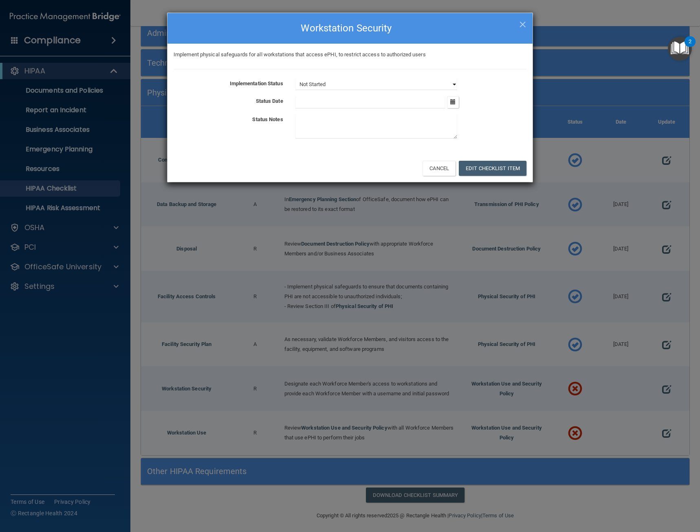
click at [426, 82] on select "Not Started In Progress Completed" at bounding box center [377, 84] width 162 height 11
select select "completed"
click at [296, 79] on select "Not Started In Progress Completed" at bounding box center [377, 84] width 162 height 11
click at [451, 105] on button "button" at bounding box center [453, 102] width 12 height 12
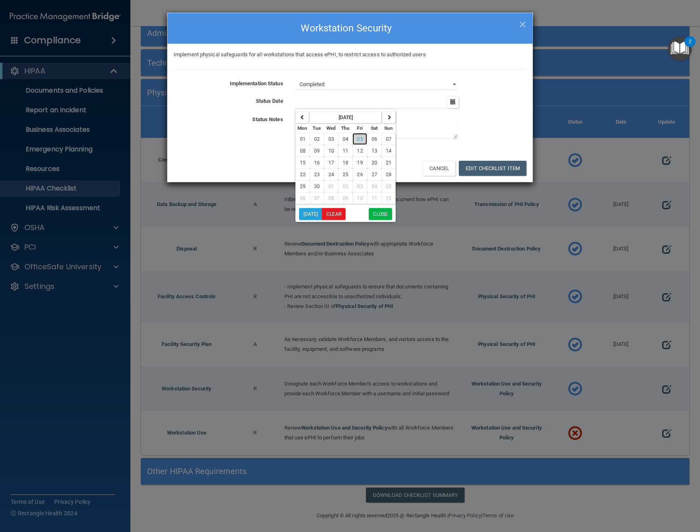
click at [365, 139] on button "05" at bounding box center [360, 139] width 14 height 12
type input "[DATE]"
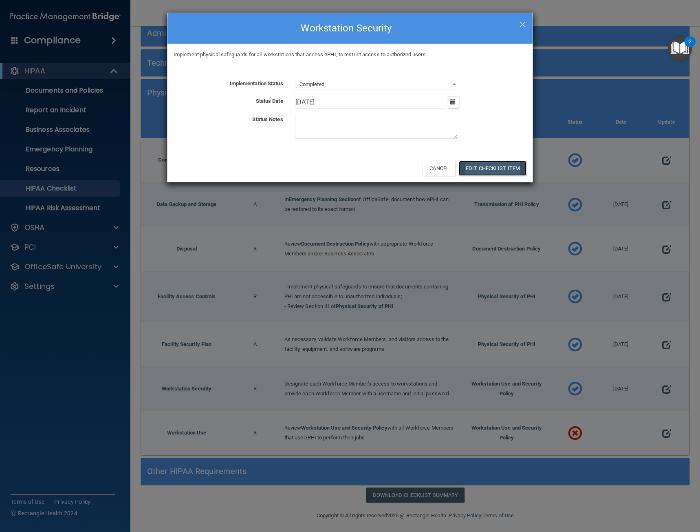
click at [503, 168] on button "Edit Checklist Item" at bounding box center [493, 168] width 68 height 15
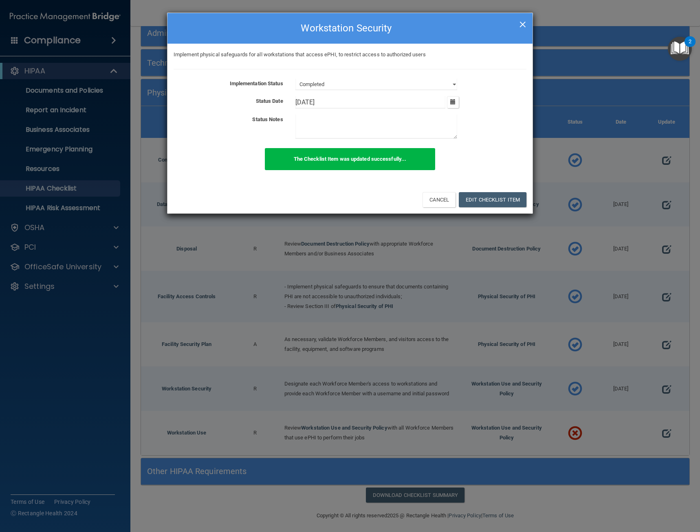
click at [523, 25] on span "×" at bounding box center [522, 23] width 7 height 16
select select "not_started"
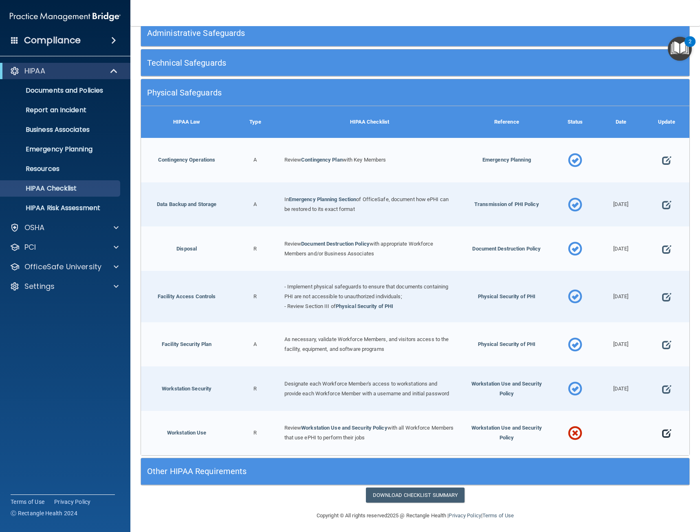
click at [662, 429] on span at bounding box center [666, 433] width 9 height 22
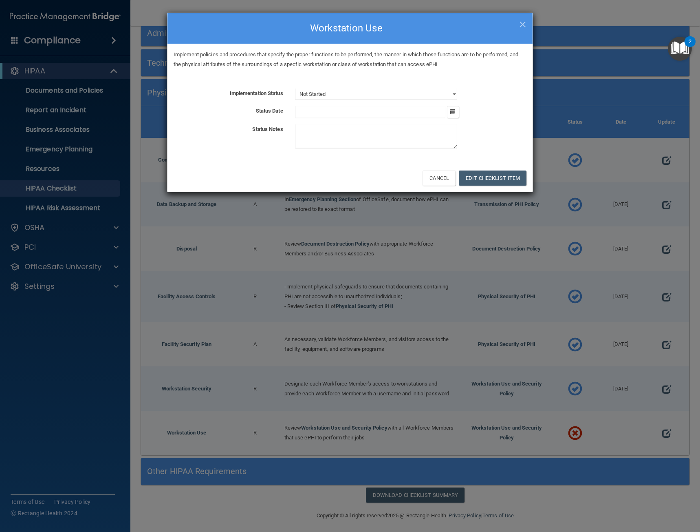
drag, startPoint x: 451, startPoint y: 86, endPoint x: 450, endPoint y: 91, distance: 5.4
click at [451, 86] on div "Implement policies and procedures that specify the proper functions to be perfo…" at bounding box center [350, 104] width 365 height 120
click at [450, 93] on select "Not Started In Progress Completed" at bounding box center [377, 93] width 162 height 11
select select "completed"
click at [296, 88] on select "Not Started In Progress Completed" at bounding box center [377, 93] width 162 height 11
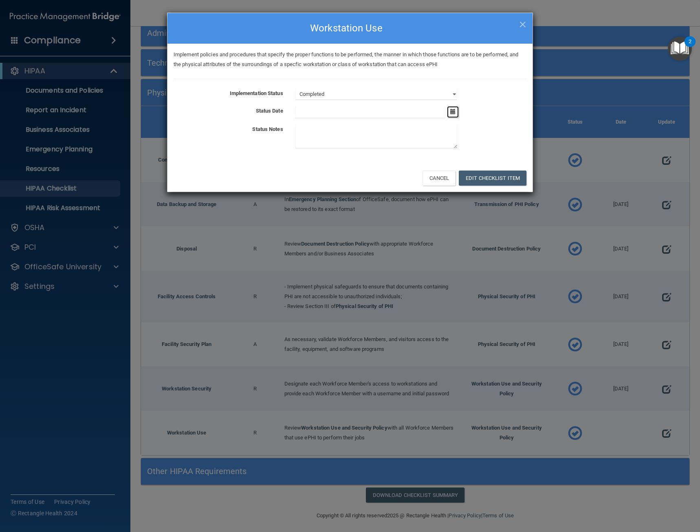
click at [452, 115] on button "button" at bounding box center [453, 112] width 12 height 12
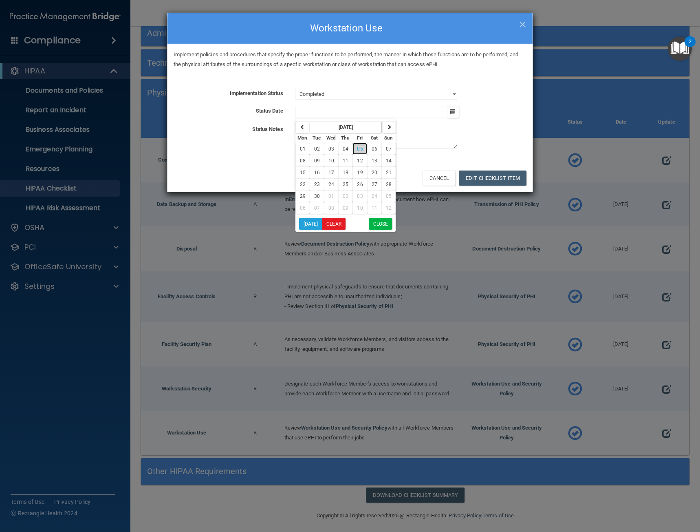
click at [359, 149] on span "05" at bounding box center [360, 149] width 6 height 6
type input "[DATE]"
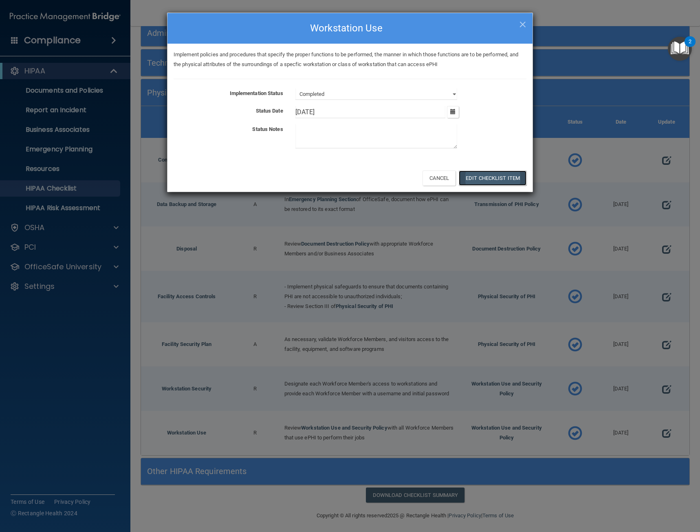
click at [502, 180] on button "Edit Checklist Item" at bounding box center [493, 177] width 68 height 15
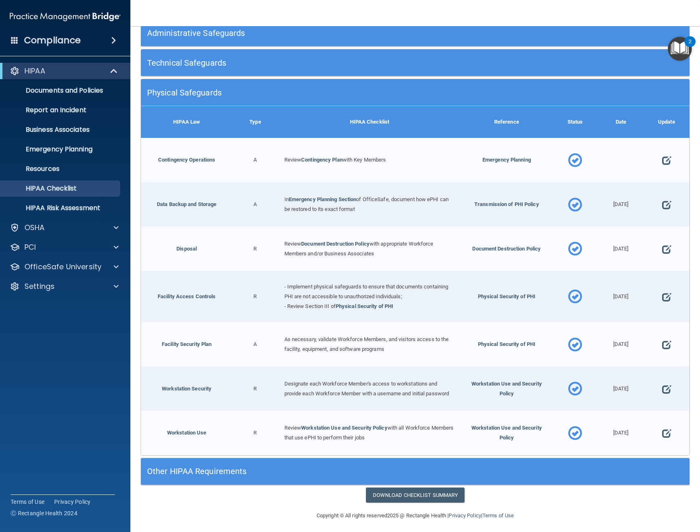
drag, startPoint x: 524, startPoint y: 493, endPoint x: 530, endPoint y: 495, distance: 6.1
click at [527, 494] on div "Download Checklist Summary" at bounding box center [416, 494] width 562 height 15
click at [441, 493] on link "Download Checklist Summary" at bounding box center [415, 494] width 99 height 15
click at [61, 204] on p "HIPAA Risk Assessment" at bounding box center [60, 208] width 111 height 8
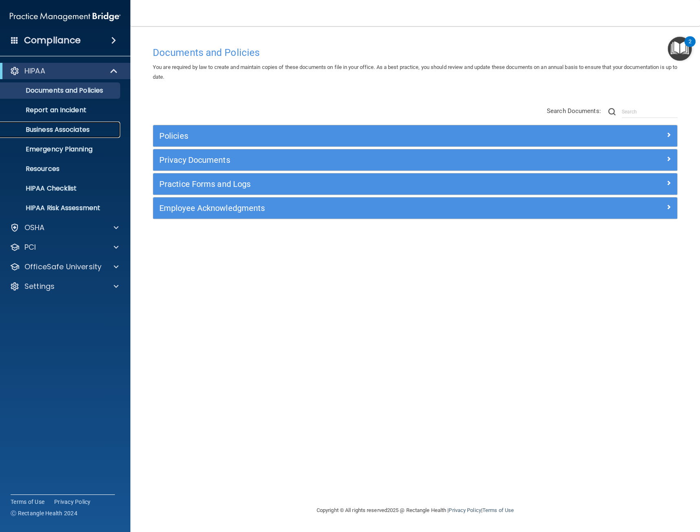
click at [53, 132] on p "Business Associates" at bounding box center [60, 130] width 111 height 8
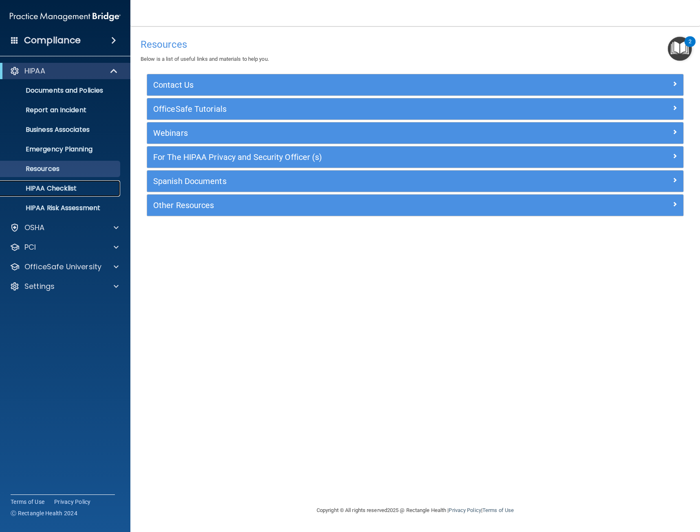
click at [47, 184] on p "HIPAA Checklist" at bounding box center [60, 188] width 111 height 8
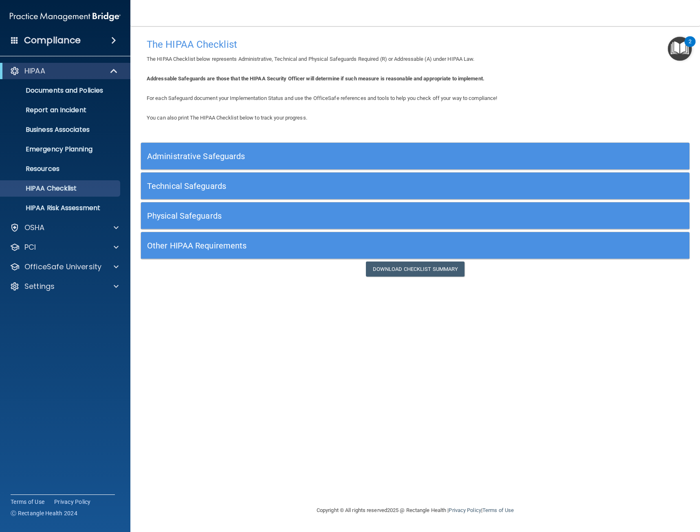
click at [192, 154] on h5 "Administrative Safeguards" at bounding box center [346, 156] width 399 height 9
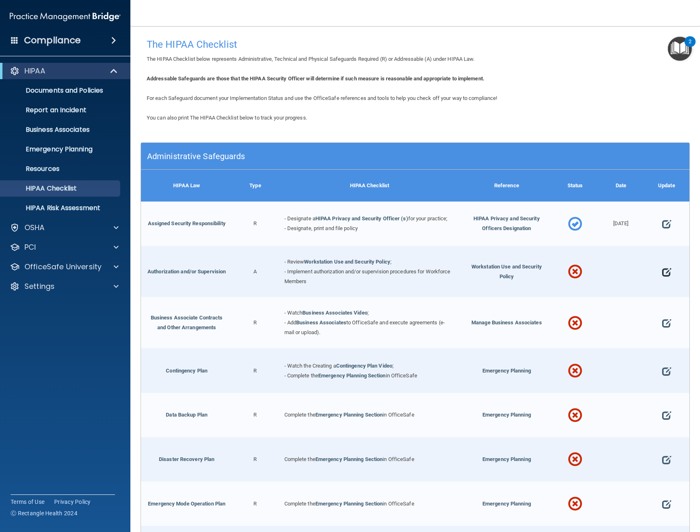
click at [662, 276] on span at bounding box center [666, 271] width 9 height 22
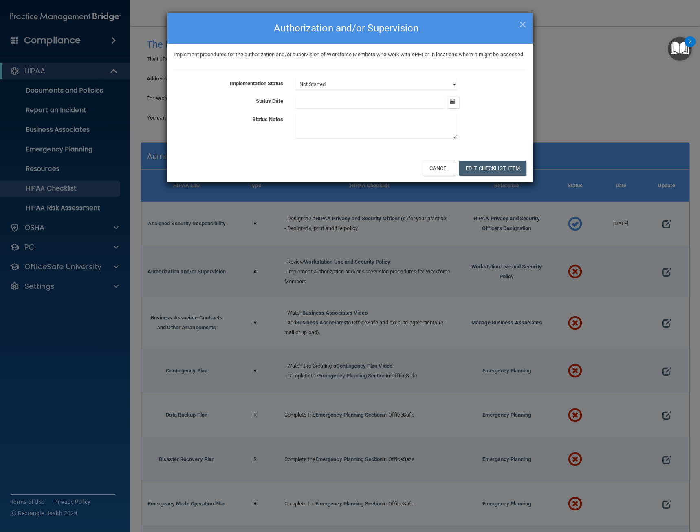
click at [408, 90] on select "Not Started In Progress Completed" at bounding box center [377, 84] width 162 height 11
select select "completed"
click at [296, 88] on select "Not Started In Progress Completed" at bounding box center [377, 84] width 162 height 11
click at [452, 104] on icon "button" at bounding box center [452, 101] width 5 height 5
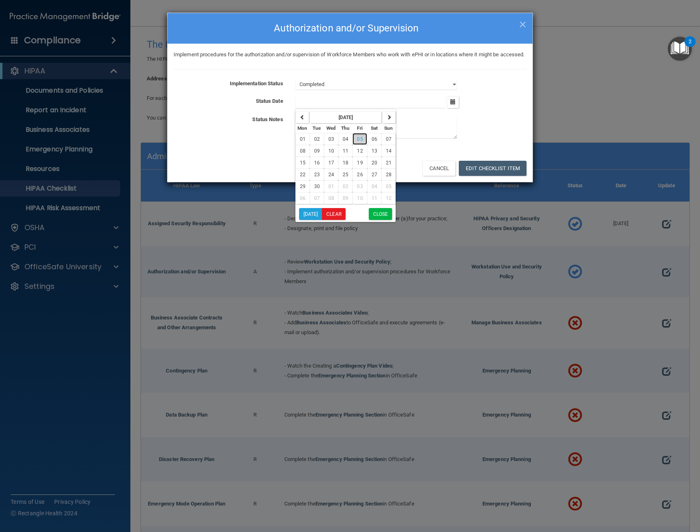
drag, startPoint x: 357, startPoint y: 150, endPoint x: 445, endPoint y: 161, distance: 88.2
click at [358, 142] on span "05" at bounding box center [360, 139] width 6 height 6
type input "9/5/25"
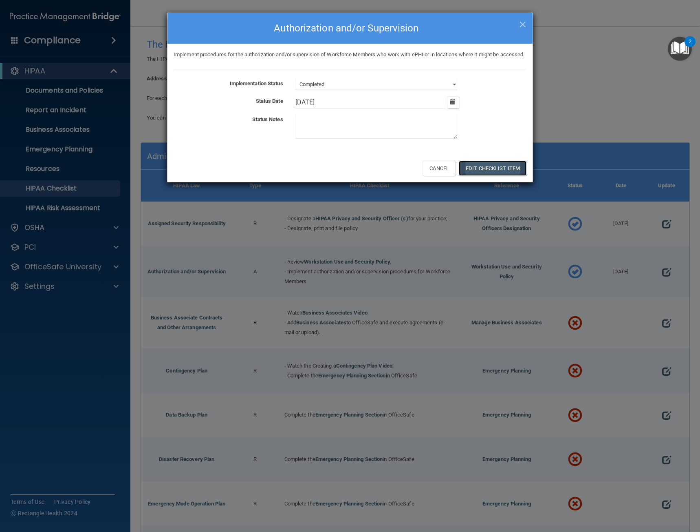
click at [477, 174] on button "Edit Checklist Item" at bounding box center [493, 168] width 68 height 15
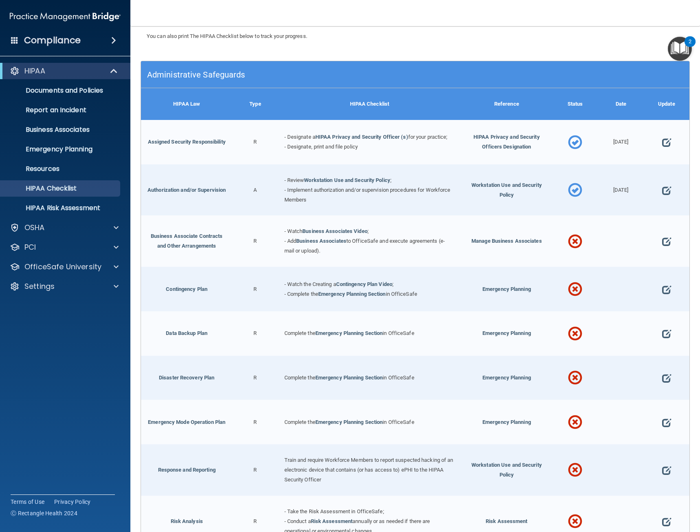
scroll to position [122, 0]
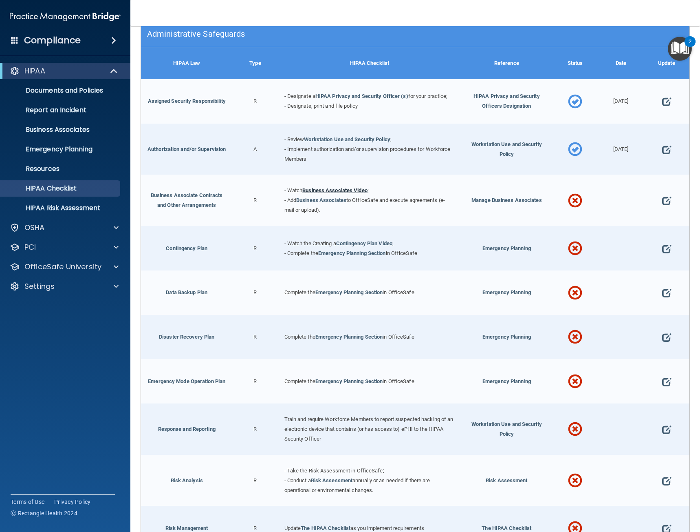
click at [347, 190] on link "Business Associates Video" at bounding box center [334, 190] width 65 height 6
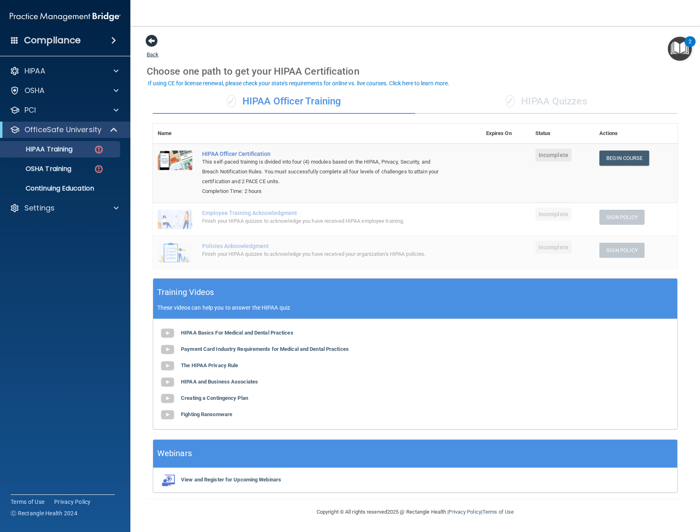
click at [151, 43] on span at bounding box center [152, 41] width 12 height 12
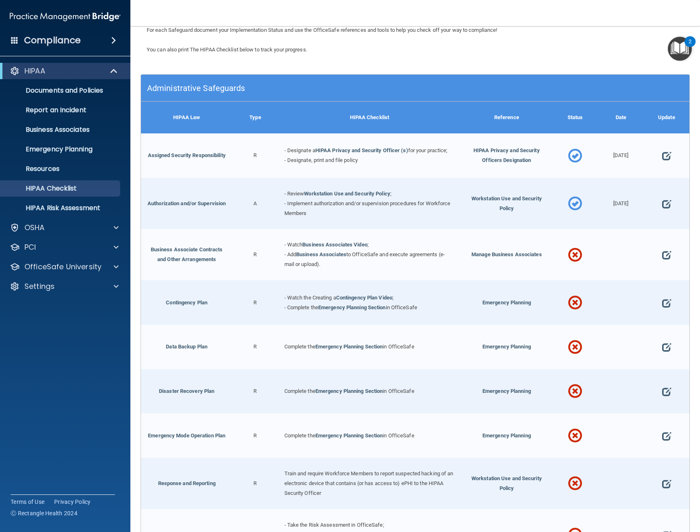
scroll to position [122, 0]
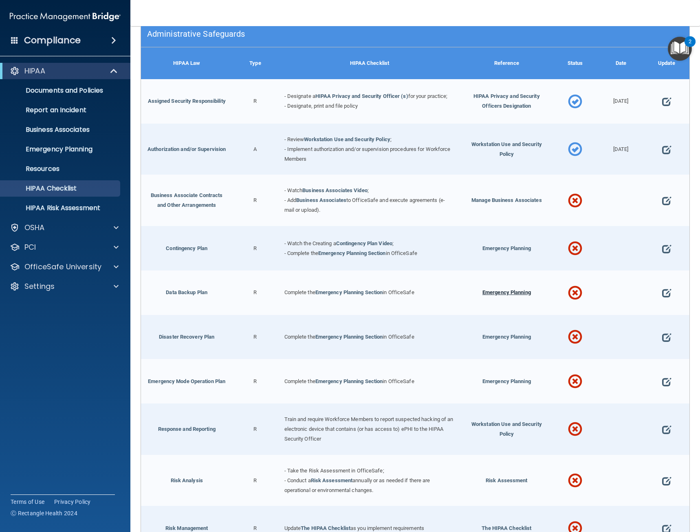
click at [499, 291] on span "Emergency Planning" at bounding box center [507, 292] width 49 height 6
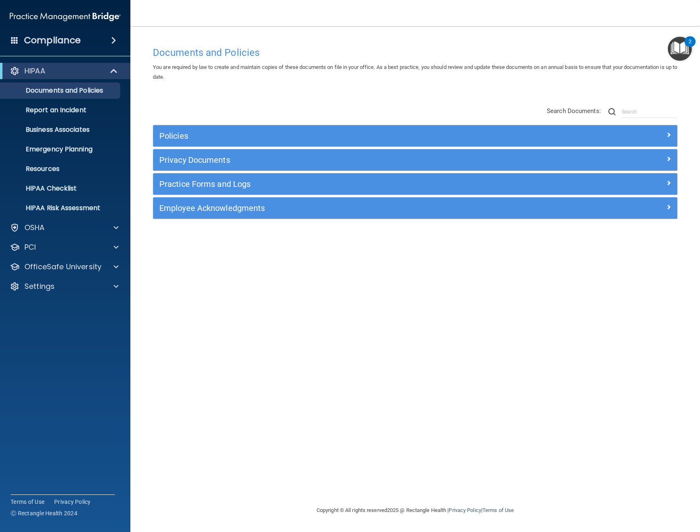
click at [292, 128] on div "Policies" at bounding box center [415, 135] width 524 height 21
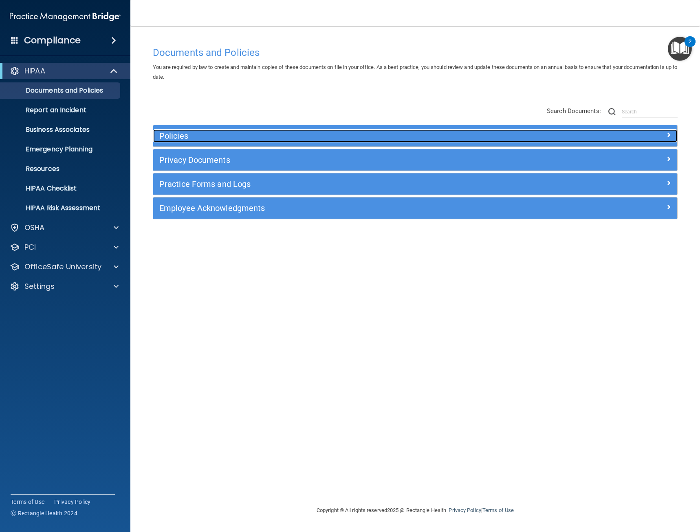
click at [293, 137] on h5 "Policies" at bounding box center [349, 135] width 381 height 9
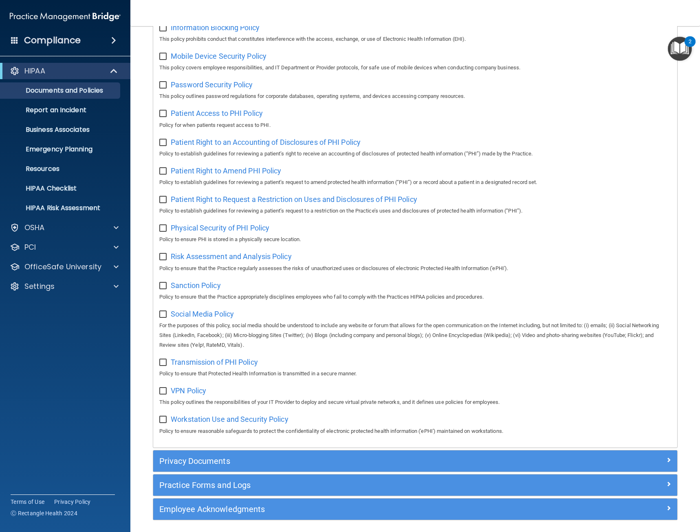
scroll to position [404, 0]
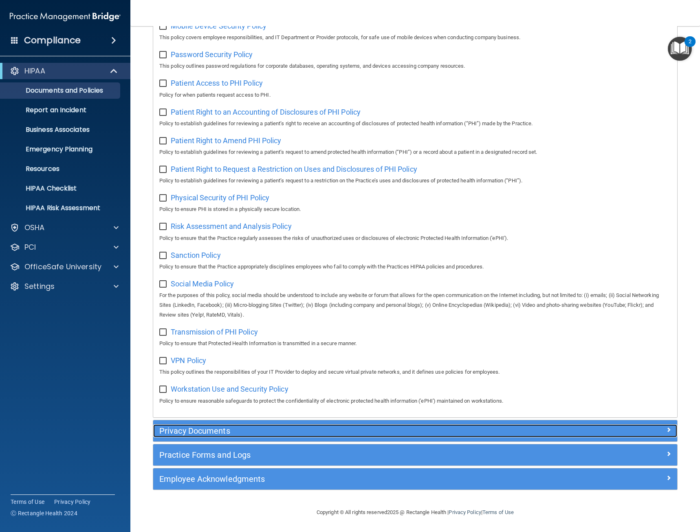
click at [200, 433] on h5 "Privacy Documents" at bounding box center [349, 430] width 381 height 9
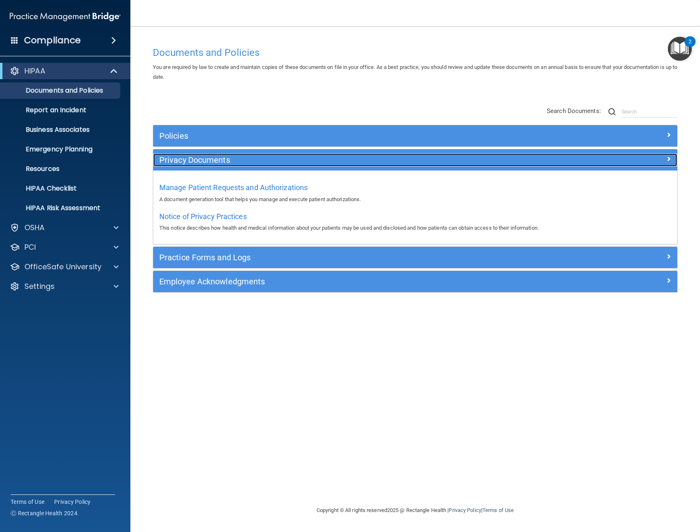
scroll to position [0, 0]
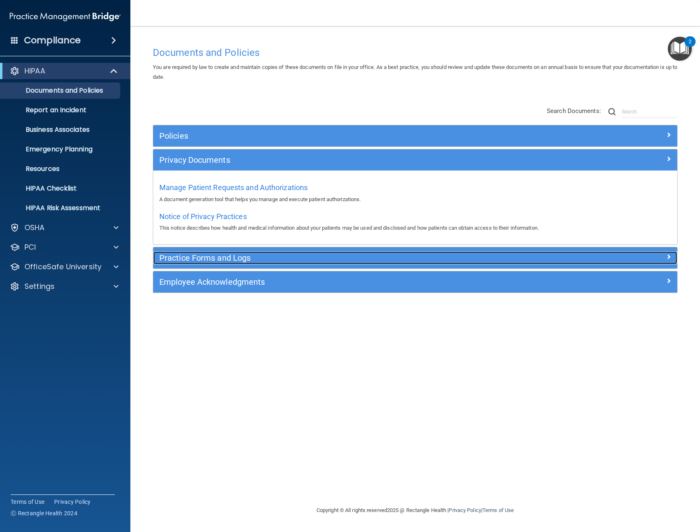
click at [227, 262] on div "Practice Forms and Logs" at bounding box center [349, 257] width 393 height 13
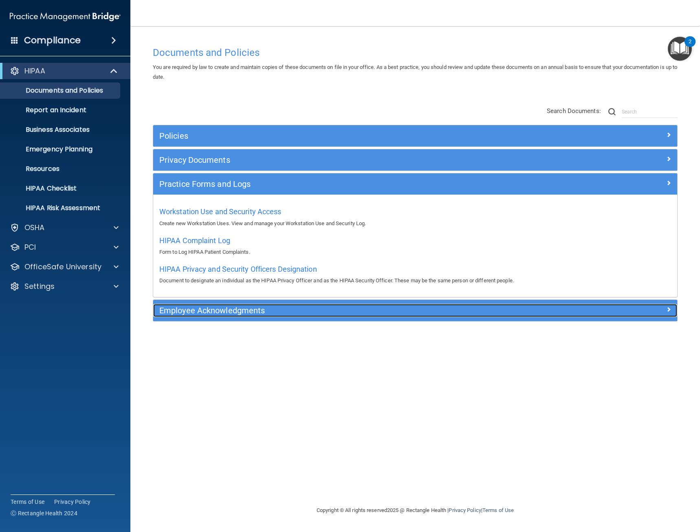
click at [223, 316] on div "Employee Acknowledgments" at bounding box center [349, 310] width 393 height 13
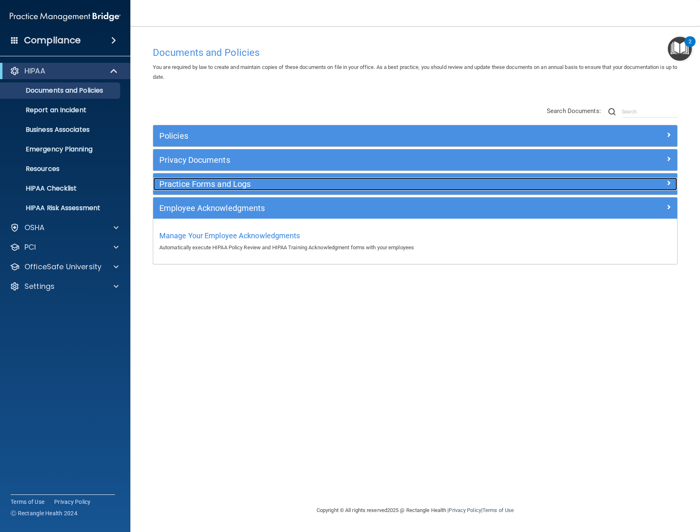
click at [225, 186] on h5 "Practice Forms and Logs" at bounding box center [349, 183] width 381 height 9
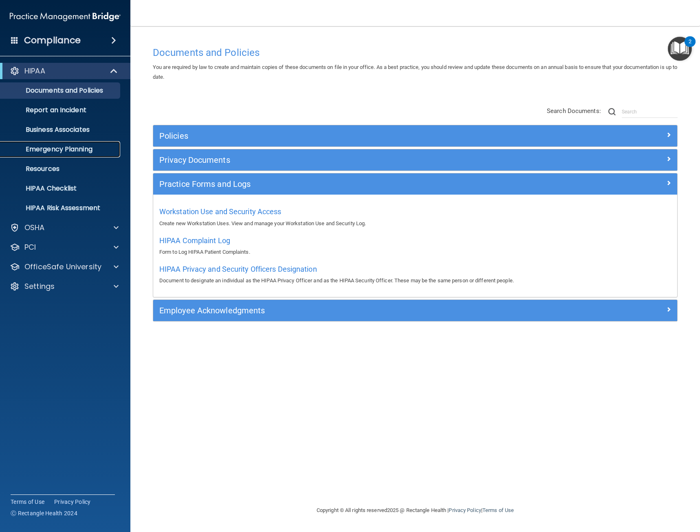
click at [82, 148] on p "Emergency Planning" at bounding box center [60, 149] width 111 height 8
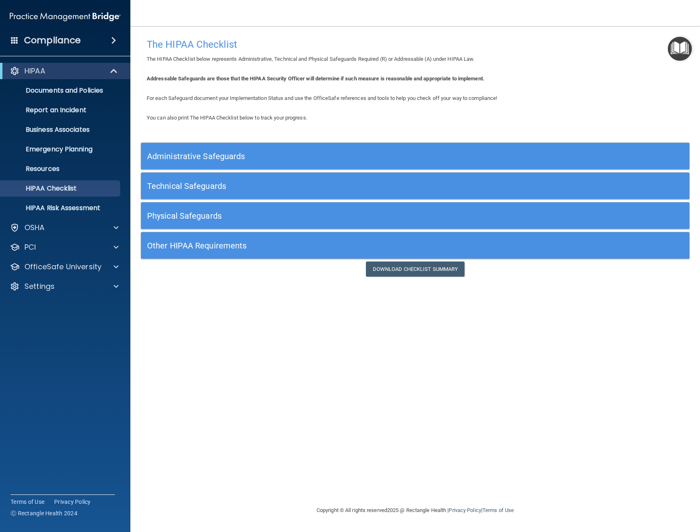
click at [181, 247] on h5 "Other HIPAA Requirements" at bounding box center [346, 245] width 399 height 9
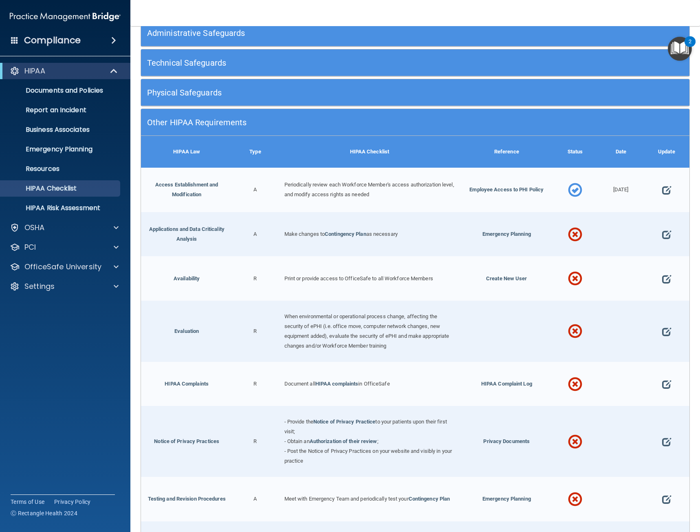
scroll to position [163, 0]
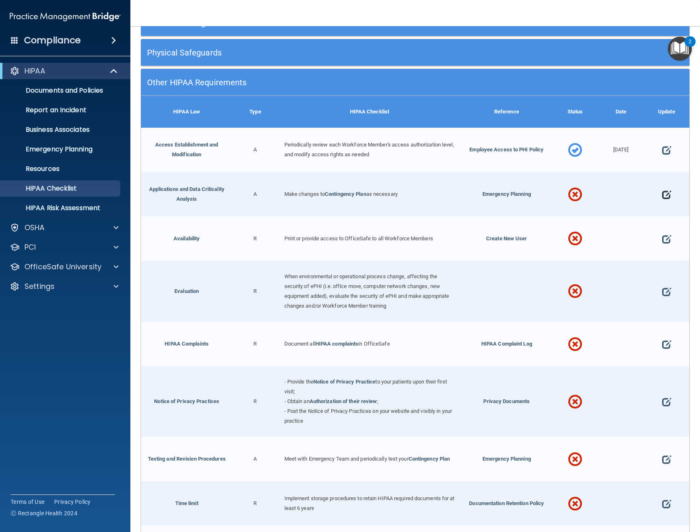
click at [662, 193] on span at bounding box center [666, 194] width 9 height 22
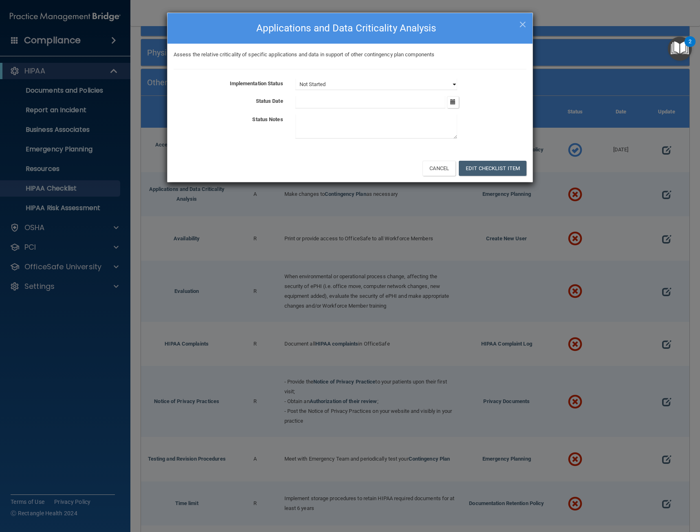
click at [345, 86] on select "Not Started In Progress Completed" at bounding box center [377, 84] width 162 height 11
select select "completed"
click at [296, 79] on select "Not Started In Progress Completed" at bounding box center [377, 84] width 162 height 11
click at [453, 103] on icon "button" at bounding box center [452, 101] width 5 height 5
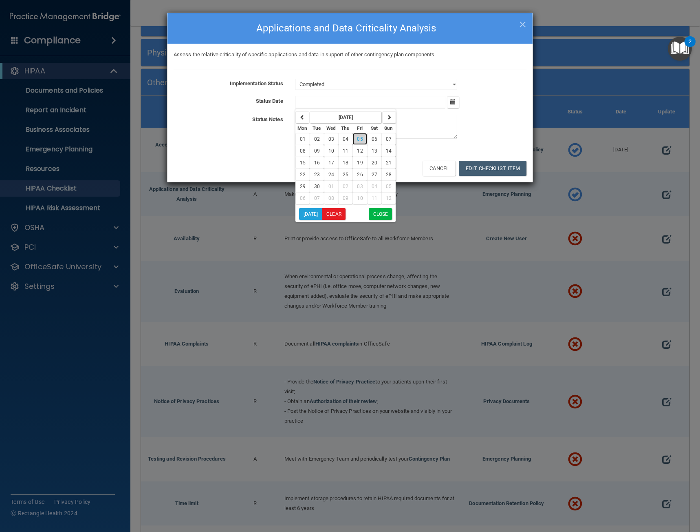
click at [355, 138] on button "05" at bounding box center [360, 139] width 14 height 12
type input "[DATE]"
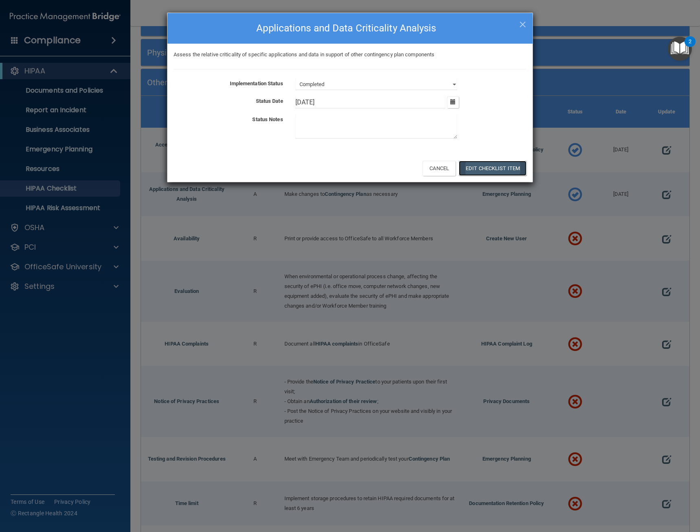
click at [481, 165] on button "Edit Checklist Item" at bounding box center [493, 168] width 68 height 15
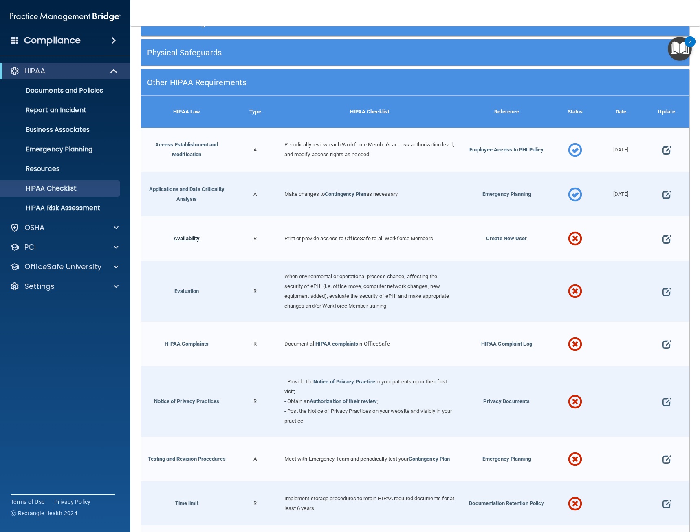
click at [187, 240] on link "Availability" at bounding box center [187, 238] width 26 height 6
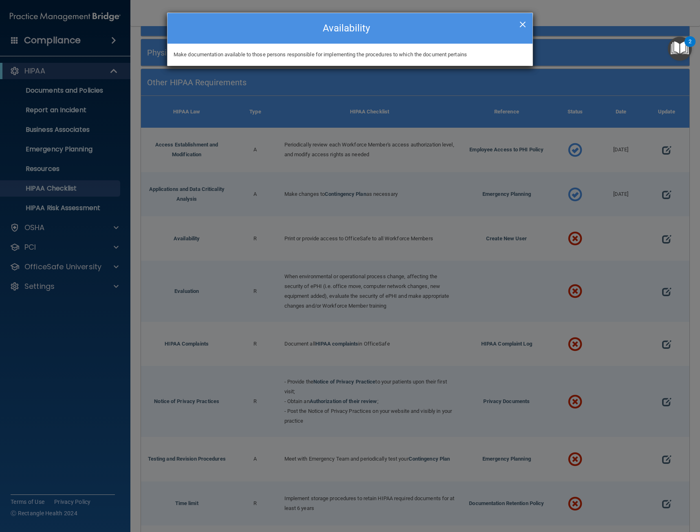
click at [523, 24] on span "×" at bounding box center [522, 23] width 7 height 16
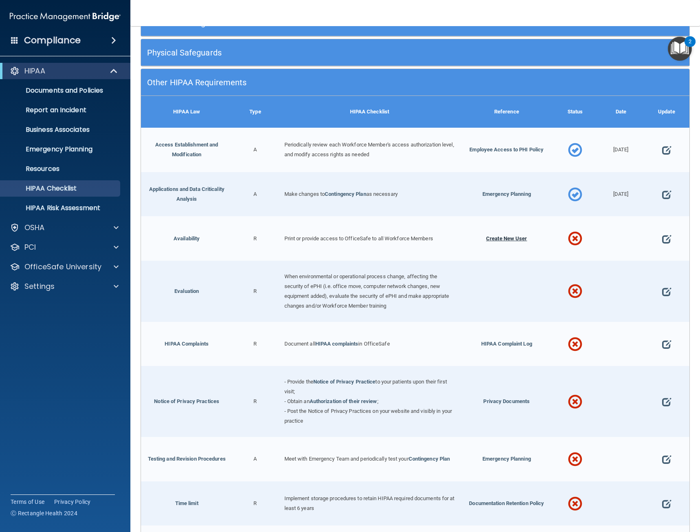
click at [495, 236] on span "Create New User" at bounding box center [506, 238] width 41 height 6
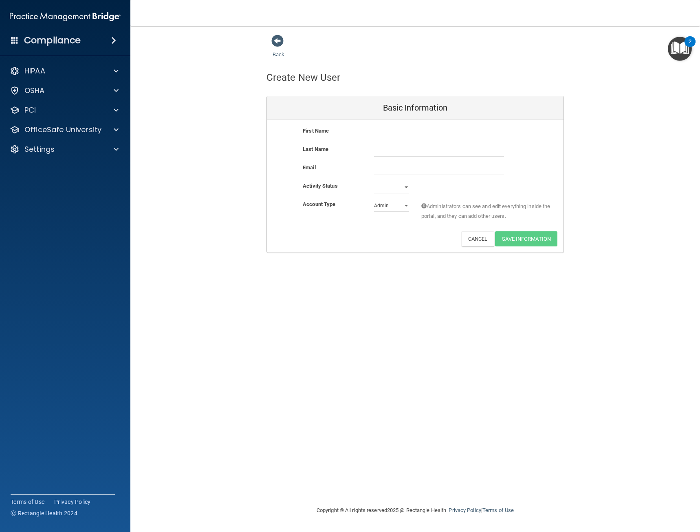
click at [112, 48] on div "Compliance" at bounding box center [65, 40] width 130 height 18
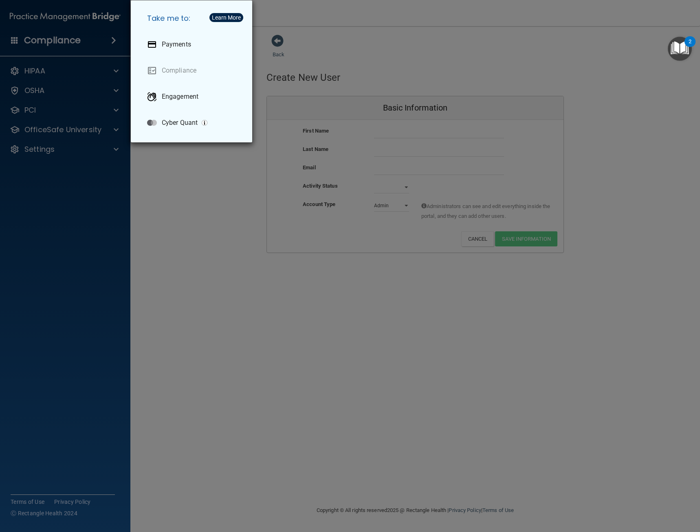
click at [95, 65] on div "Take me to: Payments Compliance Engagement Cyber Quant" at bounding box center [350, 266] width 700 height 532
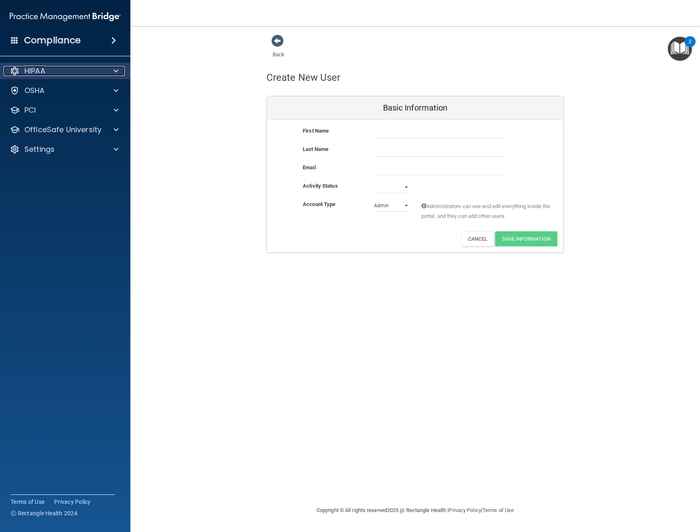
click at [117, 70] on span at bounding box center [116, 71] width 5 height 10
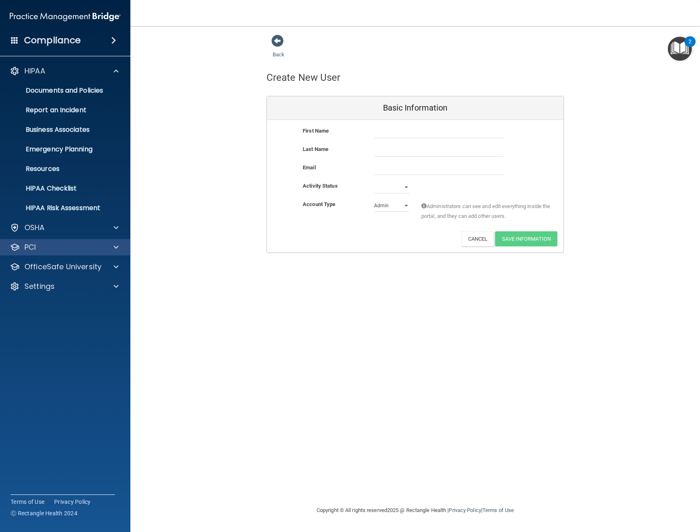
click at [101, 254] on div "PCI" at bounding box center [65, 247] width 131 height 16
click at [113, 250] on div at bounding box center [115, 247] width 20 height 10
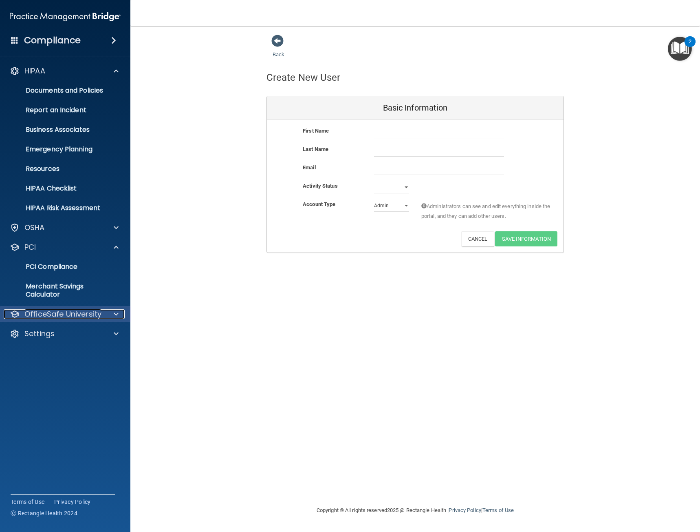
click at [114, 313] on span at bounding box center [116, 314] width 5 height 10
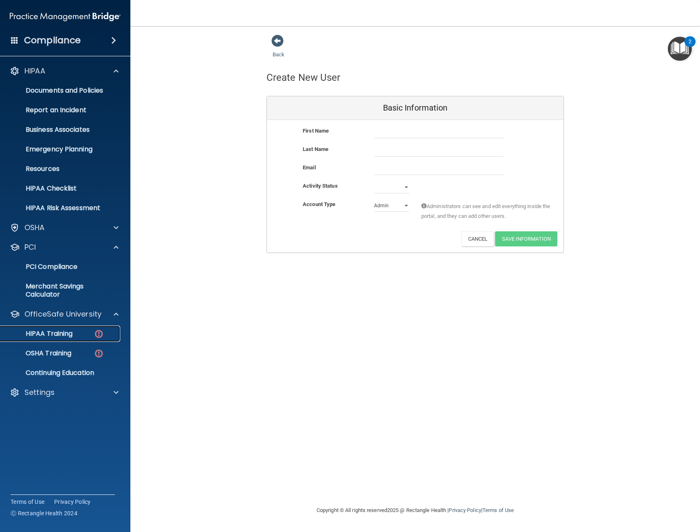
click at [99, 332] on img at bounding box center [99, 334] width 10 height 10
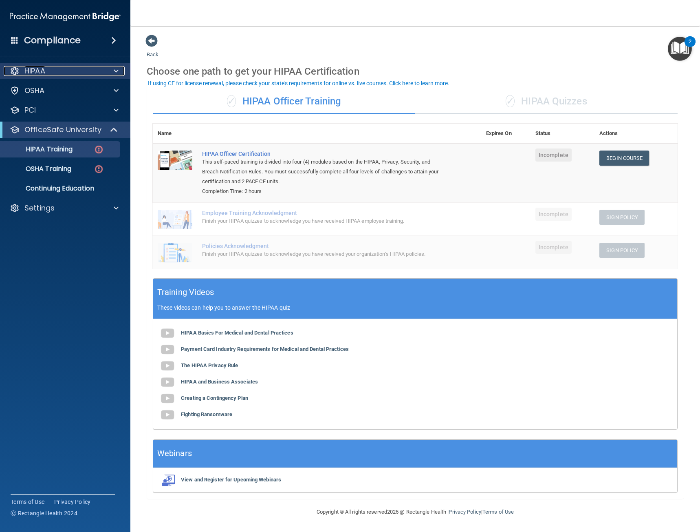
click at [89, 73] on div "HIPAA" at bounding box center [54, 71] width 101 height 10
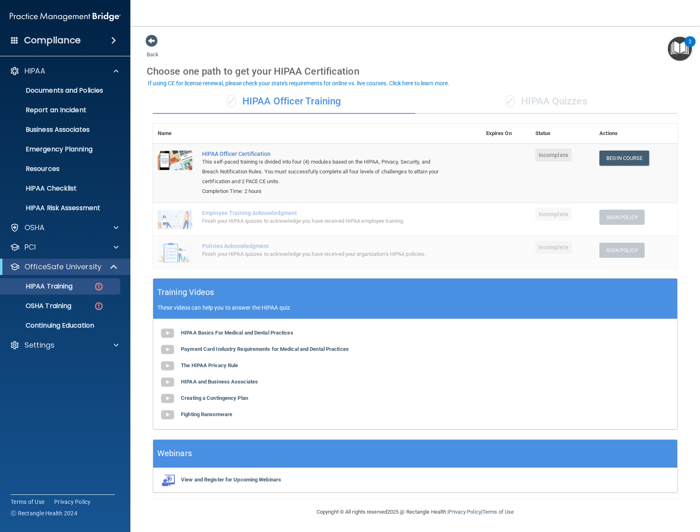
click at [10, 38] on div "Compliance" at bounding box center [65, 40] width 130 height 18
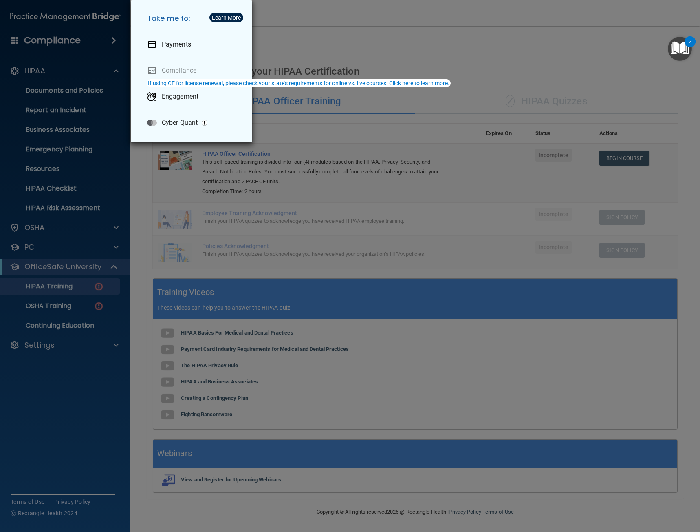
drag, startPoint x: 326, startPoint y: 49, endPoint x: 272, endPoint y: 51, distance: 54.3
click at [326, 49] on div "Take me to: Payments Compliance Engagement Cyber Quant" at bounding box center [350, 266] width 700 height 532
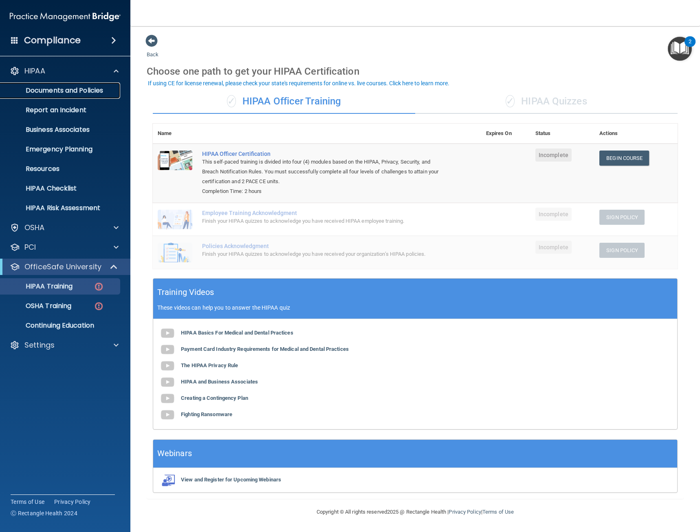
click at [96, 92] on p "Documents and Policies" at bounding box center [60, 90] width 111 height 8
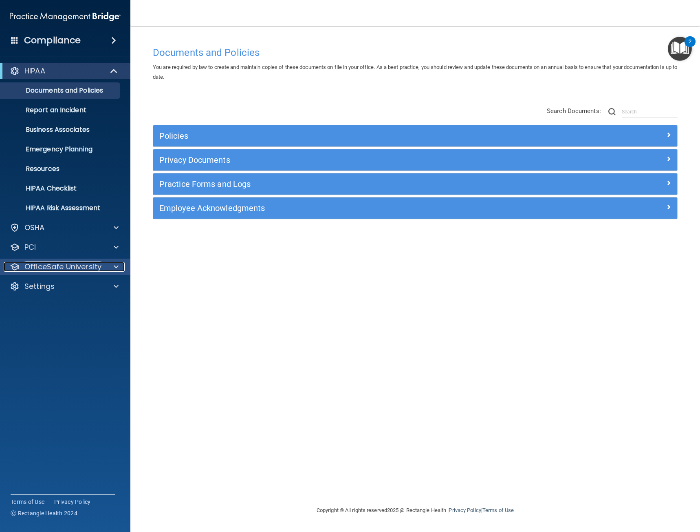
click at [84, 269] on p "OfficeSafe University" at bounding box center [62, 267] width 77 height 10
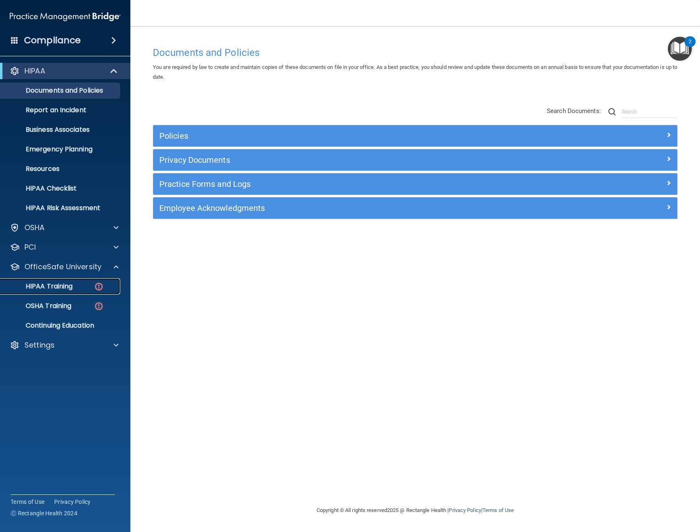
click at [83, 289] on div "HIPAA Training" at bounding box center [60, 286] width 111 height 8
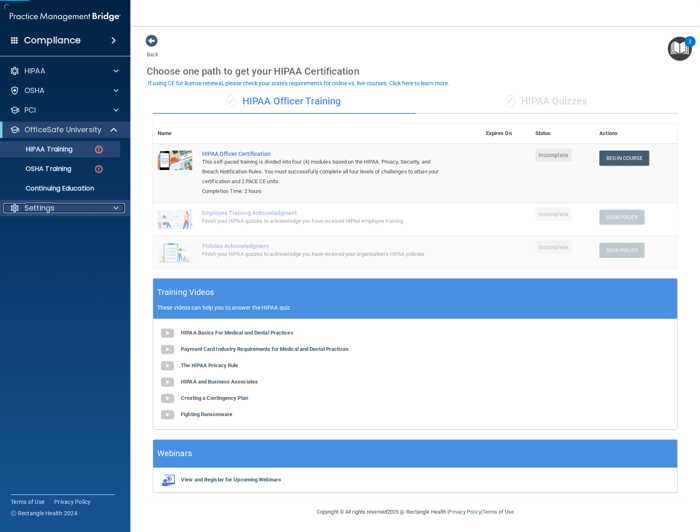
click at [101, 210] on div "Settings" at bounding box center [54, 208] width 101 height 10
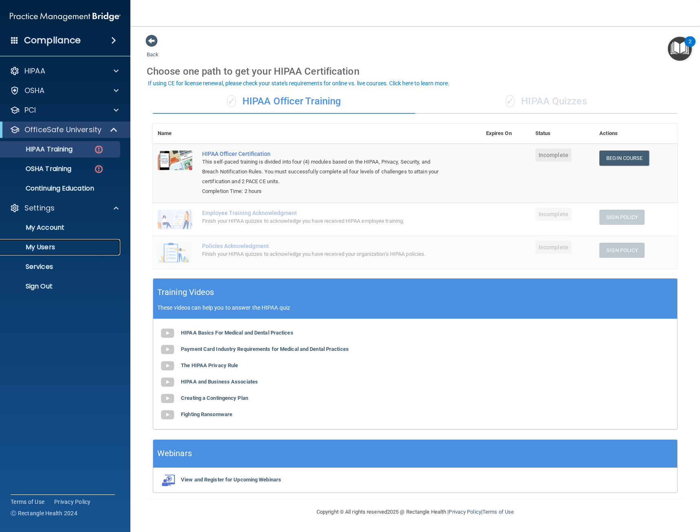
click at [53, 247] on p "My Users" at bounding box center [60, 247] width 111 height 8
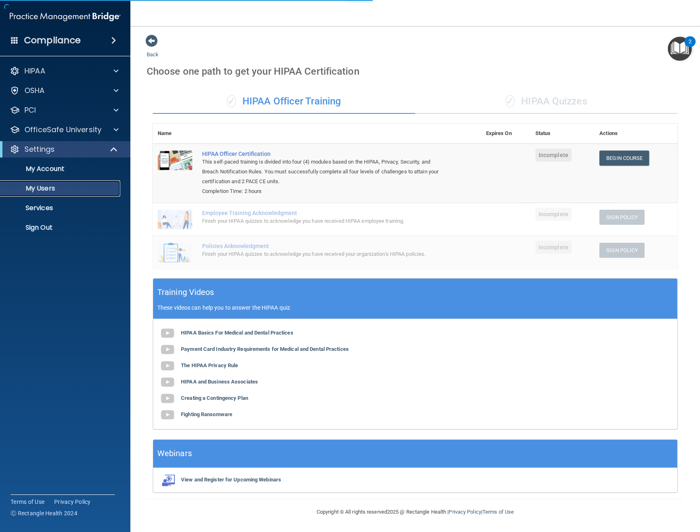
select select "20"
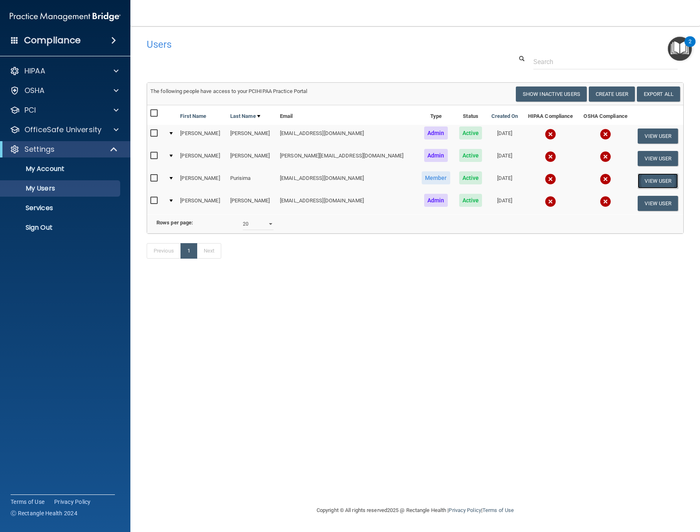
click at [646, 178] on button "View User" at bounding box center [658, 180] width 40 height 15
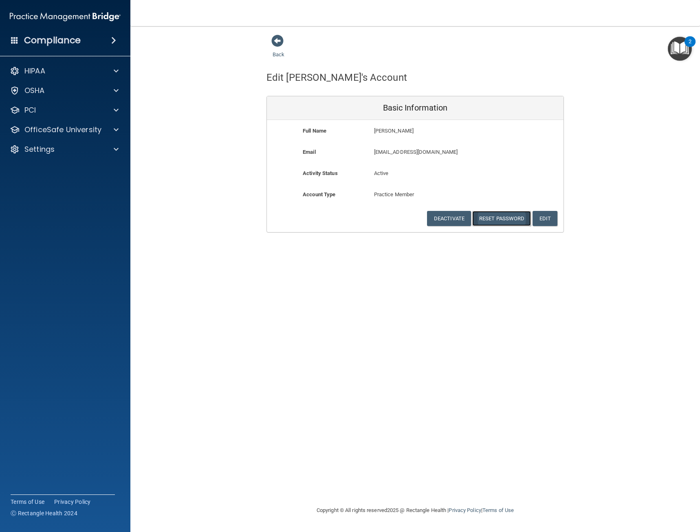
click at [503, 223] on button "Reset Password" at bounding box center [501, 218] width 59 height 15
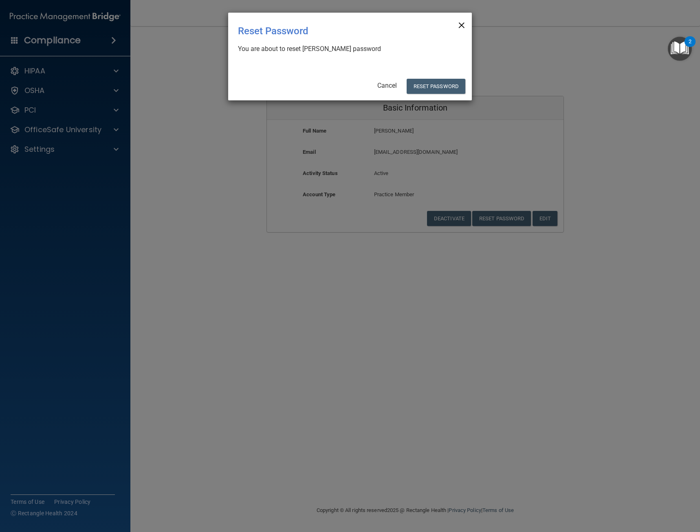
click at [461, 24] on span "×" at bounding box center [461, 24] width 7 height 16
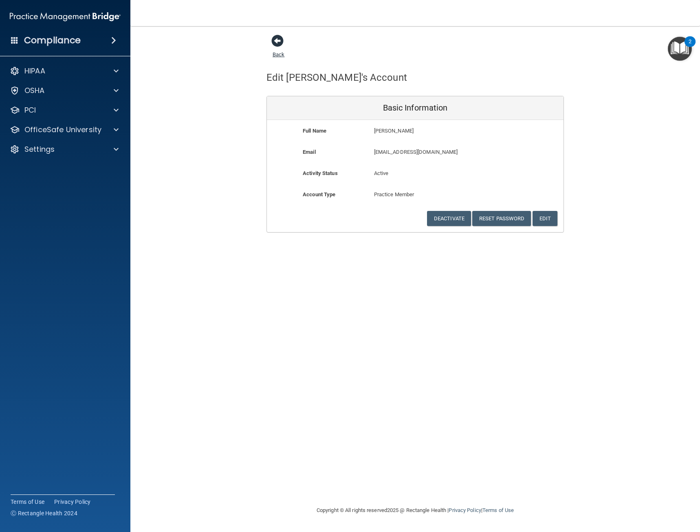
click at [275, 41] on span at bounding box center [277, 41] width 12 height 12
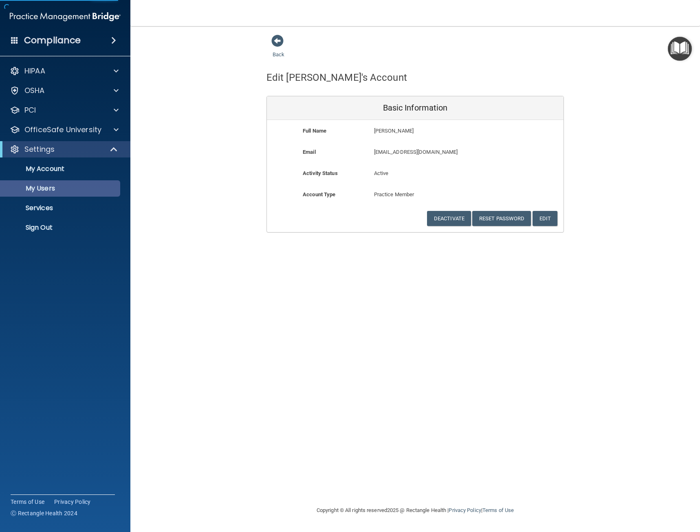
select select "20"
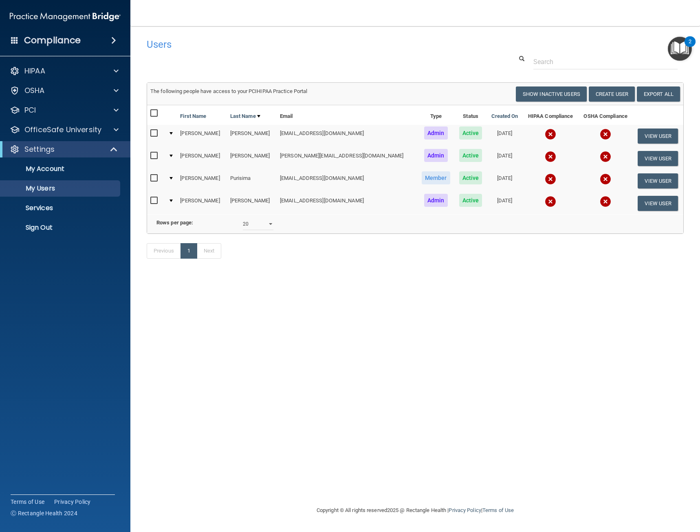
click at [176, 136] on td at bounding box center [171, 136] width 12 height 22
click at [173, 132] on div at bounding box center [171, 133] width 3 height 2
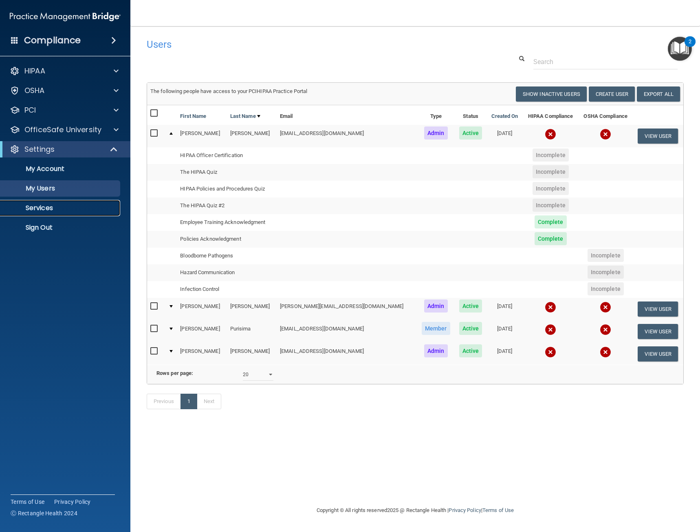
click at [60, 207] on p "Services" at bounding box center [60, 208] width 111 height 8
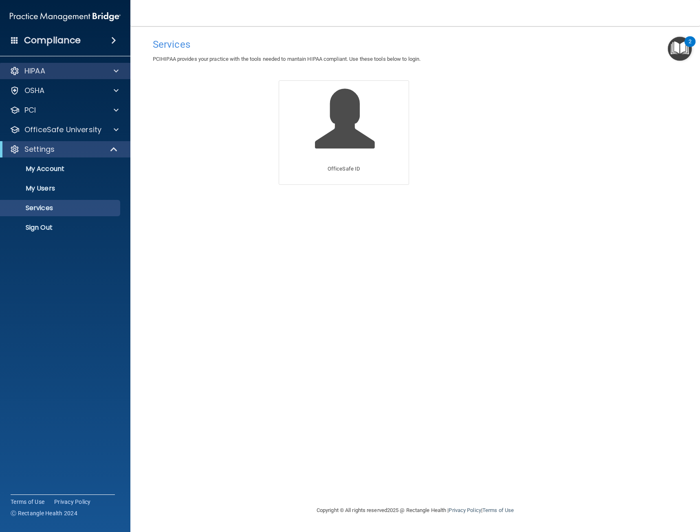
click at [86, 65] on div "HIPAA" at bounding box center [65, 71] width 131 height 16
click at [49, 225] on p "Sign Out" at bounding box center [60, 227] width 111 height 8
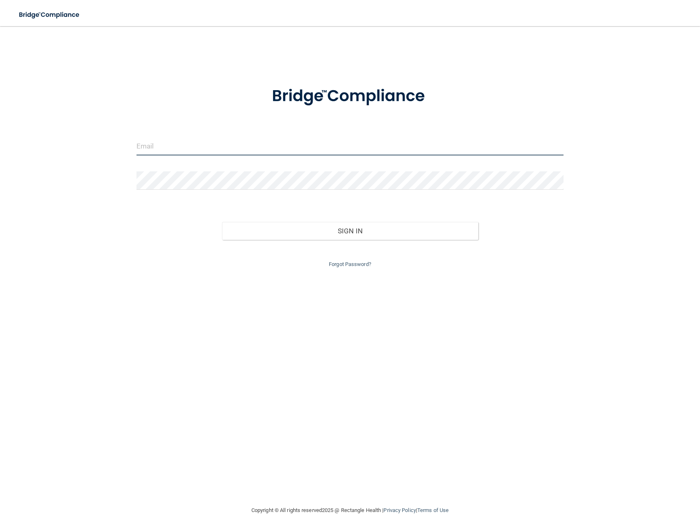
click at [190, 140] on input "email" at bounding box center [350, 146] width 427 height 18
click at [0, 531] on com-1password-button at bounding box center [0, 532] width 0 height 0
click at [293, 143] on input "email" at bounding box center [350, 146] width 427 height 18
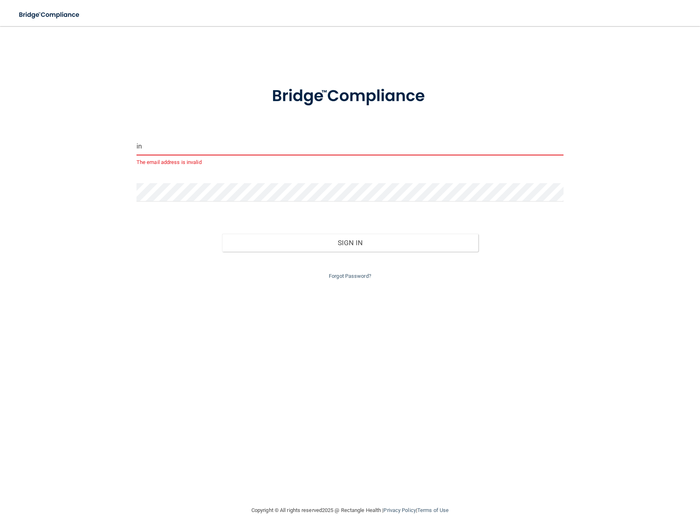
type input "i"
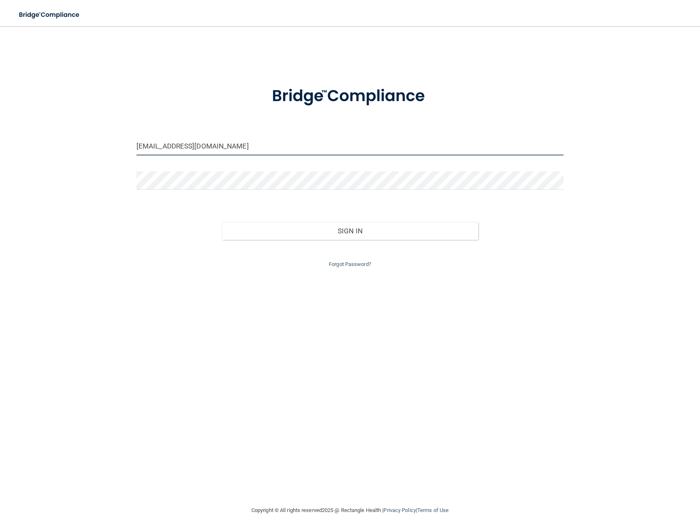
type input "tpurisima@nwcom.care"
click at [222, 222] on button "Sign In" at bounding box center [350, 231] width 256 height 18
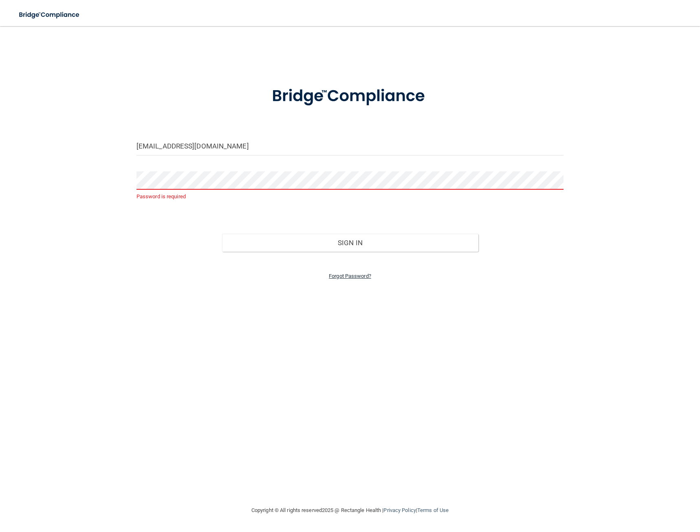
click at [353, 276] on link "Forgot Password?" at bounding box center [350, 276] width 42 height 6
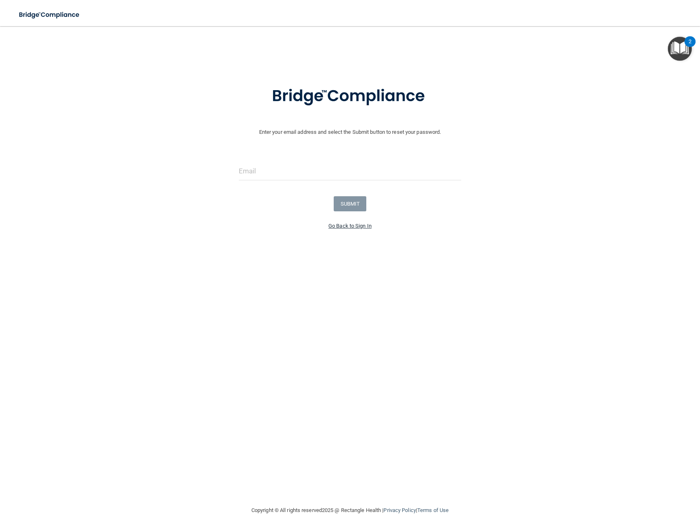
click at [351, 226] on link "Go Back to Sign In" at bounding box center [350, 226] width 43 height 6
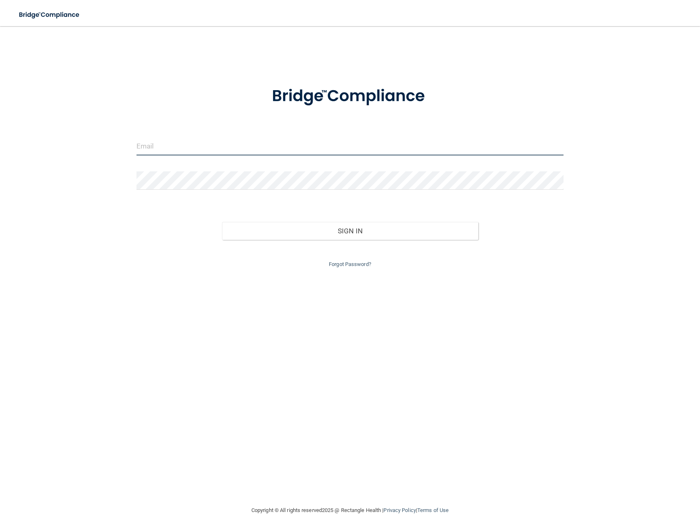
click at [187, 145] on input "email" at bounding box center [350, 146] width 427 height 18
click at [239, 146] on input "email" at bounding box center [350, 146] width 427 height 18
type input "[EMAIL_ADDRESS][DOMAIN_NAME]"
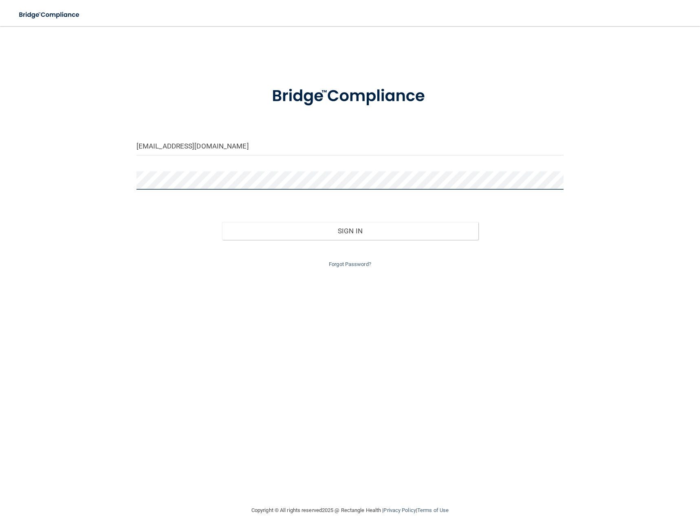
click at [222, 222] on button "Sign In" at bounding box center [350, 231] width 256 height 18
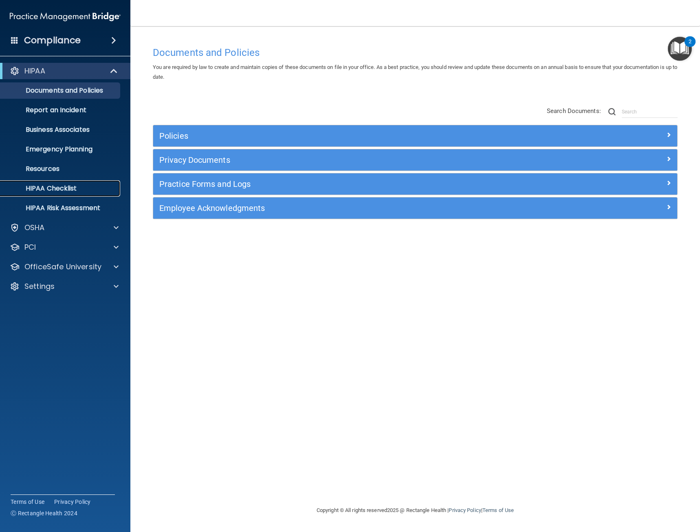
click at [58, 182] on link "HIPAA Checklist" at bounding box center [56, 188] width 128 height 16
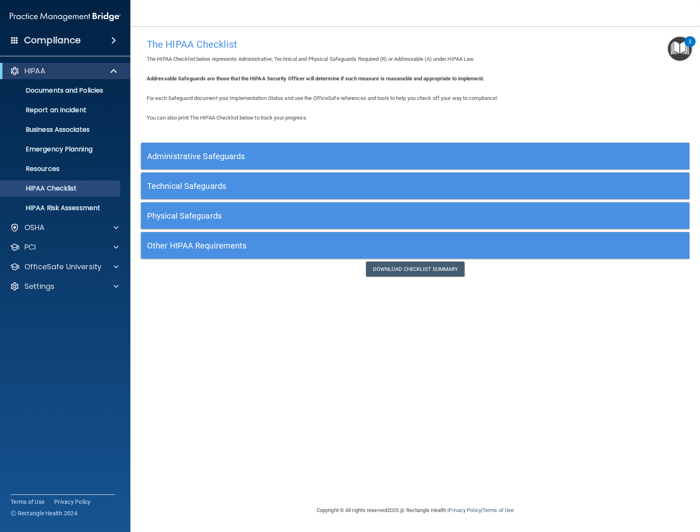
click at [232, 248] on h5 "Other HIPAA Requirements" at bounding box center [346, 245] width 399 height 9
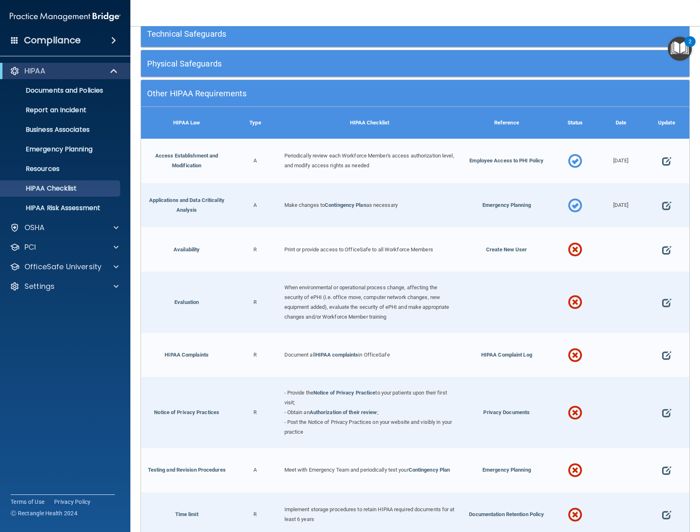
scroll to position [163, 0]
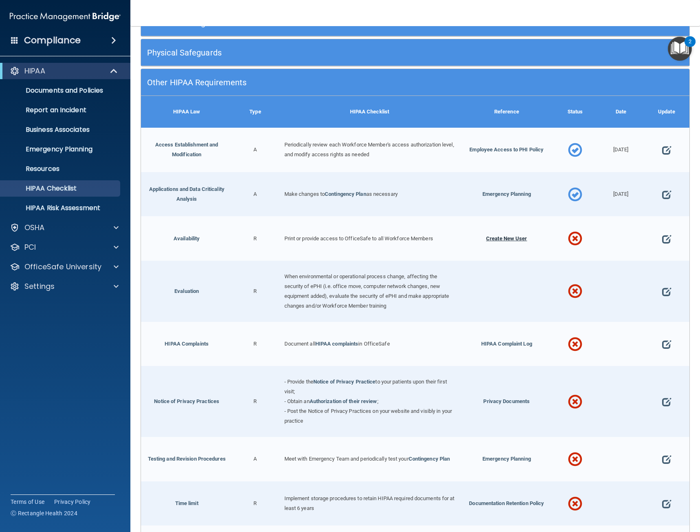
click at [500, 235] on span "Create New User" at bounding box center [506, 238] width 41 height 6
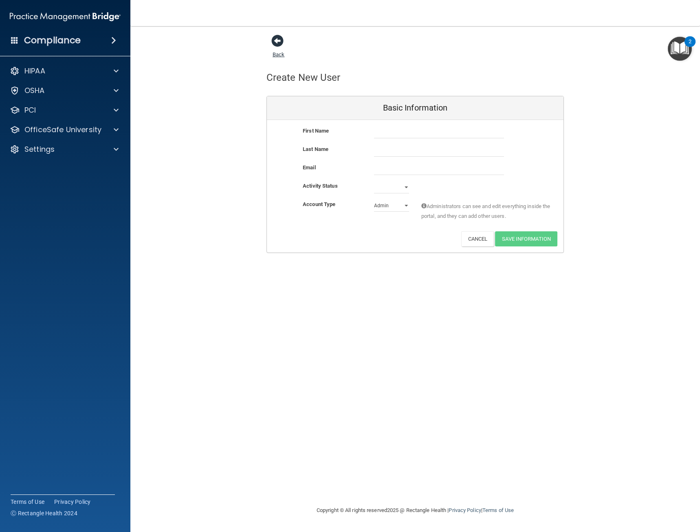
click at [279, 47] on span at bounding box center [277, 41] width 12 height 12
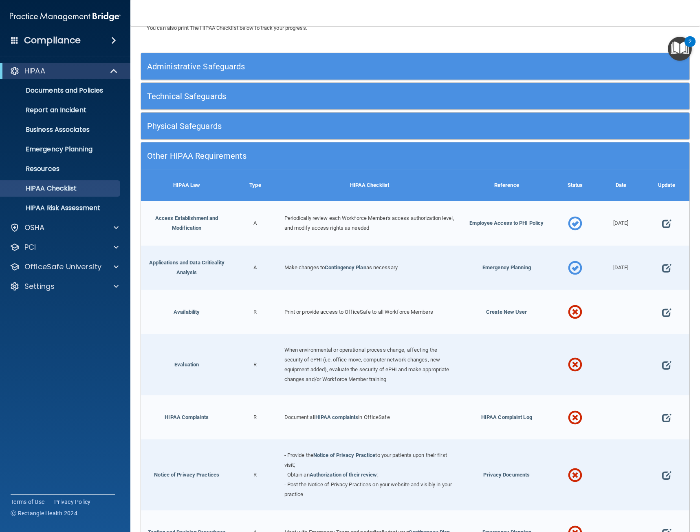
scroll to position [122, 0]
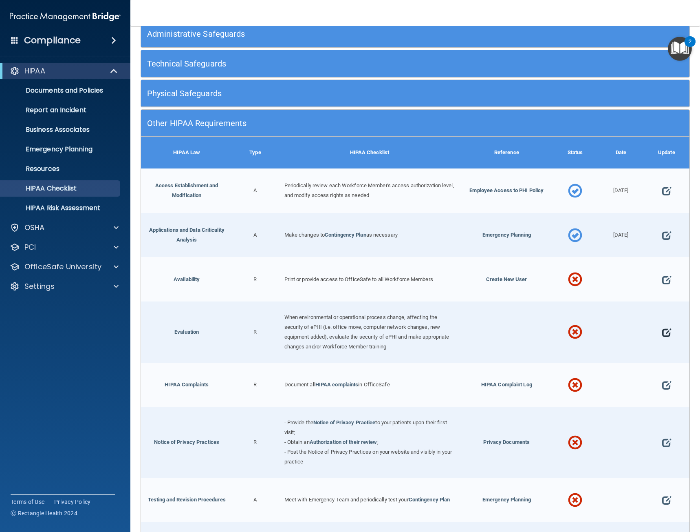
click at [665, 331] on span at bounding box center [666, 332] width 9 height 22
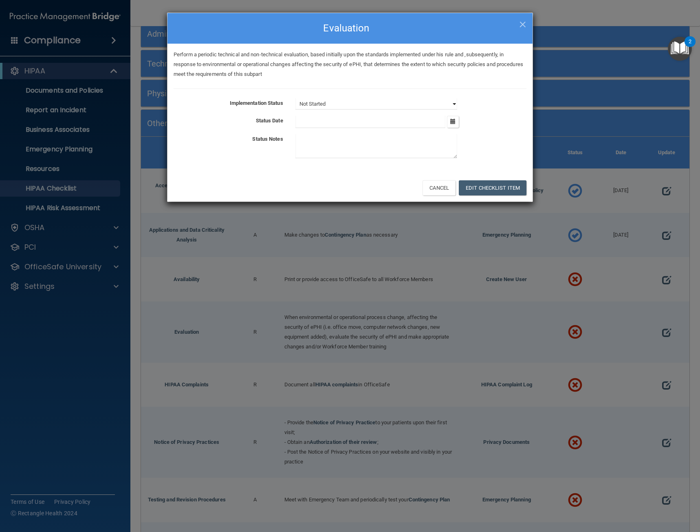
click at [388, 102] on select "Not Started In Progress Completed" at bounding box center [377, 103] width 162 height 11
select select "completed"
click at [296, 98] on select "Not Started In Progress Completed" at bounding box center [377, 103] width 162 height 11
click at [446, 122] on div "[DATE] Mon Tue Wed Thu Fri Sat Sun 01 02 03 04 05 06 07 08 09 10 11 12 13 14 15…" at bounding box center [410, 122] width 243 height 12
click at [454, 121] on icon "button" at bounding box center [452, 121] width 5 height 5
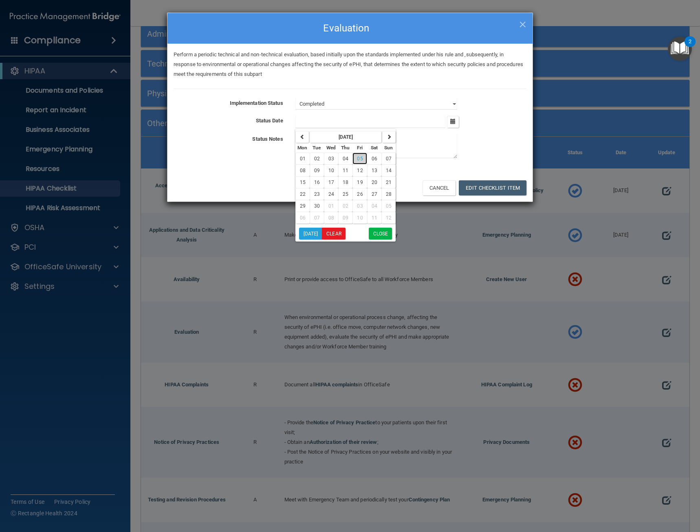
click at [364, 156] on button "05" at bounding box center [360, 158] width 14 height 12
type input "[DATE]"
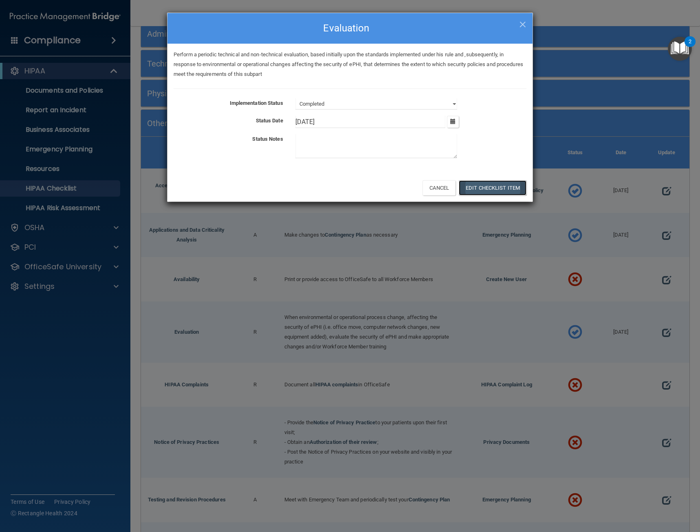
click at [508, 183] on button "Edit Checklist Item" at bounding box center [493, 187] width 68 height 15
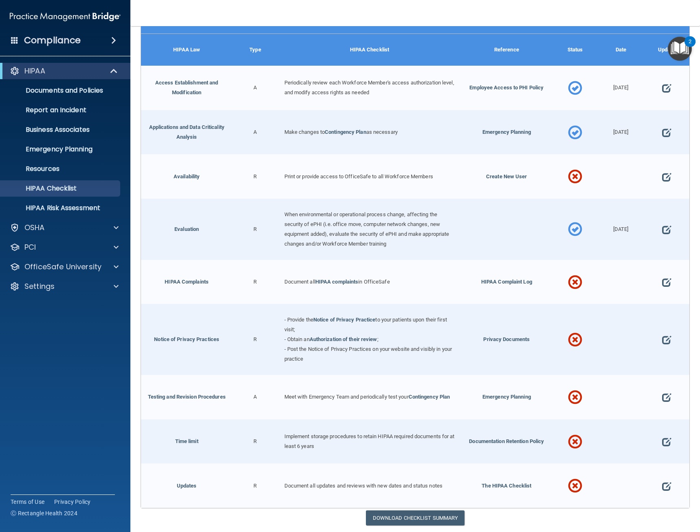
scroll to position [245, 0]
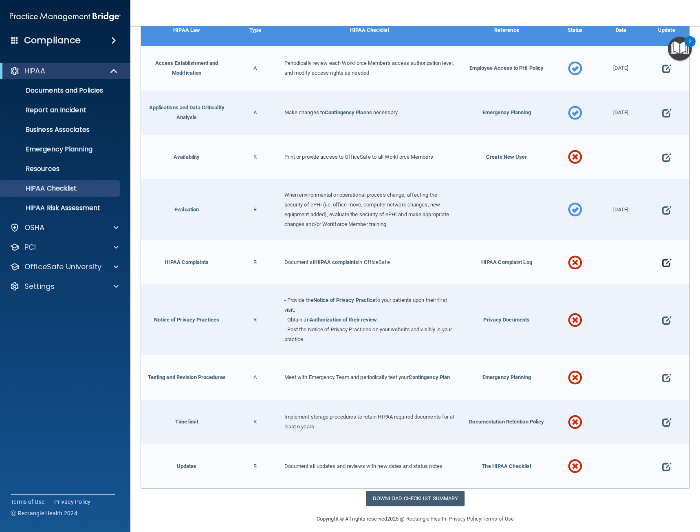
click at [662, 260] on span at bounding box center [666, 262] width 9 height 22
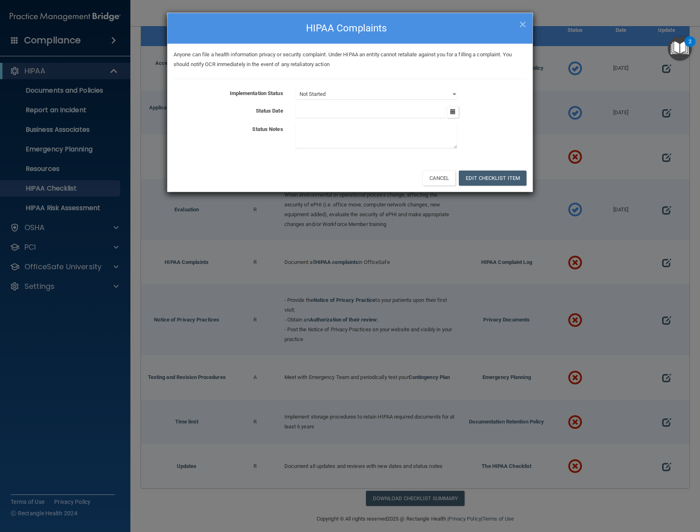
click at [448, 86] on div "Anyone can file a health information privacy or security complaint. Under HIPAA…" at bounding box center [350, 104] width 365 height 120
click at [451, 92] on select "Not Started In Progress Completed" at bounding box center [377, 93] width 162 height 11
select select "completed"
click at [296, 88] on select "Not Started In Progress Completed" at bounding box center [377, 93] width 162 height 11
click at [455, 113] on icon "button" at bounding box center [452, 111] width 5 height 5
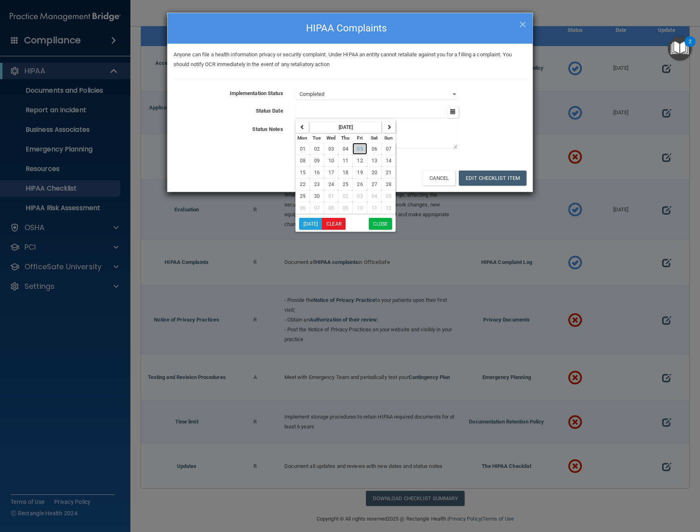
click at [360, 147] on span "05" at bounding box center [360, 149] width 6 height 6
type input "[DATE]"
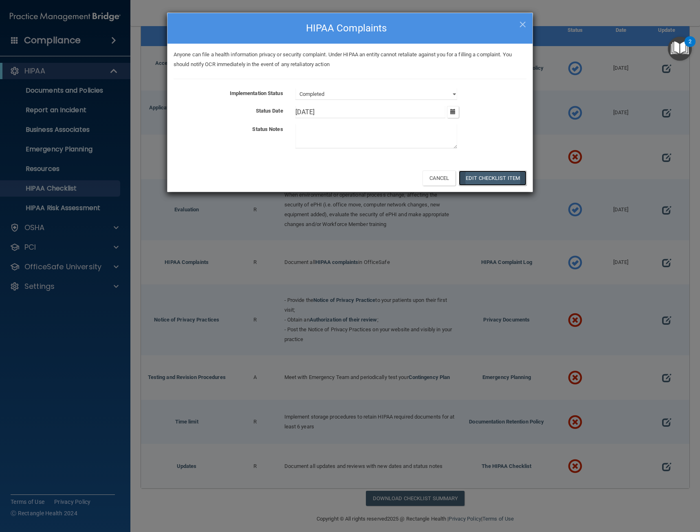
click at [490, 179] on button "Edit Checklist Item" at bounding box center [493, 177] width 68 height 15
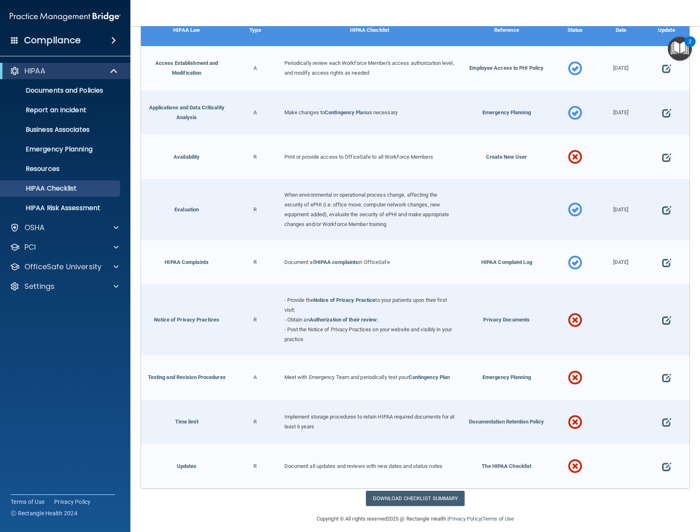
click at [666, 377] on div at bounding box center [667, 377] width 46 height 44
click at [571, 375] on span at bounding box center [575, 378] width 14 height 33
click at [656, 376] on div at bounding box center [667, 377] width 46 height 44
click at [662, 377] on span at bounding box center [666, 377] width 9 height 22
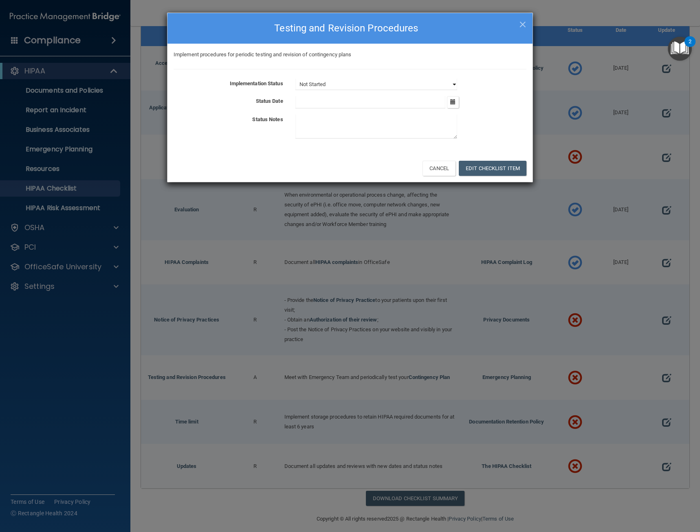
click at [420, 88] on select "Not Started In Progress Completed" at bounding box center [377, 84] width 162 height 11
click at [408, 121] on textarea at bounding box center [377, 127] width 162 height 24
click at [449, 91] on div "Implementation Status Not Started In Progress Completed Status Date September 2…" at bounding box center [350, 110] width 353 height 63
click at [452, 88] on select "Not Started In Progress Completed" at bounding box center [377, 84] width 162 height 11
select select "completed"
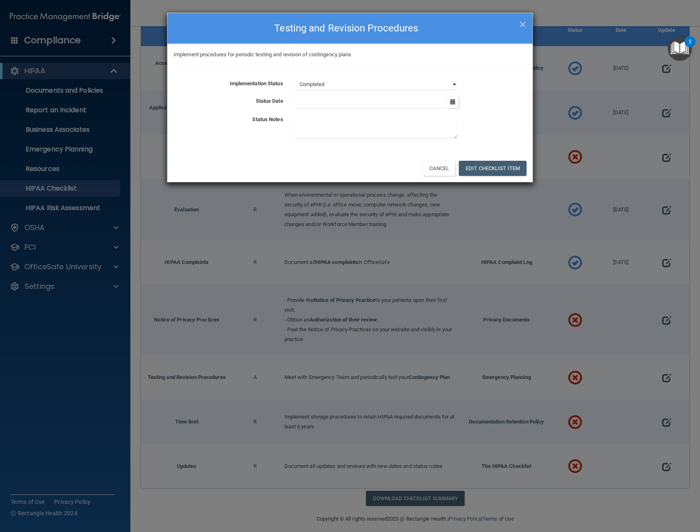
click at [296, 79] on select "Not Started In Progress Completed" at bounding box center [377, 84] width 162 height 11
click at [453, 103] on icon "button" at bounding box center [452, 101] width 5 height 5
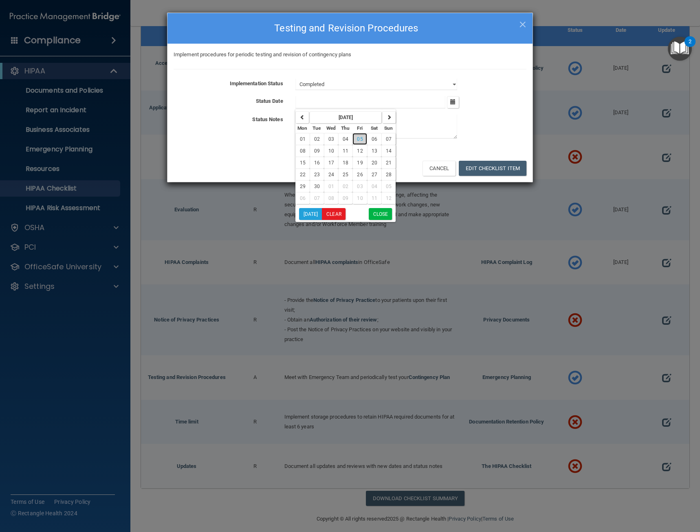
click at [362, 138] on span "05" at bounding box center [360, 139] width 6 height 6
type input "[DATE]"
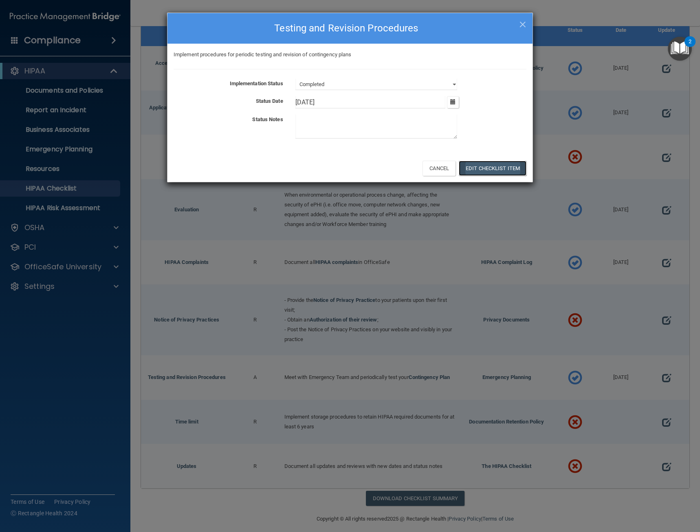
click at [489, 165] on button "Edit Checklist Item" at bounding box center [493, 168] width 68 height 15
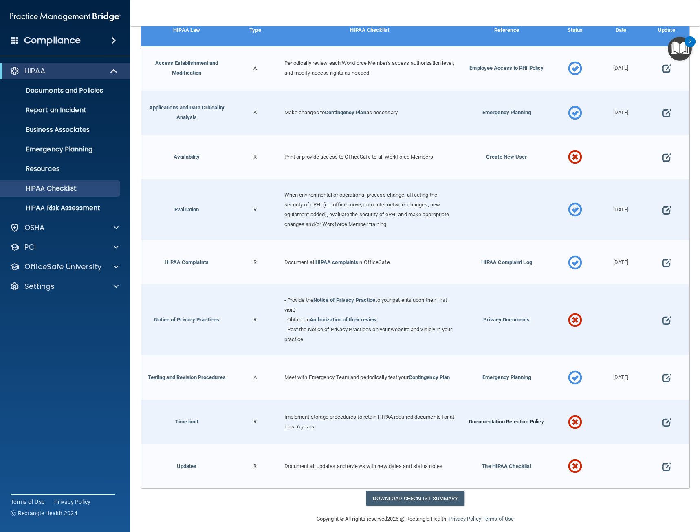
click at [507, 418] on span "Documentation Retention Policy" at bounding box center [506, 421] width 75 height 6
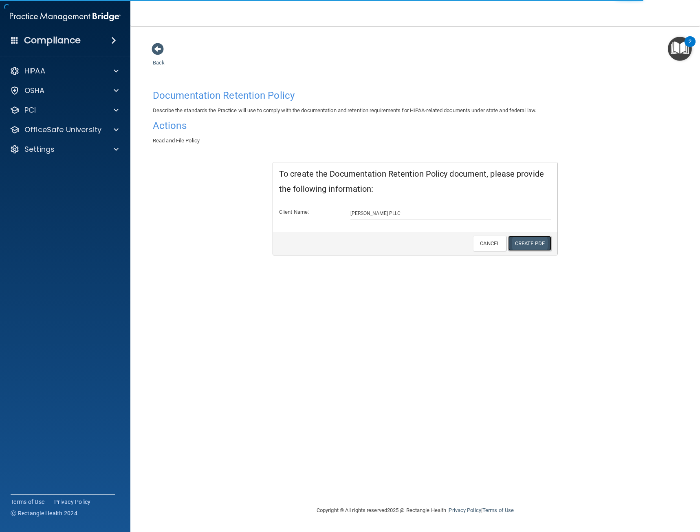
click at [533, 243] on link "Create PDF" at bounding box center [529, 243] width 43 height 15
click at [160, 55] on span at bounding box center [158, 49] width 12 height 12
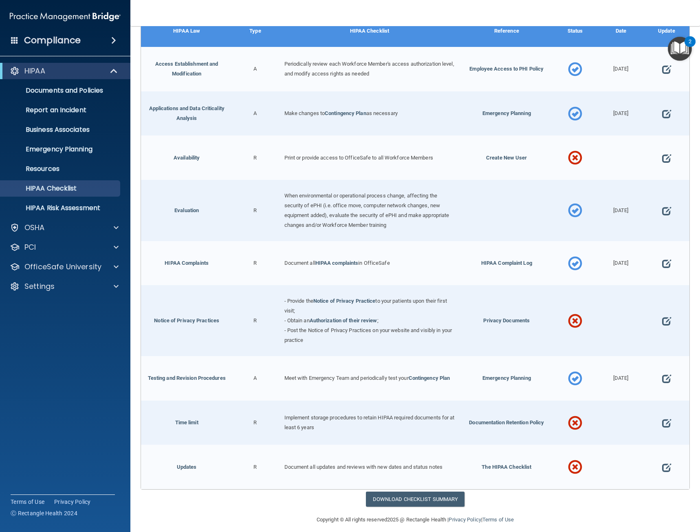
scroll to position [245, 0]
click at [654, 419] on div at bounding box center [667, 421] width 46 height 44
click at [662, 422] on span at bounding box center [666, 422] width 9 height 22
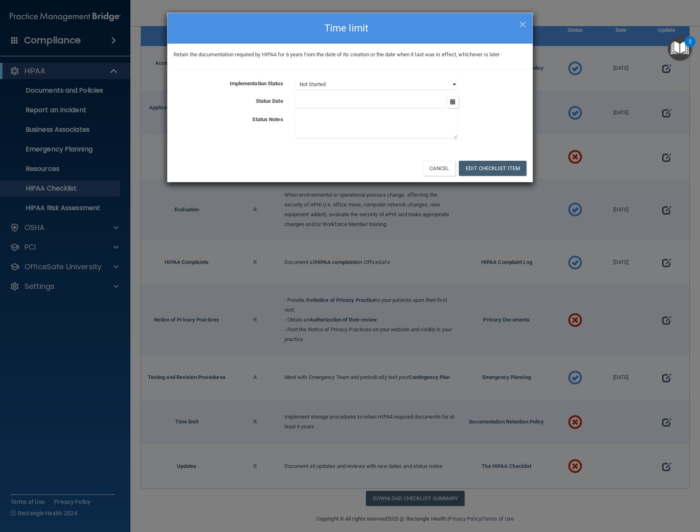
click at [393, 82] on select "Not Started In Progress Completed" at bounding box center [377, 84] width 162 height 11
select select "completed"
click at [296, 79] on select "Not Started In Progress Completed" at bounding box center [377, 84] width 162 height 11
click at [454, 104] on icon "button" at bounding box center [452, 101] width 5 height 5
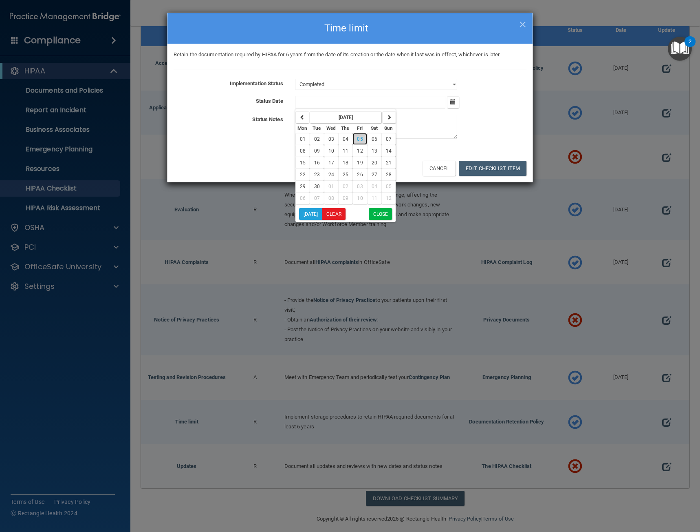
click at [363, 138] on button "05" at bounding box center [360, 139] width 14 height 12
type input "[DATE]"
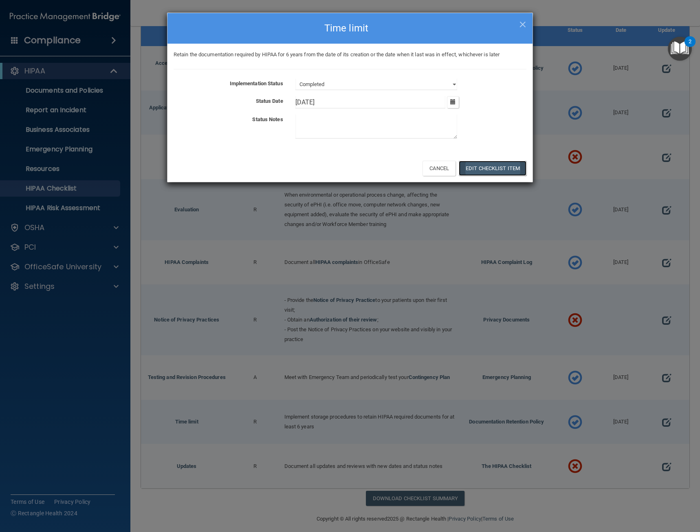
click at [490, 166] on button "Edit Checklist Item" at bounding box center [493, 168] width 68 height 15
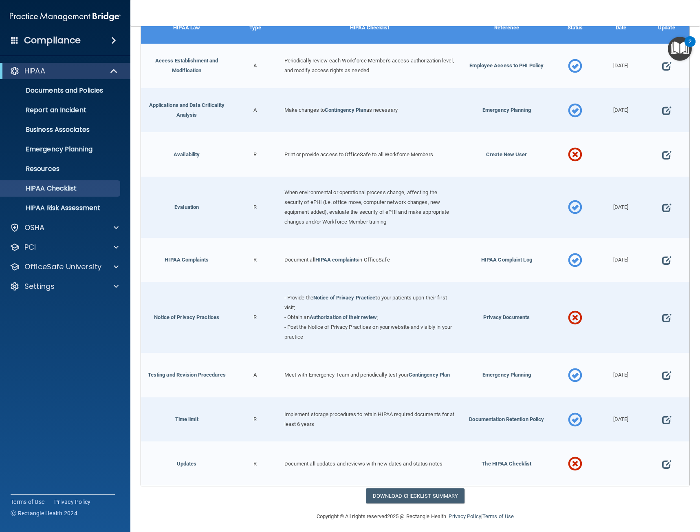
scroll to position [247, 0]
click at [503, 460] on span "The HIPAA Checklist" at bounding box center [507, 463] width 50 height 6
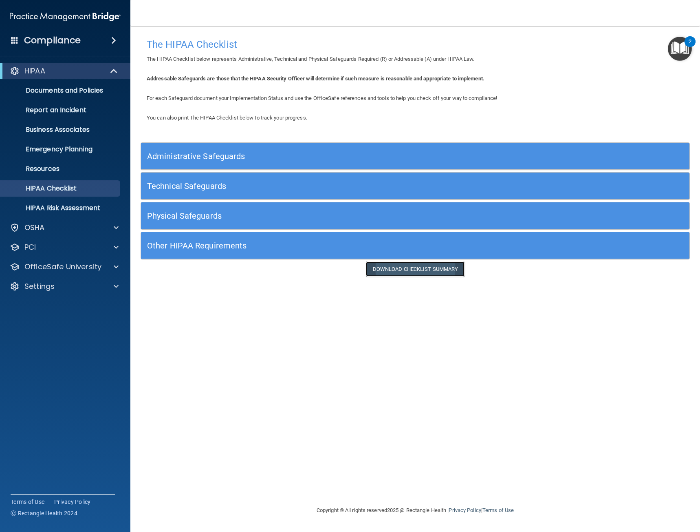
click at [411, 275] on link "Download Checklist Summary" at bounding box center [415, 268] width 99 height 15
click at [216, 254] on div "Other HIPAA Requirements" at bounding box center [347, 245] width 412 height 18
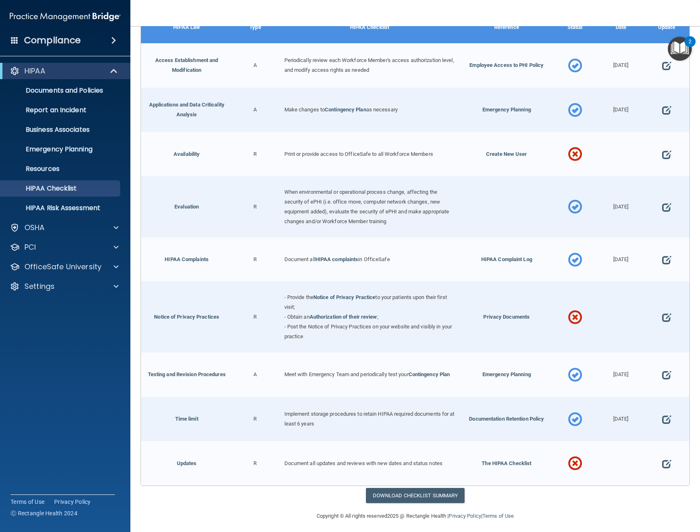
scroll to position [44, 0]
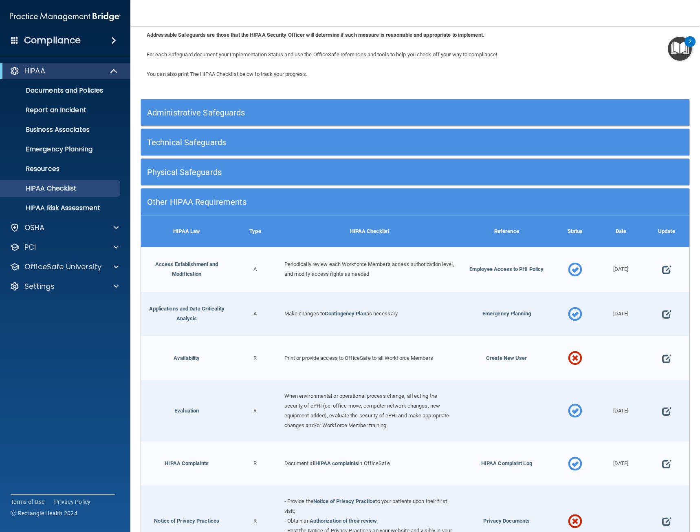
click at [188, 171] on h5 "Physical Safeguards" at bounding box center [346, 172] width 399 height 9
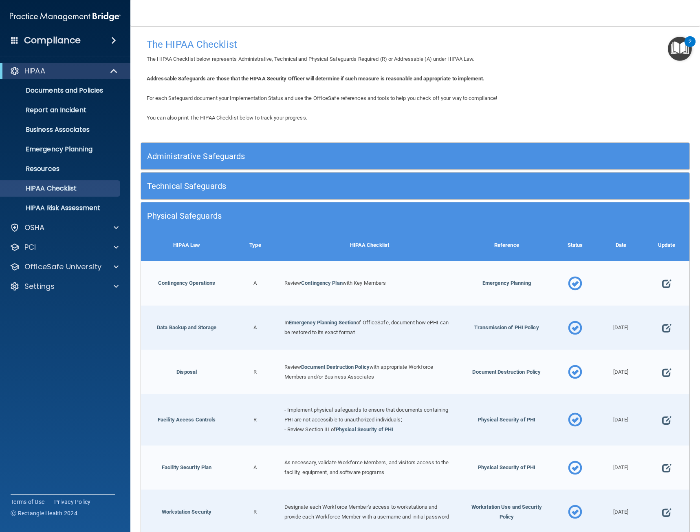
scroll to position [41, 0]
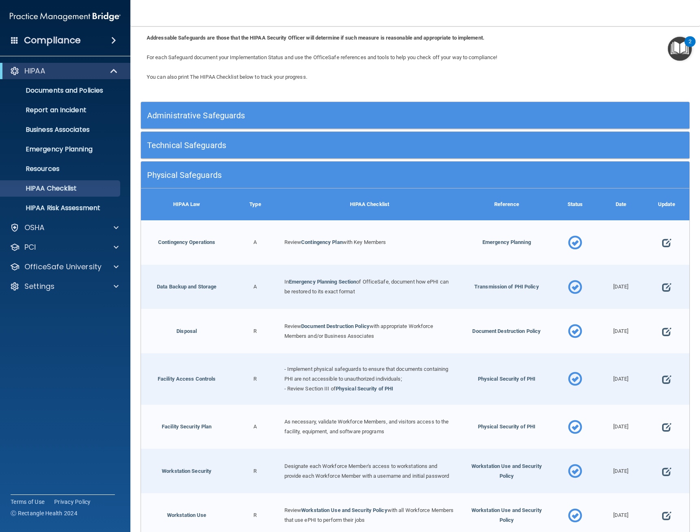
click at [197, 143] on h5 "Technical Safeguards" at bounding box center [346, 145] width 399 height 9
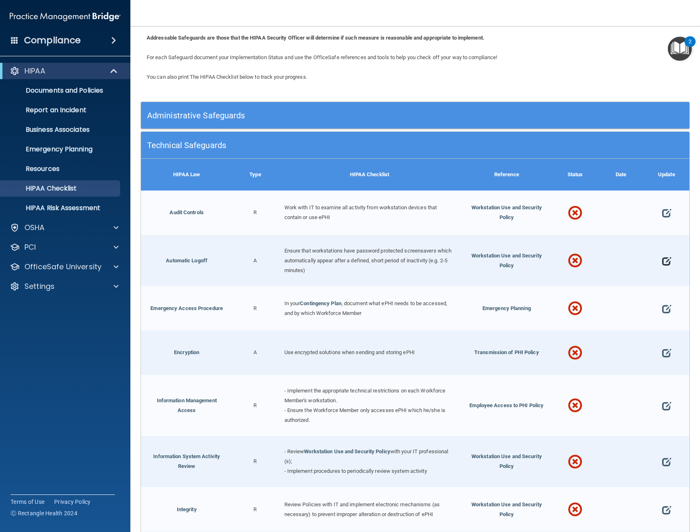
click at [662, 260] on span at bounding box center [666, 260] width 9 height 22
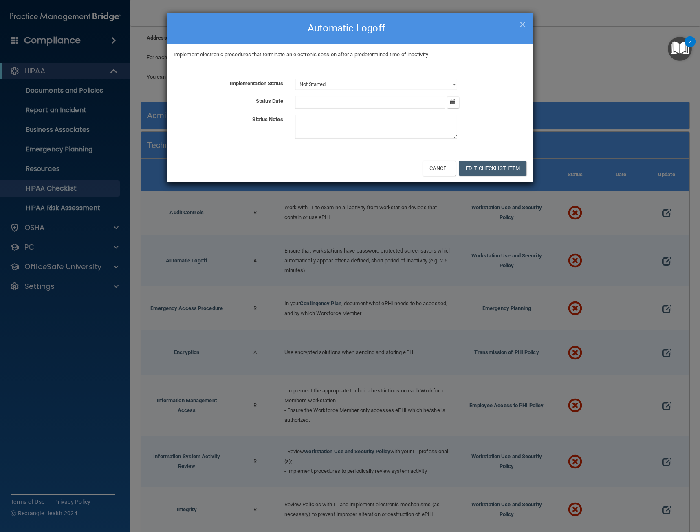
click at [403, 77] on div "Implement electronic procedures that terminate an electronic session after a pr…" at bounding box center [350, 99] width 365 height 110
click at [449, 87] on select "Not Started In Progress Completed" at bounding box center [377, 84] width 162 height 11
select select "completed"
click at [296, 79] on select "Not Started In Progress Completed" at bounding box center [377, 84] width 162 height 11
click at [450, 108] on div "Implementation Status Not Started In Progress Completed Status Date [DATE] Mon …" at bounding box center [350, 110] width 353 height 63
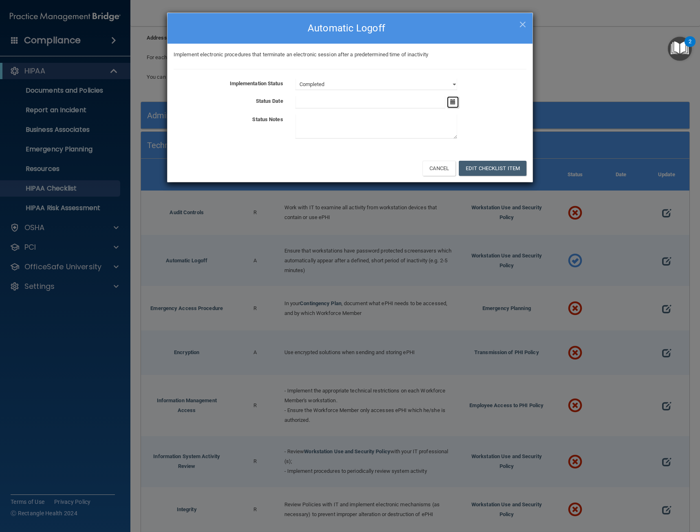
click at [452, 100] on icon "button" at bounding box center [452, 101] width 5 height 5
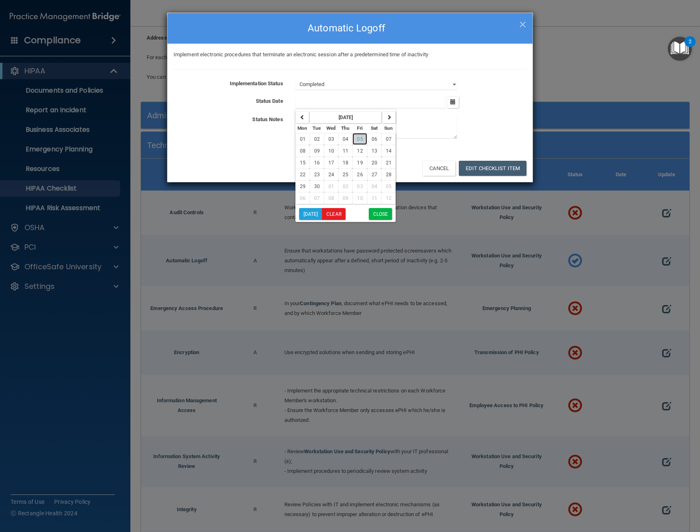
click at [360, 141] on span "05" at bounding box center [360, 139] width 6 height 6
type input "[DATE]"
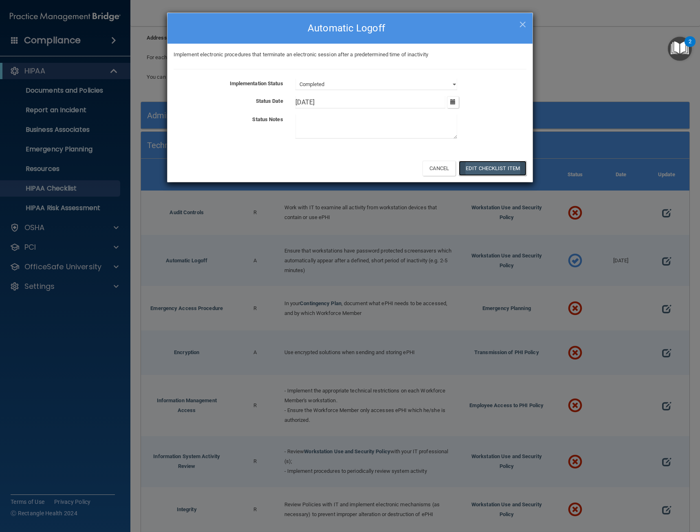
click at [495, 169] on button "Edit Checklist Item" at bounding box center [493, 168] width 68 height 15
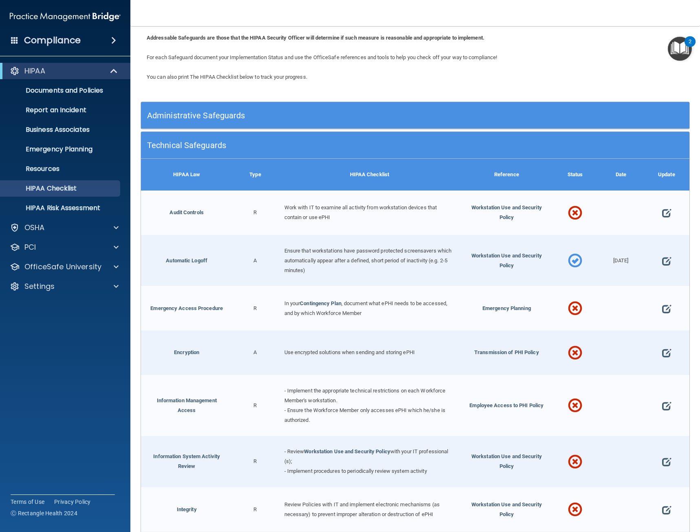
scroll to position [122, 0]
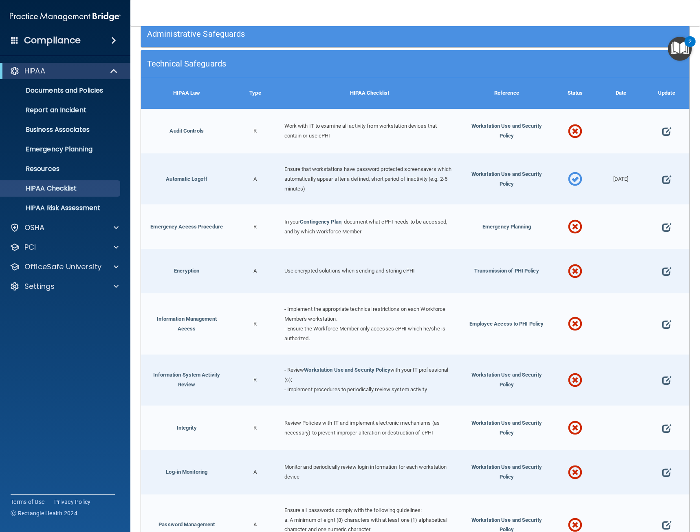
click at [653, 225] on div at bounding box center [667, 226] width 46 height 44
click at [662, 224] on span at bounding box center [666, 227] width 9 height 22
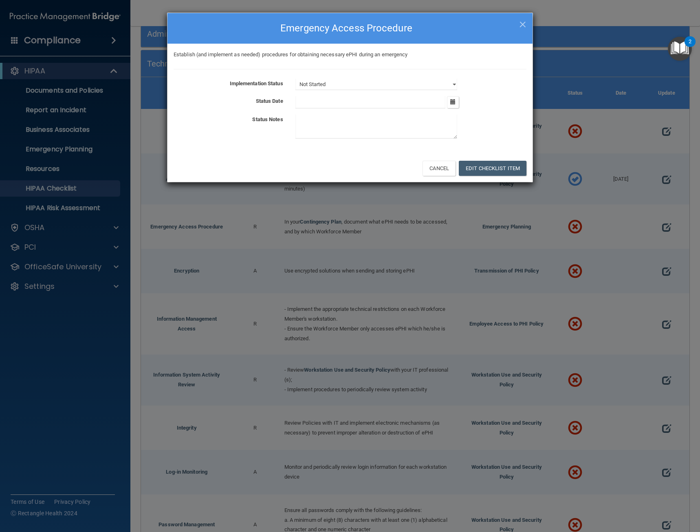
click at [431, 77] on div "Establish (and implement as needed) procedures for obtaining necessary ePHI dur…" at bounding box center [350, 99] width 365 height 110
click at [433, 87] on select "Not Started In Progress Completed" at bounding box center [377, 84] width 162 height 11
select select "completed"
click at [296, 79] on select "Not Started In Progress Completed" at bounding box center [377, 84] width 162 height 11
click at [494, 168] on button "Edit Checklist Item" at bounding box center [493, 168] width 68 height 15
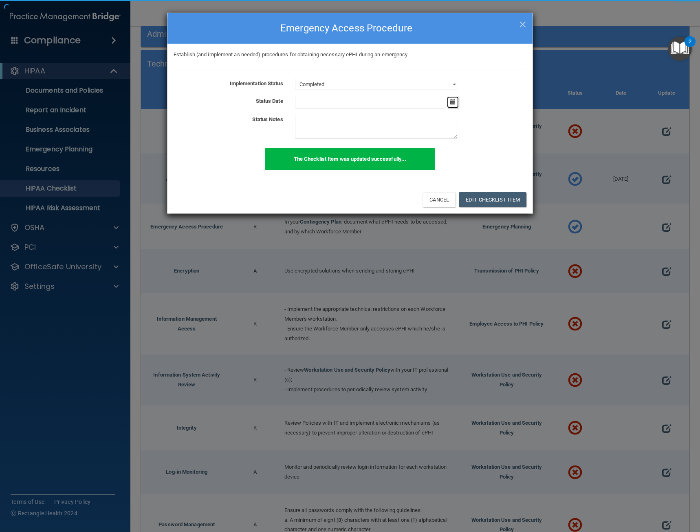
click at [454, 105] on button "button" at bounding box center [453, 102] width 12 height 12
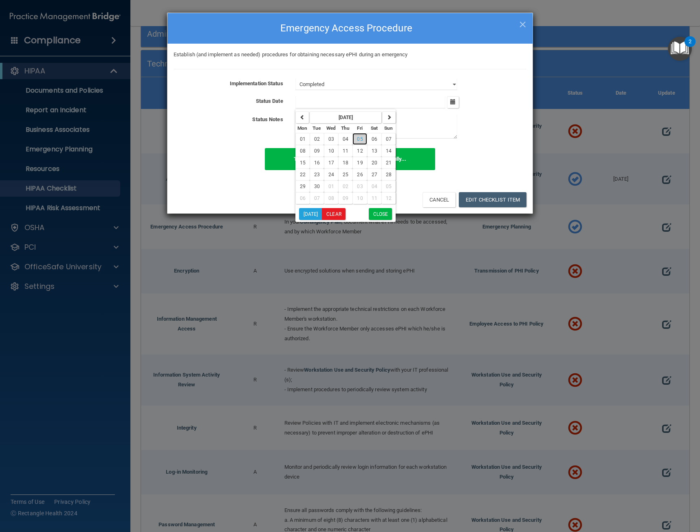
click at [360, 143] on button "05" at bounding box center [360, 139] width 14 height 12
type input "[DATE]"
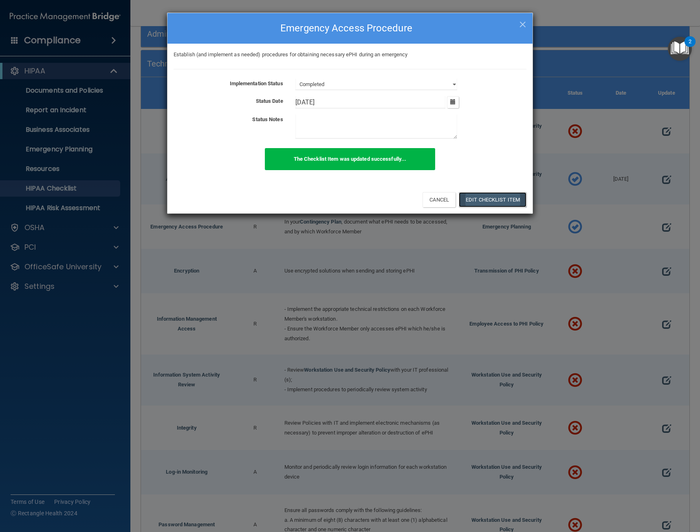
click at [503, 194] on button "Edit Checklist Item" at bounding box center [493, 199] width 68 height 15
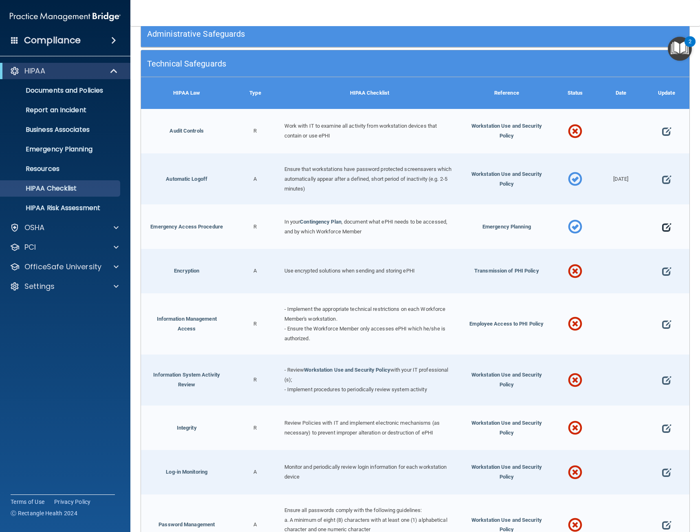
click at [664, 225] on span at bounding box center [666, 227] width 9 height 22
select select "completed"
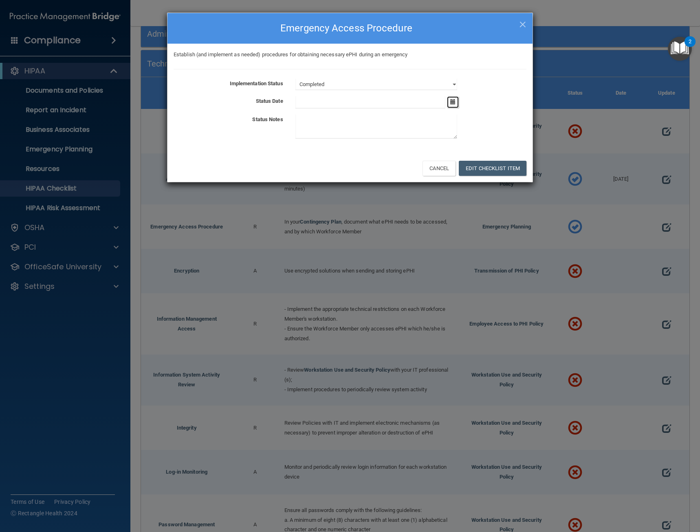
drag, startPoint x: 457, startPoint y: 102, endPoint x: 455, endPoint y: 108, distance: 5.7
click at [457, 104] on button "button" at bounding box center [453, 102] width 12 height 12
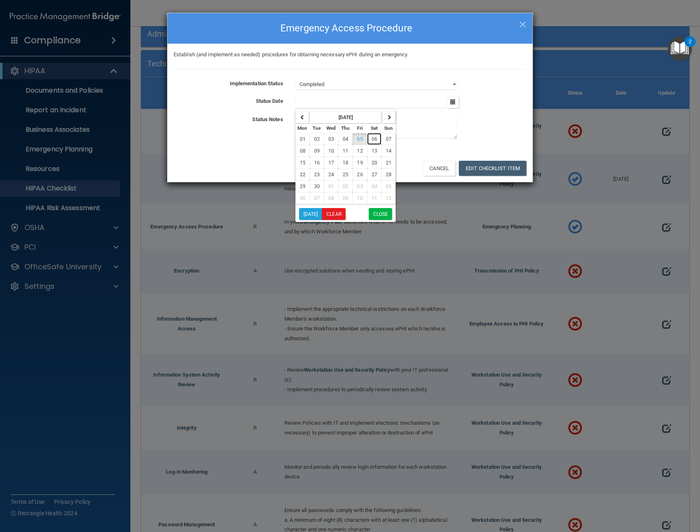
click at [367, 136] on button "06" at bounding box center [374, 139] width 14 height 12
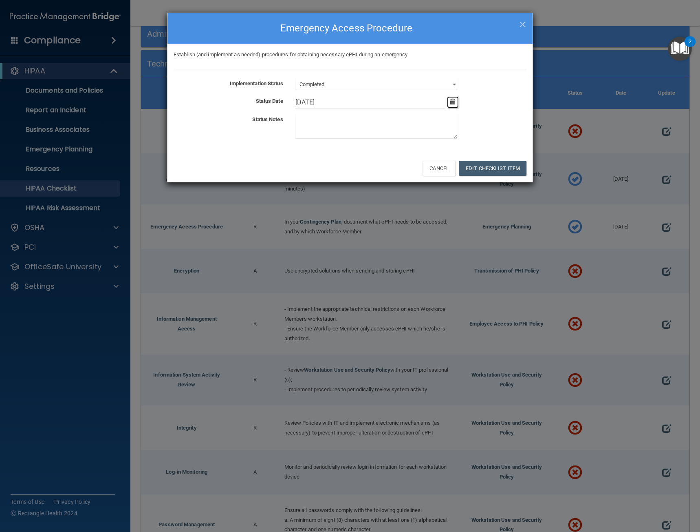
click at [447, 106] on button "button" at bounding box center [453, 102] width 12 height 12
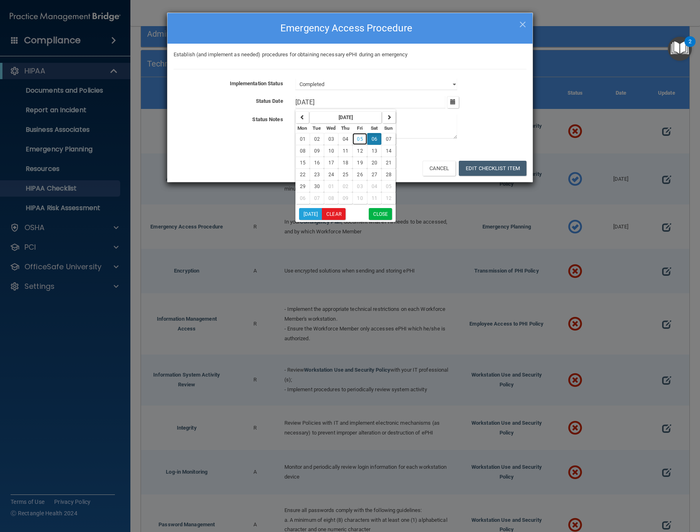
click at [357, 139] on span "05" at bounding box center [360, 139] width 6 height 6
type input "[DATE]"
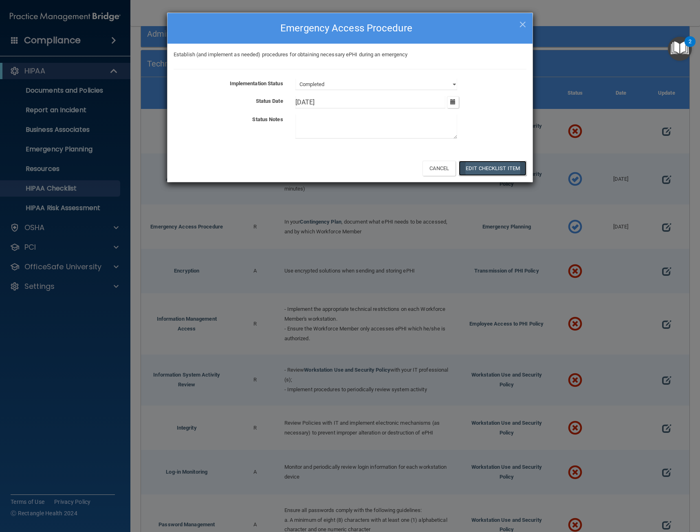
click at [488, 163] on button "Edit Checklist Item" at bounding box center [493, 168] width 68 height 15
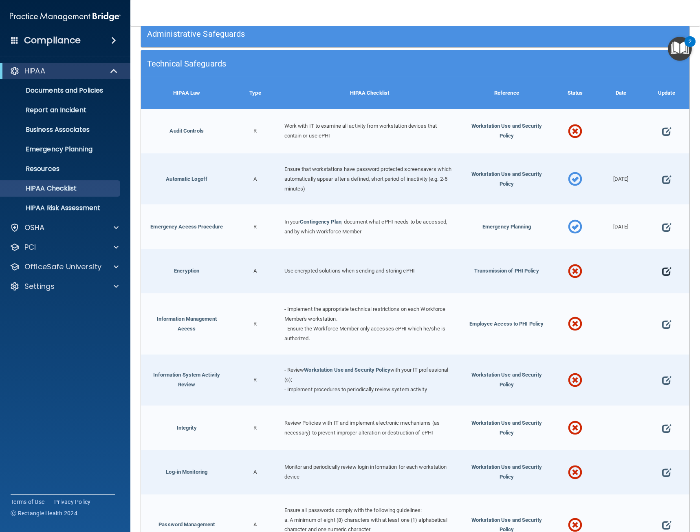
click at [662, 271] on span at bounding box center [666, 271] width 9 height 22
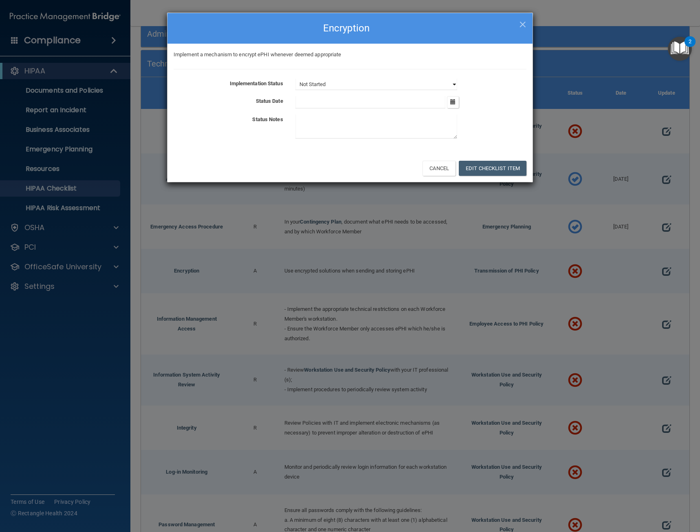
click at [451, 85] on select "Not Started In Progress Completed" at bounding box center [377, 84] width 162 height 11
select select "completed"
click at [296, 79] on select "Not Started In Progress Completed" at bounding box center [377, 84] width 162 height 11
click at [454, 104] on icon "button" at bounding box center [452, 101] width 5 height 5
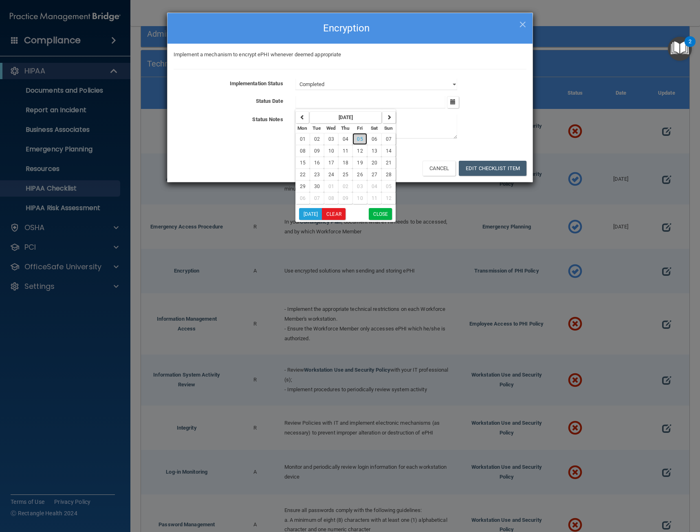
click at [359, 135] on button "05" at bounding box center [360, 139] width 14 height 12
type input "[DATE]"
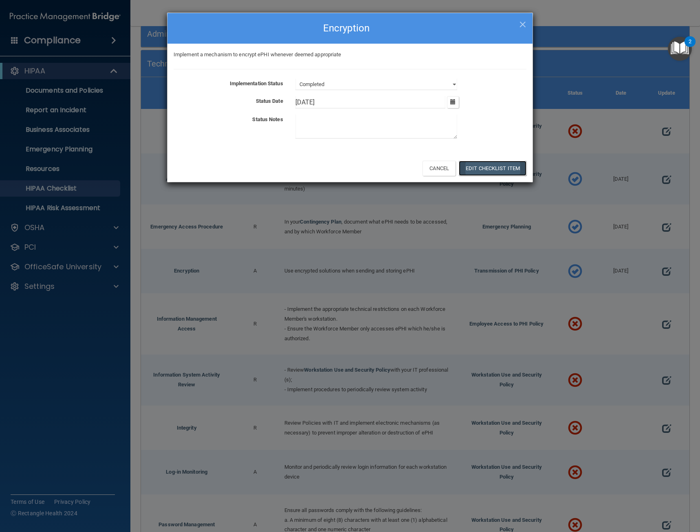
click at [487, 168] on button "Edit Checklist Item" at bounding box center [493, 168] width 68 height 15
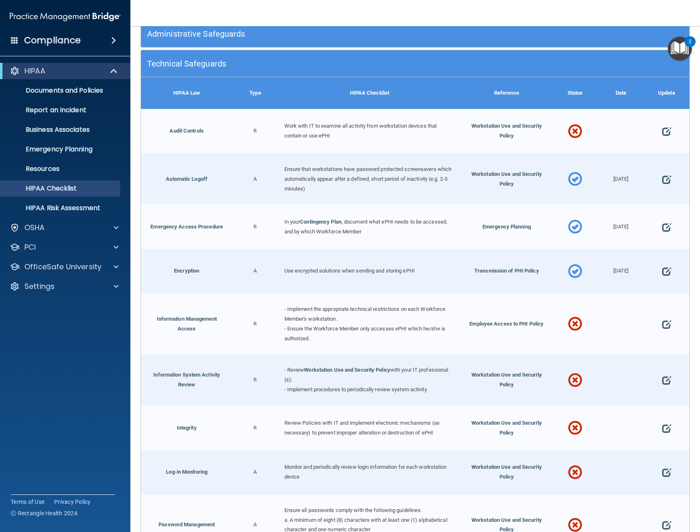
click at [656, 322] on div at bounding box center [667, 323] width 46 height 61
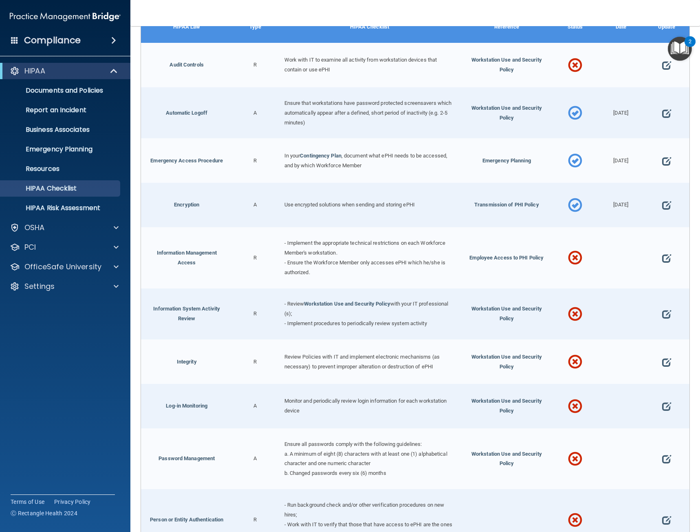
scroll to position [245, 0]
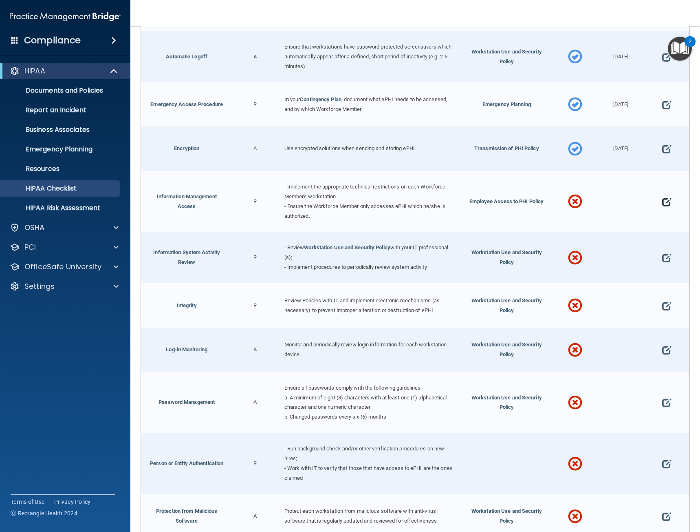
click at [664, 199] on span at bounding box center [666, 201] width 9 height 22
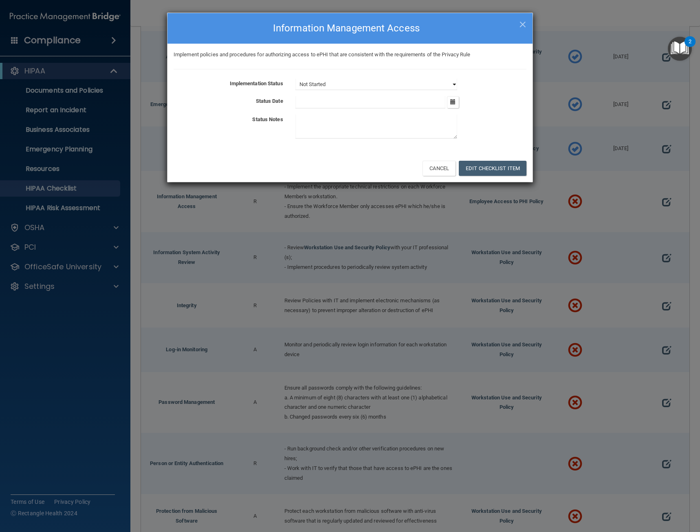
click at [447, 85] on select "Not Started In Progress Completed" at bounding box center [377, 84] width 162 height 11
select select "completed"
click at [296, 79] on select "Not Started In Progress Completed" at bounding box center [377, 84] width 162 height 11
click at [452, 106] on button "button" at bounding box center [453, 102] width 12 height 12
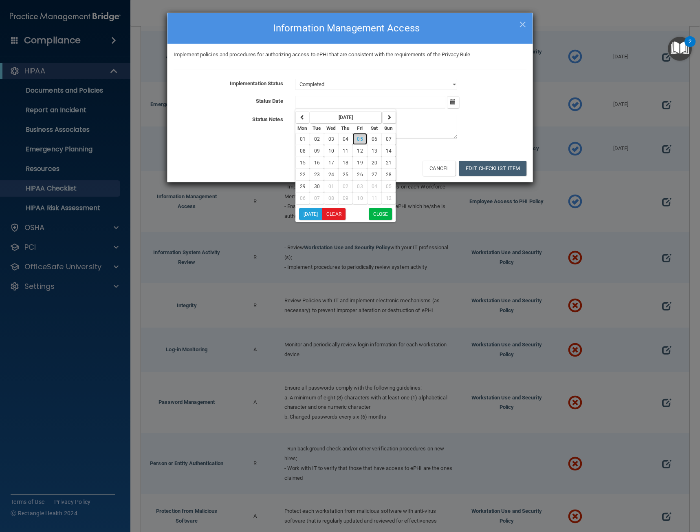
click at [359, 140] on span "05" at bounding box center [360, 139] width 6 height 6
type input "[DATE]"
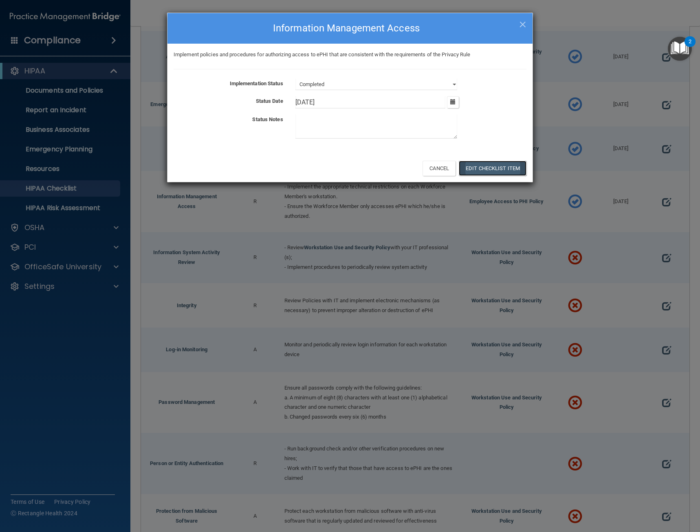
click at [485, 166] on button "Edit Checklist Item" at bounding box center [493, 168] width 68 height 15
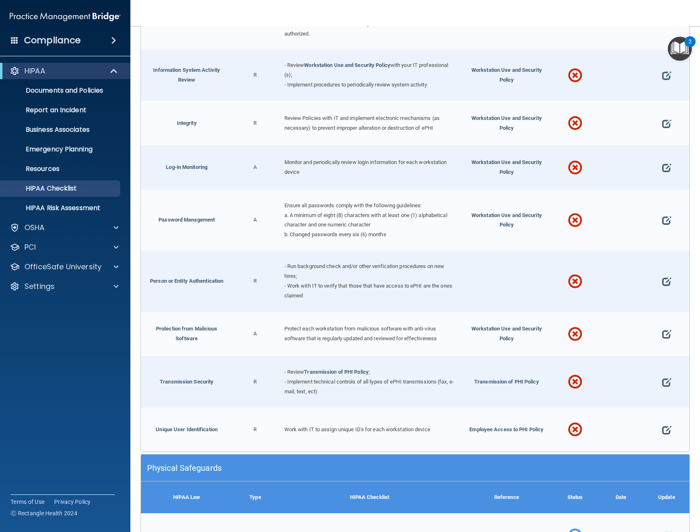
scroll to position [448, 0]
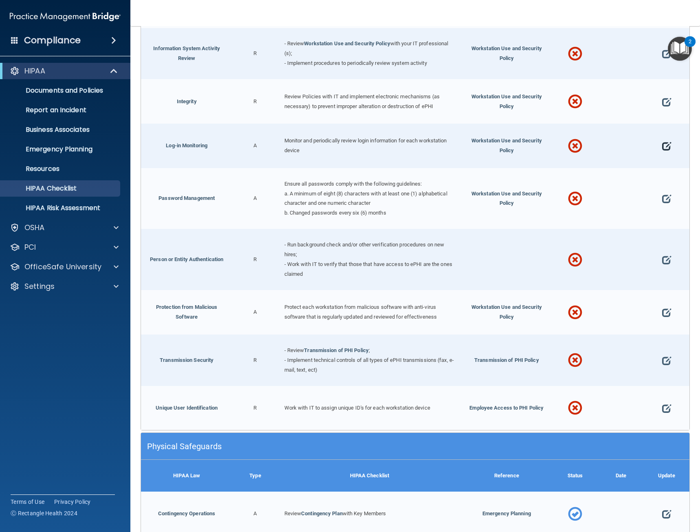
click at [664, 144] on span at bounding box center [666, 146] width 9 height 22
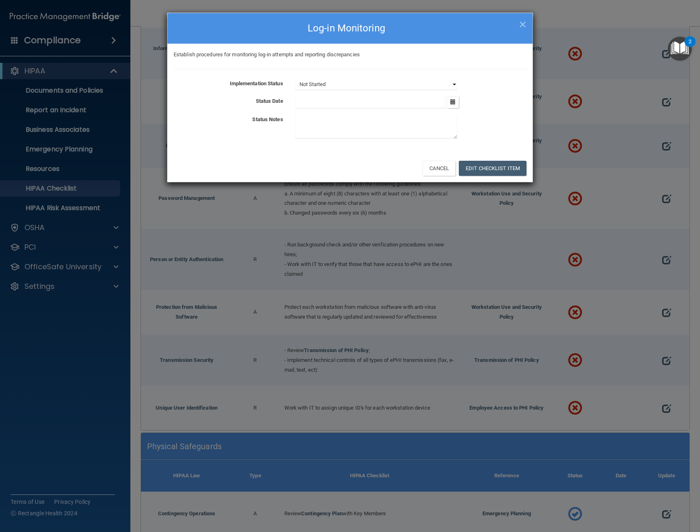
drag, startPoint x: 447, startPoint y: 82, endPoint x: 446, endPoint y: 87, distance: 5.2
click at [447, 82] on select "Not Started In Progress Completed" at bounding box center [377, 84] width 162 height 11
select select "completed"
click at [296, 79] on select "Not Started In Progress Completed" at bounding box center [377, 84] width 162 height 11
click at [450, 99] on button "button" at bounding box center [453, 102] width 12 height 12
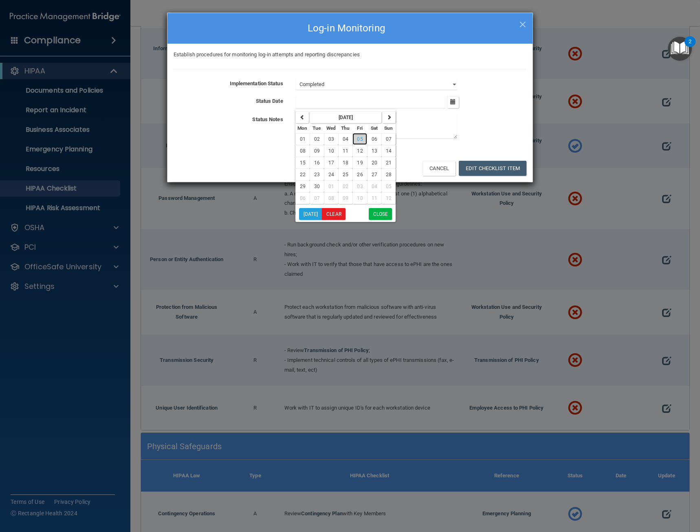
click at [356, 137] on button "05" at bounding box center [360, 139] width 14 height 12
type input "[DATE]"
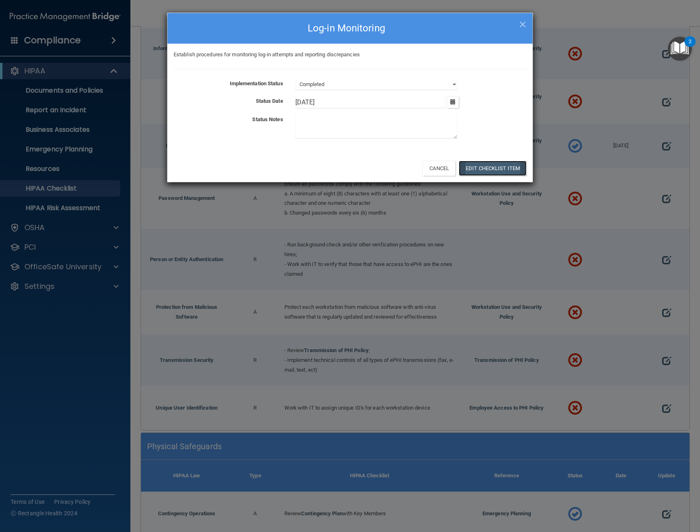
click at [497, 168] on button "Edit Checklist Item" at bounding box center [493, 168] width 68 height 15
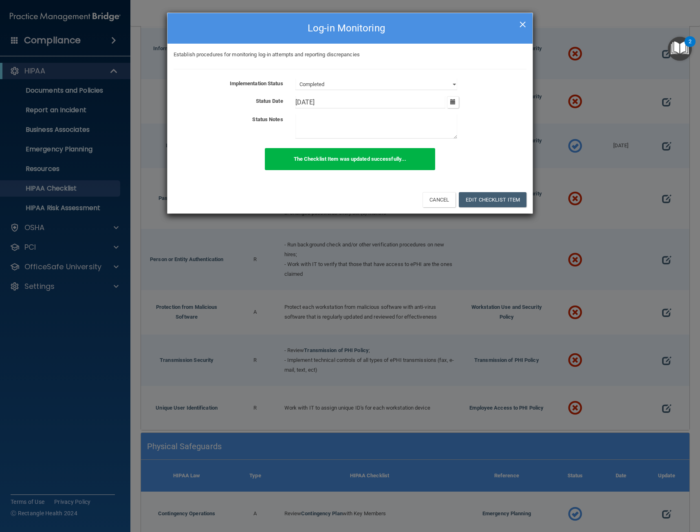
click at [522, 27] on span "×" at bounding box center [522, 23] width 7 height 16
select select "not_started"
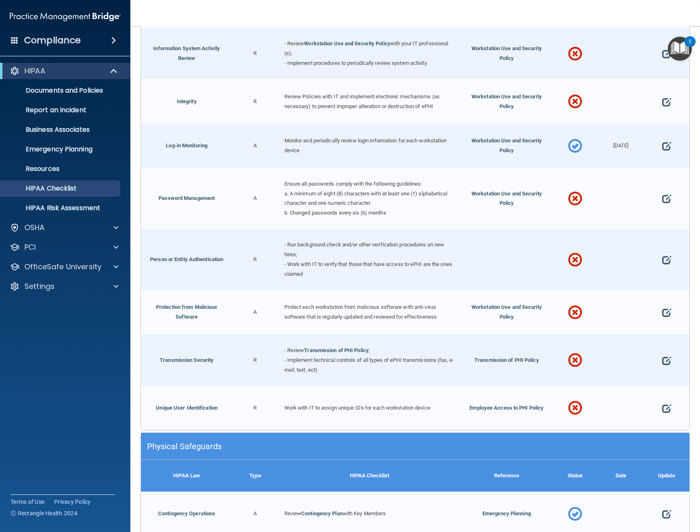
click at [655, 199] on div at bounding box center [667, 198] width 46 height 61
click at [662, 196] on span at bounding box center [666, 198] width 9 height 22
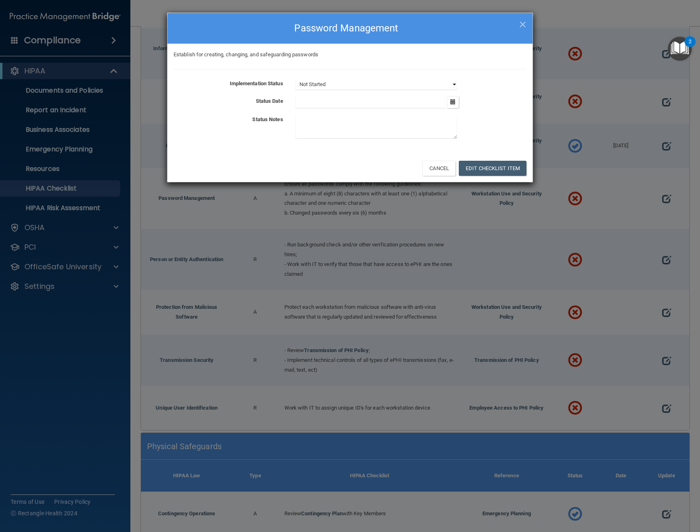
click at [457, 86] on select "Not Started In Progress Completed" at bounding box center [377, 84] width 162 height 11
select select "completed"
click at [296, 79] on select "Not Started In Progress Completed" at bounding box center [377, 84] width 162 height 11
click at [456, 106] on button "button" at bounding box center [453, 102] width 12 height 12
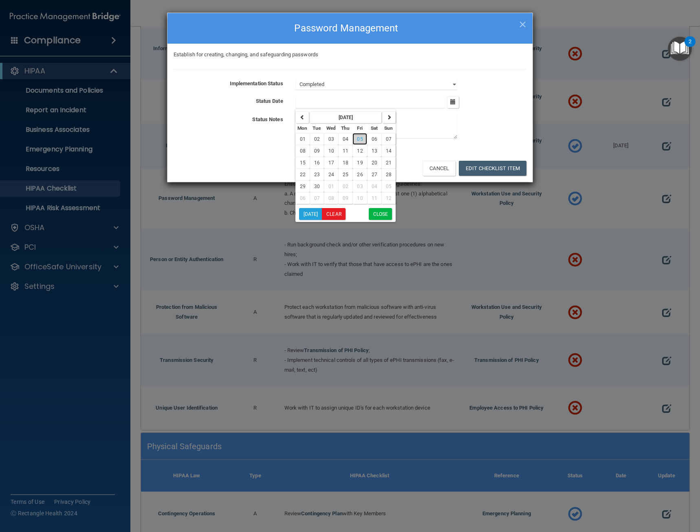
click at [364, 137] on button "05" at bounding box center [360, 139] width 14 height 12
type input "[DATE]"
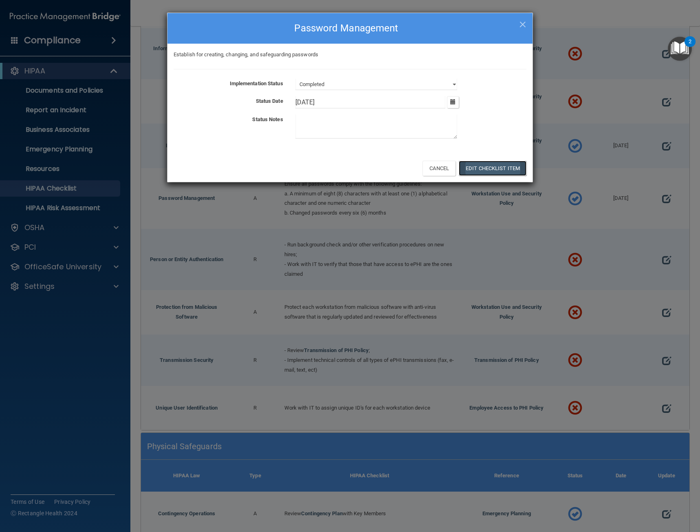
click at [503, 170] on button "Edit Checklist Item" at bounding box center [493, 168] width 68 height 15
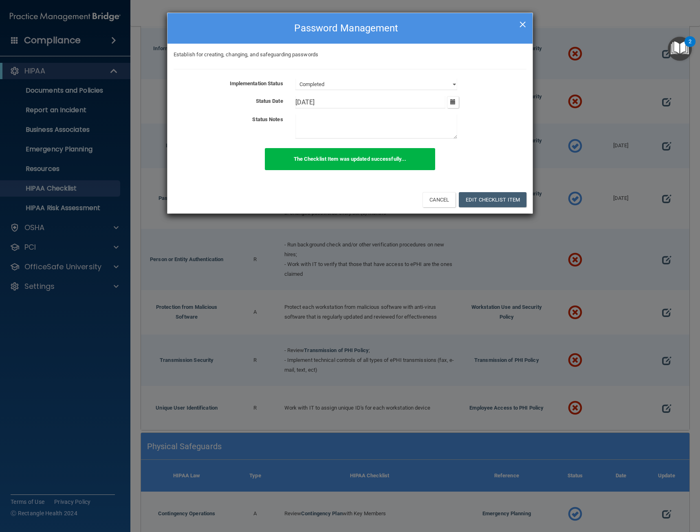
click at [520, 23] on span "×" at bounding box center [522, 23] width 7 height 16
select select "not_started"
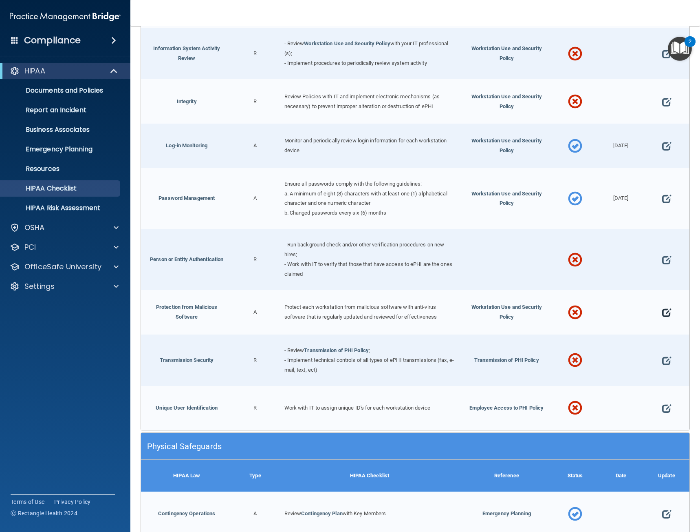
click at [663, 307] on span at bounding box center [666, 312] width 9 height 22
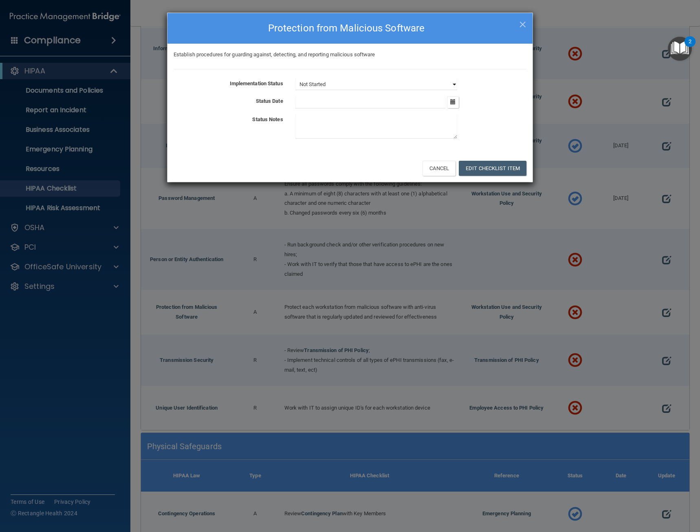
click at [452, 86] on select "Not Started In Progress Completed" at bounding box center [377, 84] width 162 height 11
select select "completed"
click at [296, 79] on select "Not Started In Progress Completed" at bounding box center [377, 84] width 162 height 11
click at [454, 106] on button "button" at bounding box center [453, 102] width 12 height 12
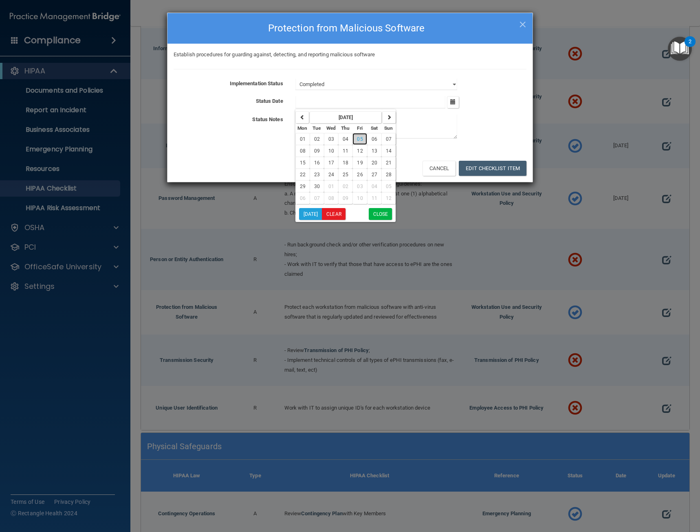
click at [362, 141] on span "05" at bounding box center [360, 139] width 6 height 6
type input "[DATE]"
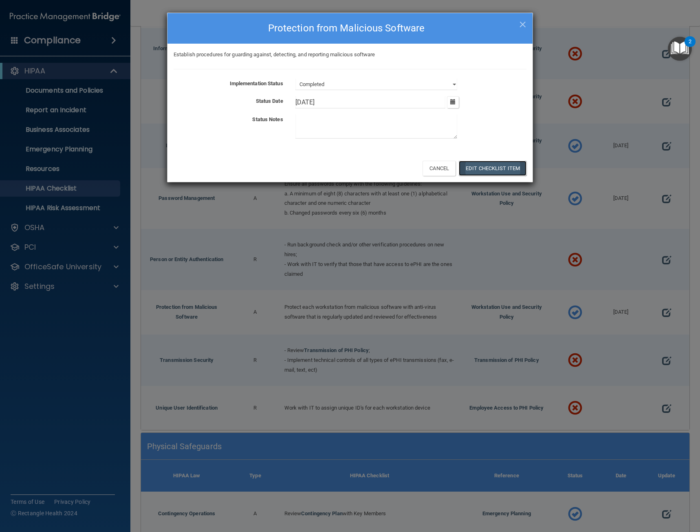
click at [476, 167] on button "Edit Checklist Item" at bounding box center [493, 168] width 68 height 15
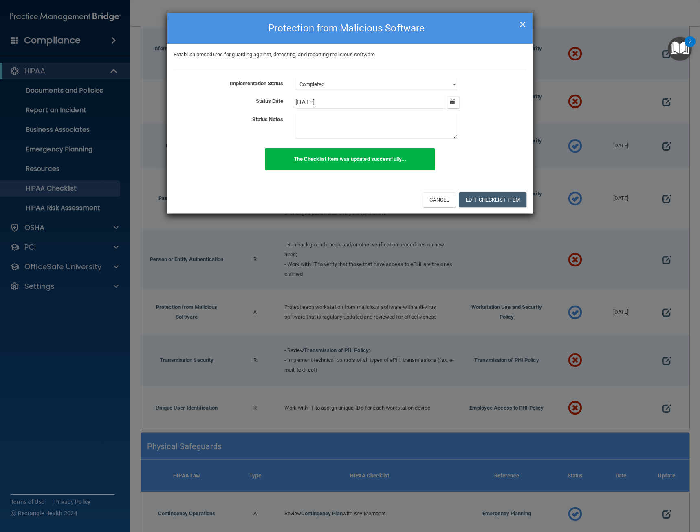
click at [521, 29] on span "×" at bounding box center [522, 23] width 7 height 16
select select "not_started"
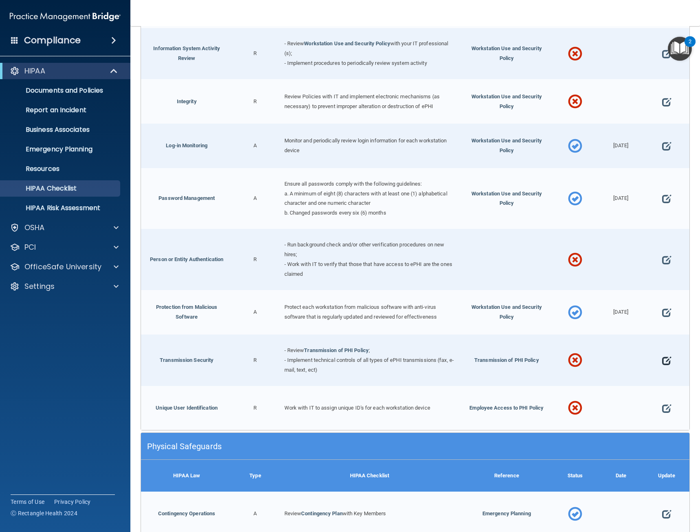
click at [662, 358] on span at bounding box center [666, 360] width 9 height 22
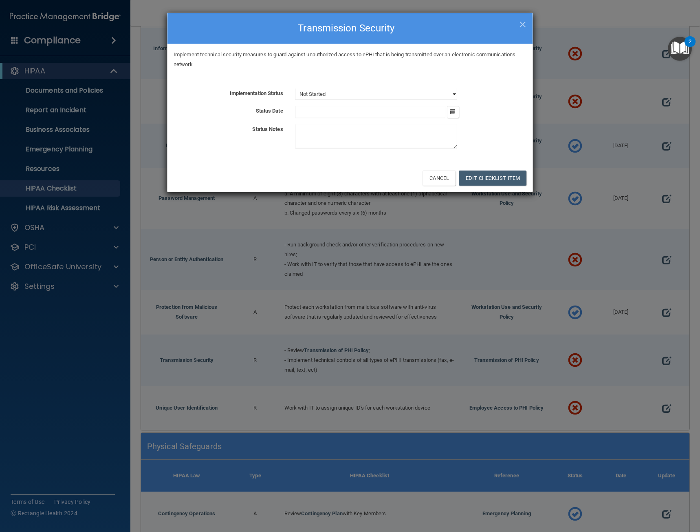
click at [452, 97] on select "Not Started In Progress Completed" at bounding box center [377, 93] width 162 height 11
select select "completed"
click at [296, 88] on select "Not Started In Progress Completed" at bounding box center [377, 93] width 162 height 11
click at [453, 111] on icon "button" at bounding box center [452, 111] width 5 height 5
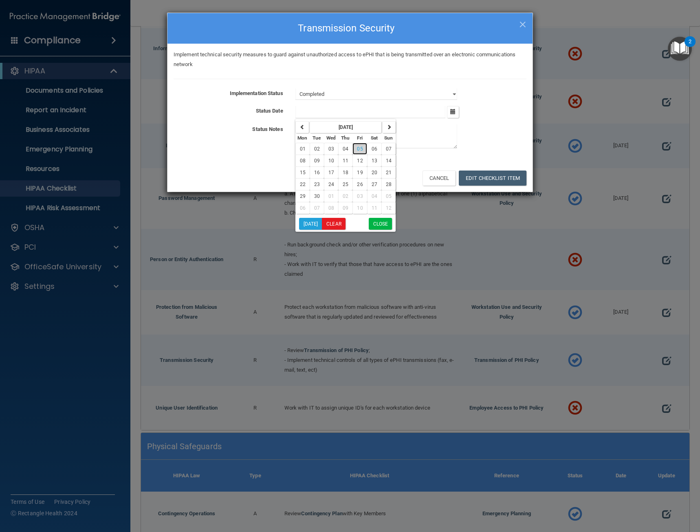
click at [360, 149] on span "05" at bounding box center [360, 149] width 6 height 6
type input "[DATE]"
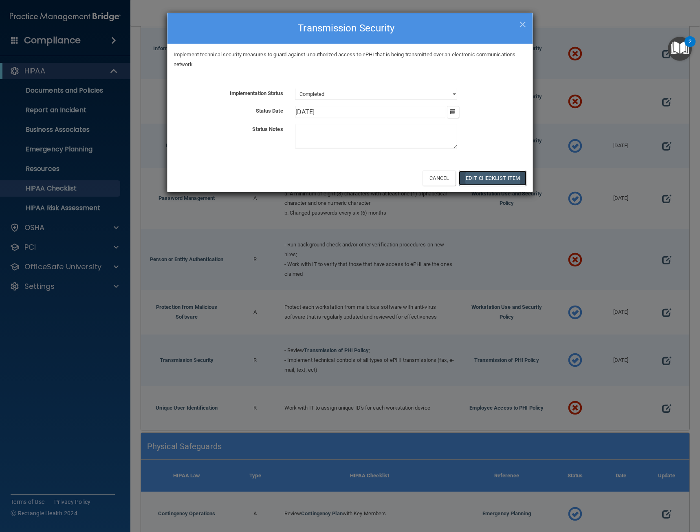
click at [502, 177] on button "Edit Checklist Item" at bounding box center [493, 177] width 68 height 15
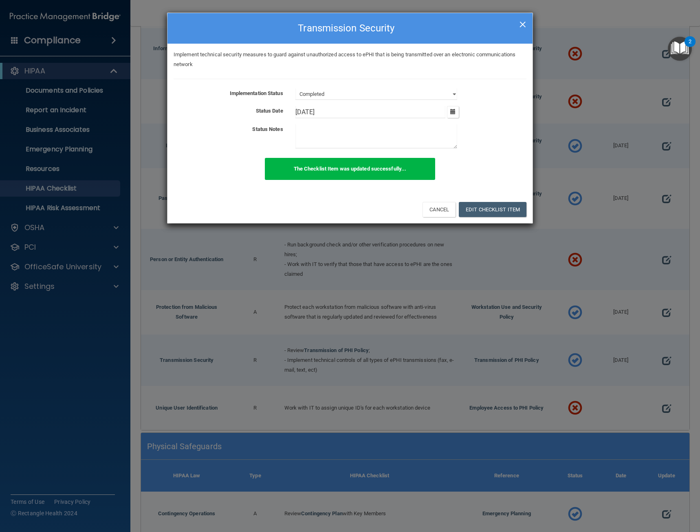
click at [520, 24] on span "×" at bounding box center [522, 23] width 7 height 16
select select "not_started"
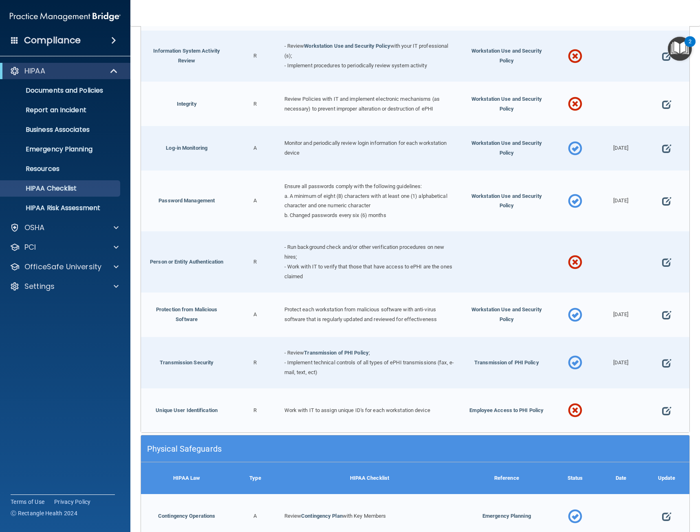
scroll to position [0, 0]
